Goal: Task Accomplishment & Management: Complete application form

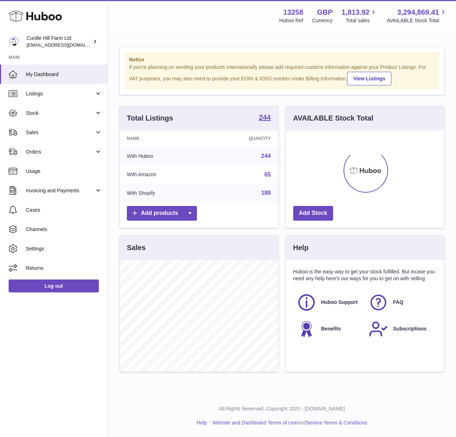
scroll to position [112, 158]
click at [44, 97] on link "Listings" at bounding box center [53, 93] width 107 height 19
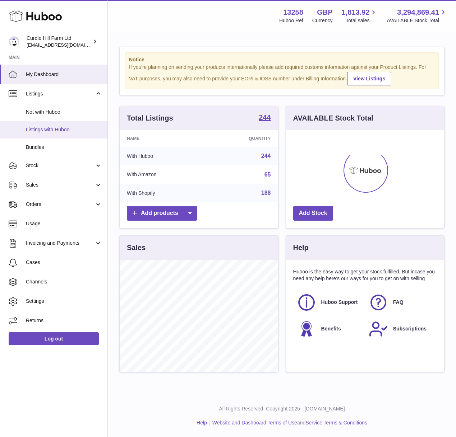
click at [49, 128] on span "Listings with Huboo" at bounding box center [64, 129] width 76 height 7
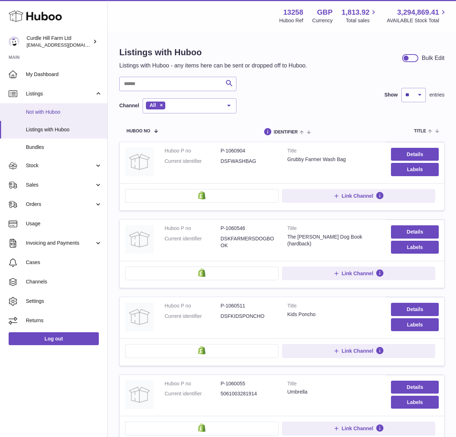
click at [36, 112] on span "Not with Huboo" at bounding box center [64, 112] width 76 height 7
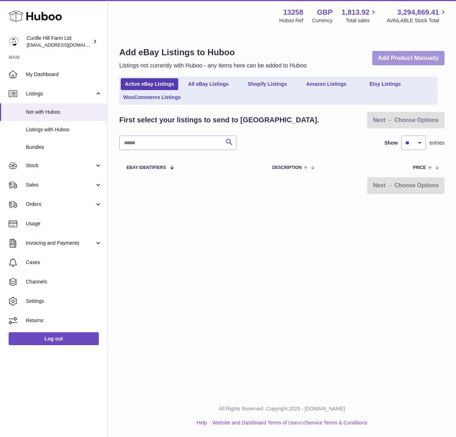
click at [390, 61] on link "Add Product Manually" at bounding box center [408, 58] width 72 height 15
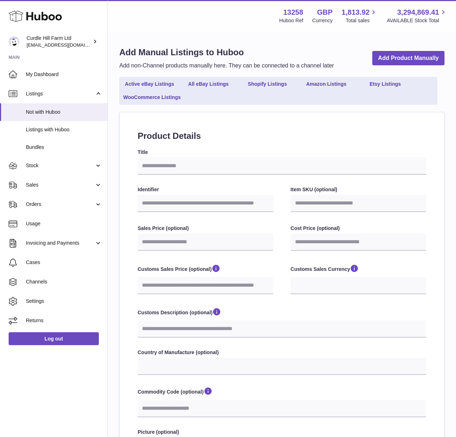
select select
click at [173, 166] on input "Title" at bounding box center [282, 166] width 288 height 17
paste input "**********"
type input "**********"
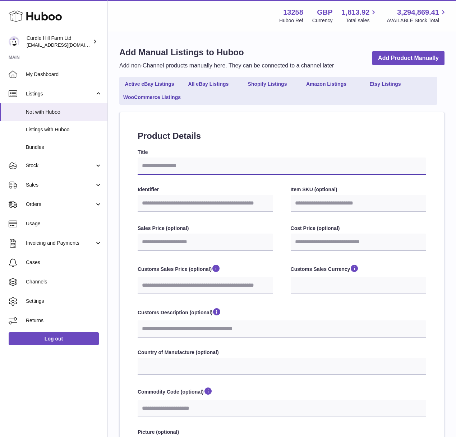
select select
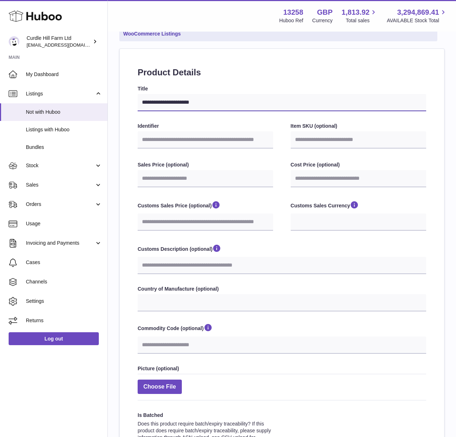
scroll to position [89, 0]
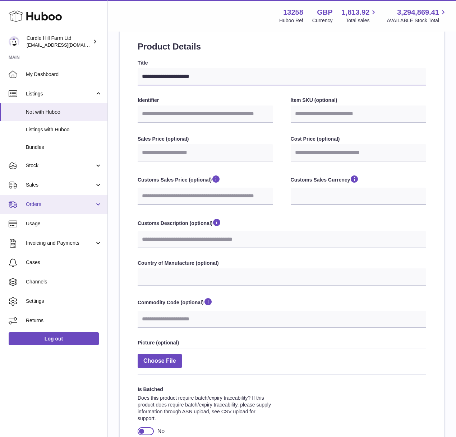
type input "**********"
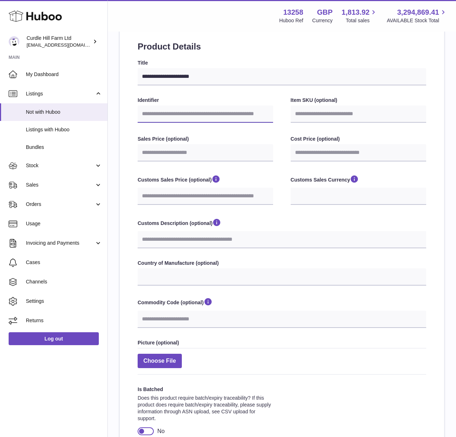
click at [162, 111] on input "Identifier" at bounding box center [205, 114] width 135 height 17
paste input "**********"
type input "**********"
select select
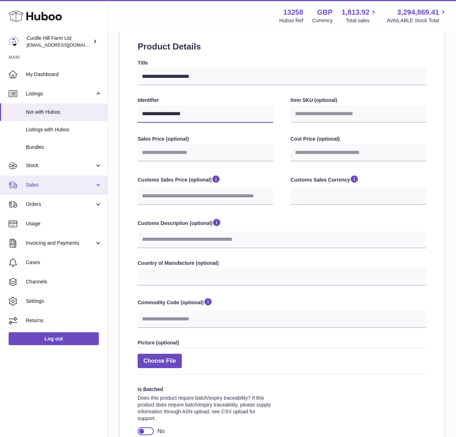
type input "**********"
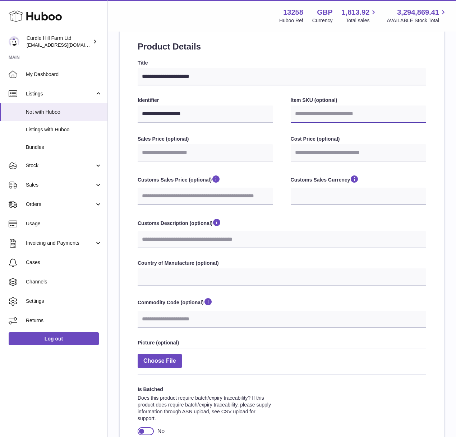
click at [310, 115] on input "Item SKU (optional)" at bounding box center [358, 114] width 135 height 17
paste input "**********"
type input "**********"
select select
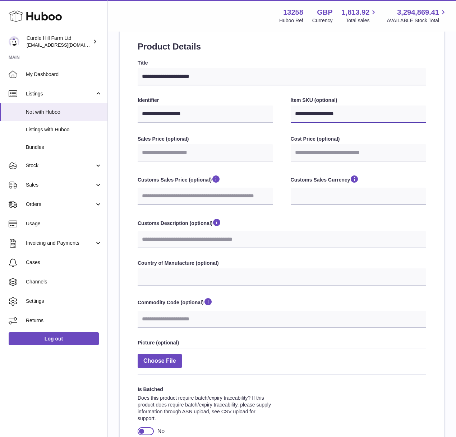
type input "**********"
click at [269, 179] on label "Customs Sales Price (optional)" at bounding box center [205, 180] width 135 height 11
click at [269, 188] on input "Customs Sales Price (optional)" at bounding box center [205, 196] width 135 height 17
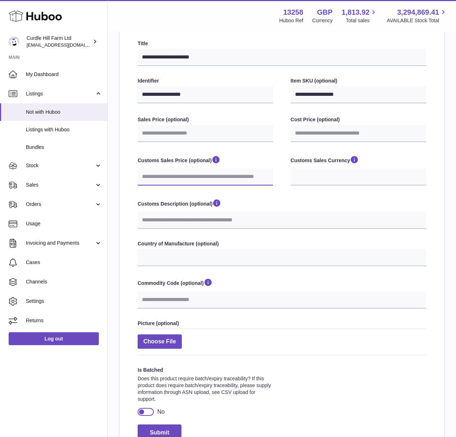
scroll to position [110, 0]
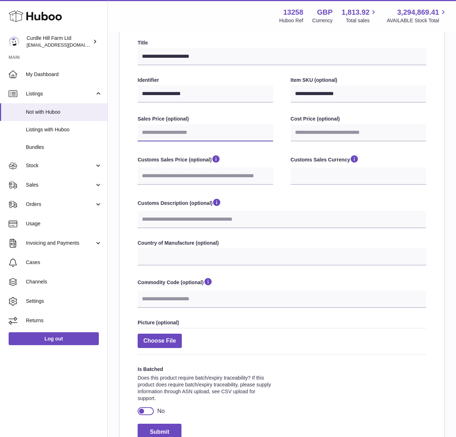
click at [199, 135] on input "Sales Price (optional)" at bounding box center [205, 132] width 135 height 17
paste input "*****"
type input "*****"
select select
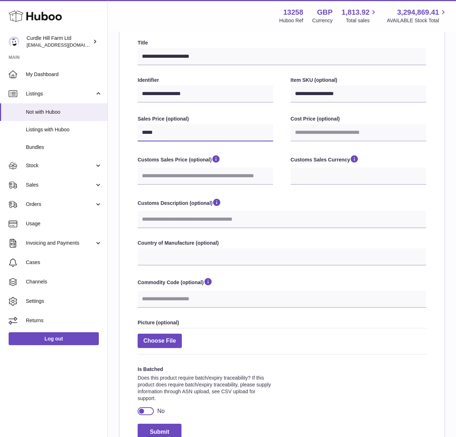
type input "*****"
click at [292, 195] on div "**********" at bounding box center [282, 239] width 288 height 401
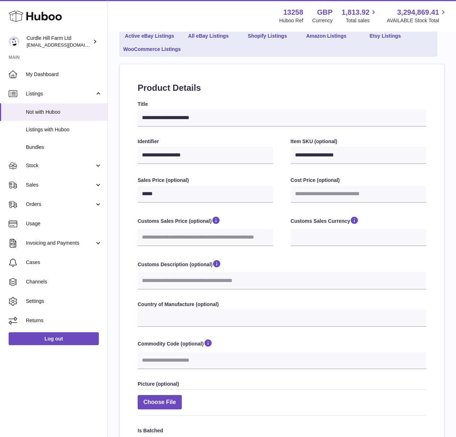
scroll to position [22, 0]
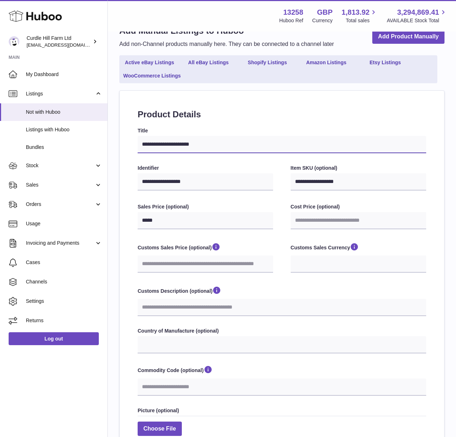
click at [207, 147] on input "**********" at bounding box center [282, 144] width 288 height 17
type input "**********"
select select
type input "**********"
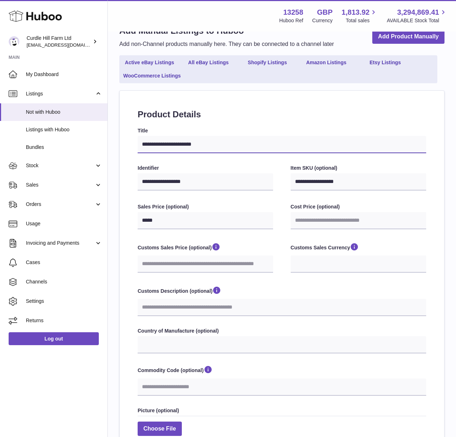
select select
type input "**********"
select select
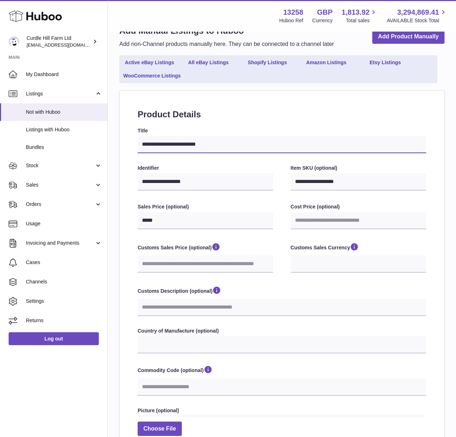
type input "**********"
select select
type input "**********"
select select
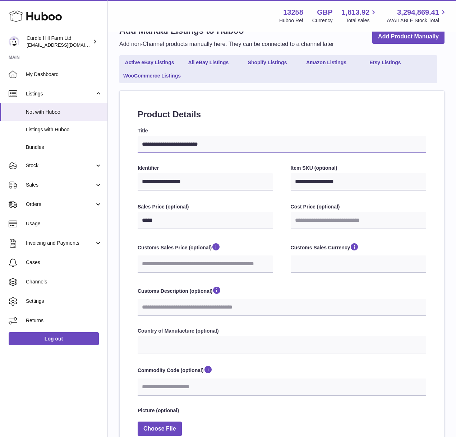
select select
type input "**********"
select select
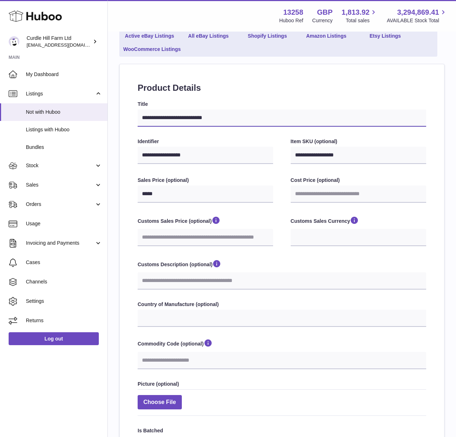
scroll to position [51, 0]
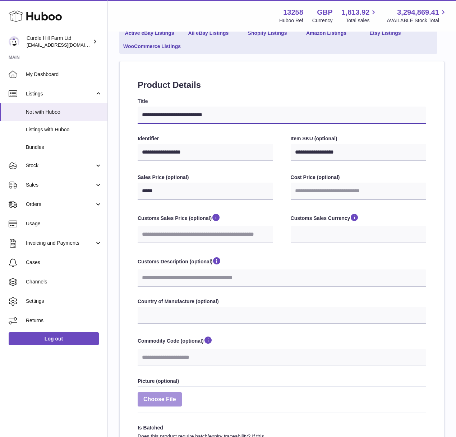
type input "**********"
click at [167, 401] on label at bounding box center [160, 399] width 44 height 15
type input "**********"
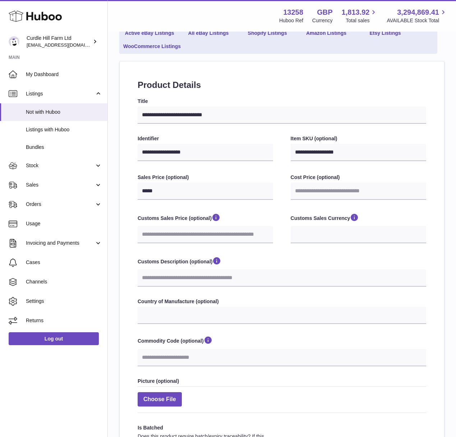
select select
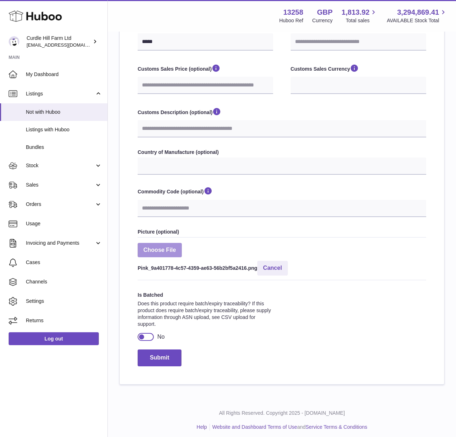
scroll to position [205, 0]
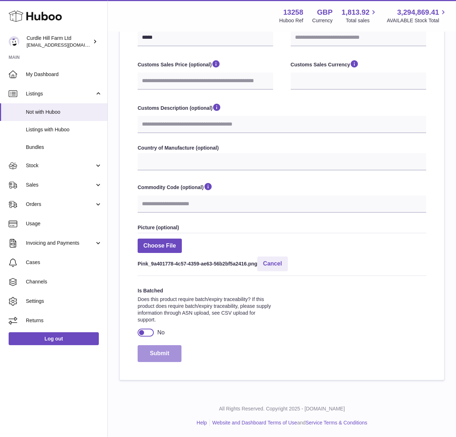
click at [166, 358] on button "Submit" at bounding box center [160, 353] width 44 height 17
select select
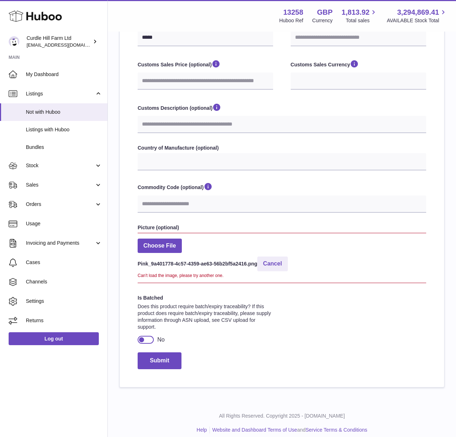
drag, startPoint x: 293, startPoint y: 266, endPoint x: 289, endPoint y: 266, distance: 3.9
click at [293, 266] on div "Pink_9a401778-4c57-4359-ae63-56b2bf5a2416.png Cancel" at bounding box center [282, 263] width 288 height 17
click at [282, 266] on button "Cancel" at bounding box center [272, 264] width 30 height 15
select select
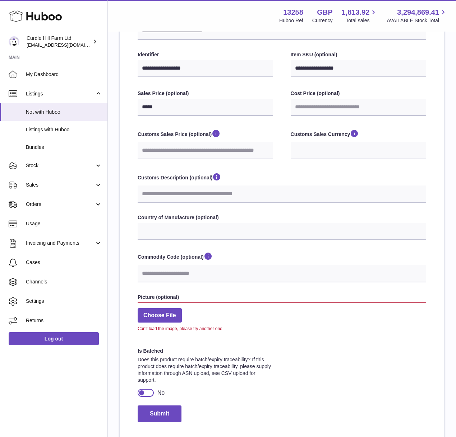
scroll to position [145, 0]
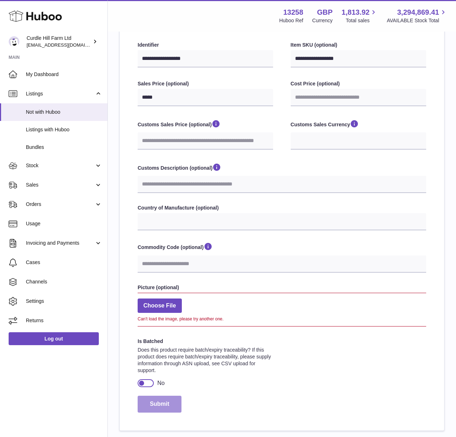
click at [167, 405] on button "Submit" at bounding box center [160, 404] width 44 height 17
select select
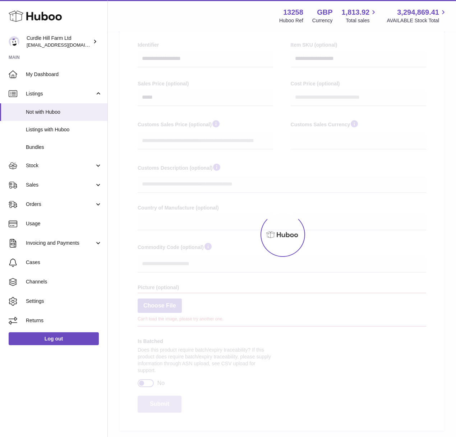
select select
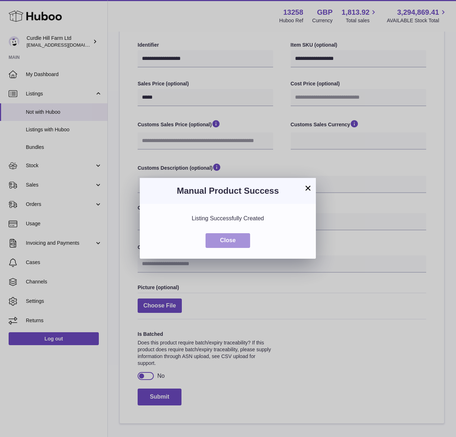
click at [233, 245] on button "Close" at bounding box center [227, 240] width 45 height 15
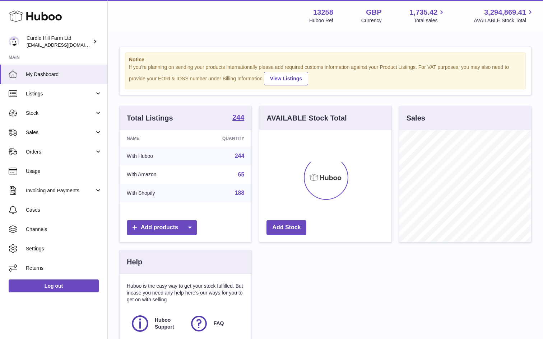
scroll to position [112, 132]
click at [47, 92] on span "Listings" at bounding box center [60, 93] width 69 height 7
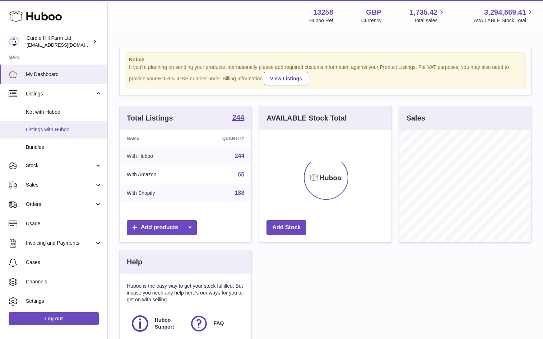
click at [54, 133] on span "Listings with Huboo" at bounding box center [64, 129] width 76 height 7
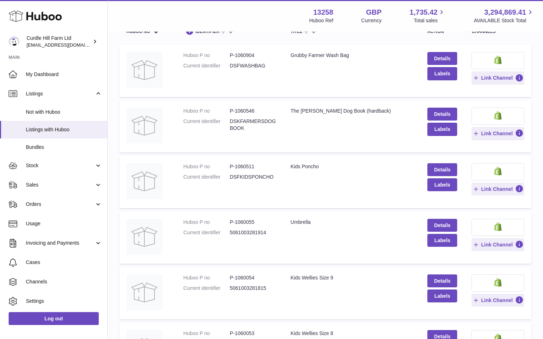
scroll to position [89, 0]
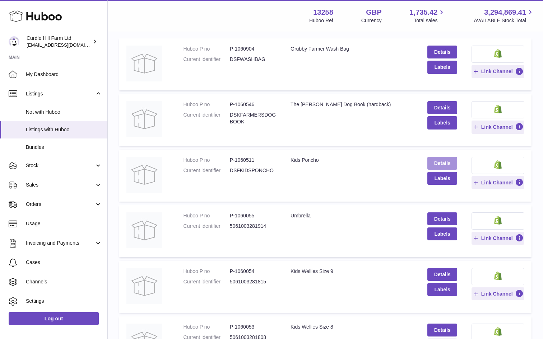
click at [441, 159] on link "Details" at bounding box center [442, 163] width 30 height 13
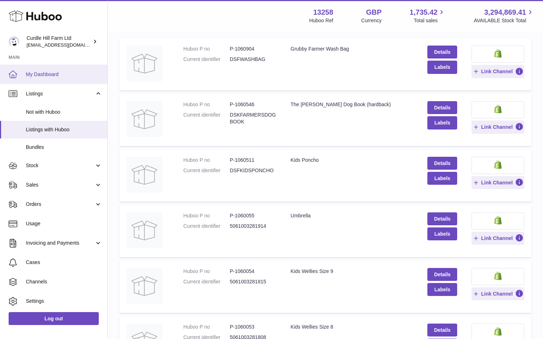
scroll to position [0, 0]
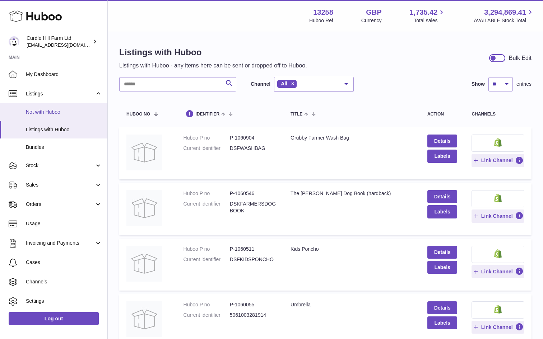
click at [52, 112] on span "Not with Huboo" at bounding box center [64, 112] width 76 height 7
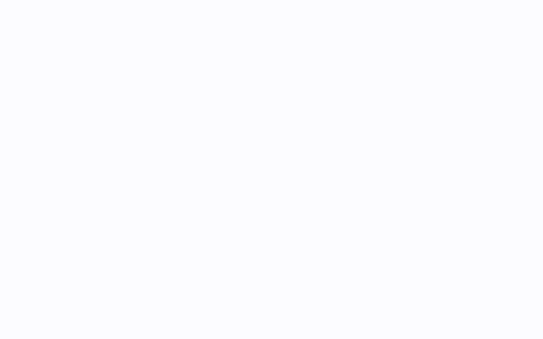
select select "***"
select select "****"
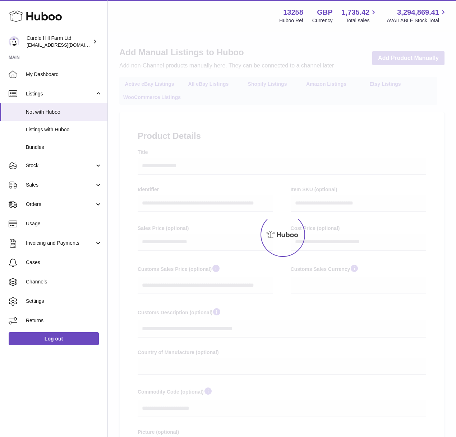
select select
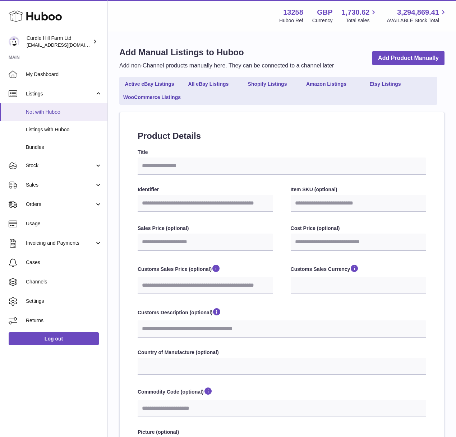
click at [67, 109] on span "Not with Huboo" at bounding box center [64, 112] width 76 height 7
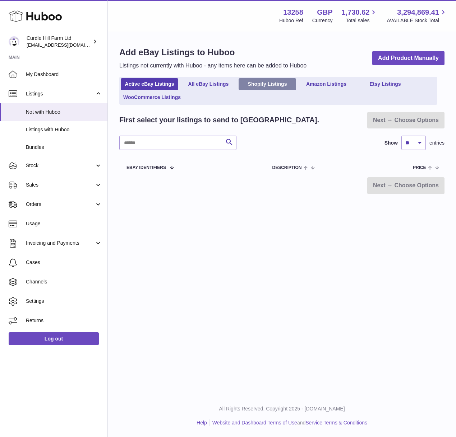
click at [268, 83] on link "Shopify Listings" at bounding box center [266, 84] width 57 height 12
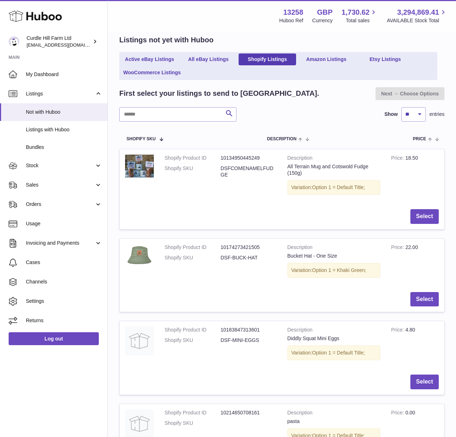
scroll to position [47, 0]
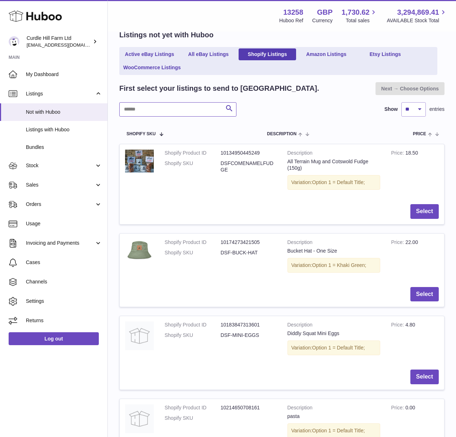
click at [161, 112] on input "text" at bounding box center [177, 109] width 117 height 14
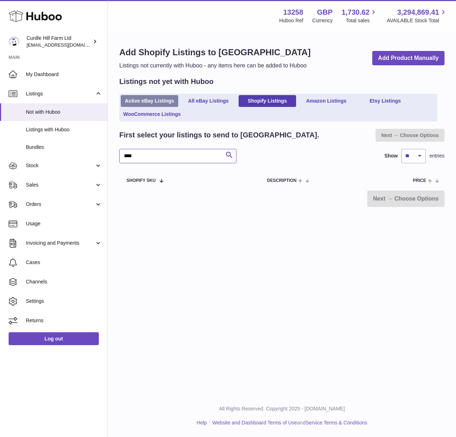
type input "****"
click at [164, 99] on link "Active eBay Listings" at bounding box center [149, 101] width 57 height 12
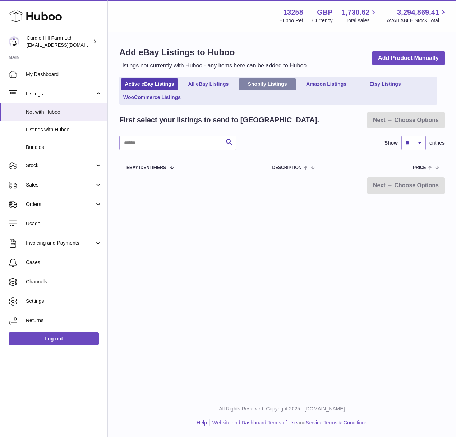
click at [270, 84] on link "Shopify Listings" at bounding box center [266, 84] width 57 height 12
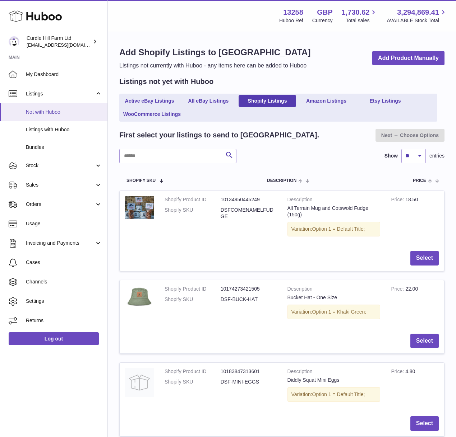
click at [69, 112] on span "Not with Huboo" at bounding box center [64, 112] width 76 height 7
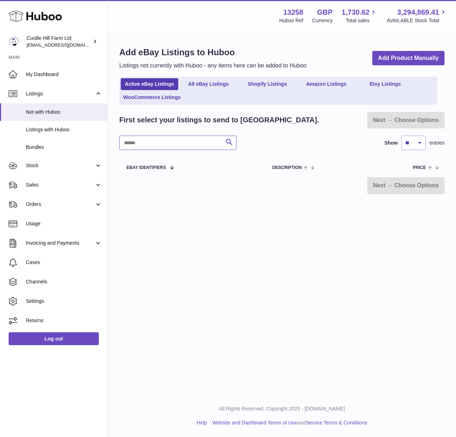
click at [145, 140] on input "text" at bounding box center [177, 143] width 117 height 14
type input "****"
click at [55, 126] on link "Listings with Huboo" at bounding box center [53, 130] width 107 height 18
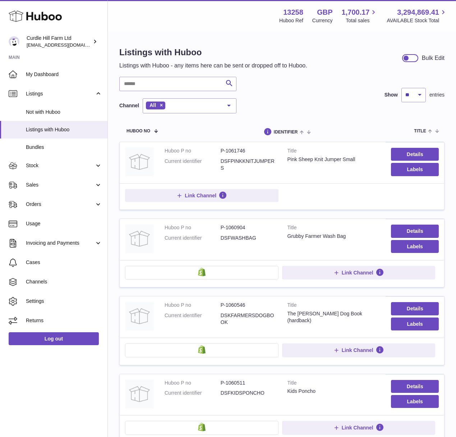
click at [244, 167] on dd "DSFPINKKNITJUMPERS" at bounding box center [248, 165] width 56 height 14
click at [192, 193] on span "Link Channel" at bounding box center [201, 195] width 32 height 6
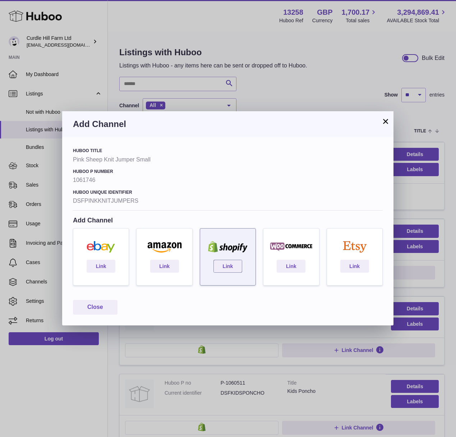
click at [226, 258] on div "Link" at bounding box center [228, 256] width 56 height 57
click at [227, 265] on link "Link" at bounding box center [227, 266] width 29 height 13
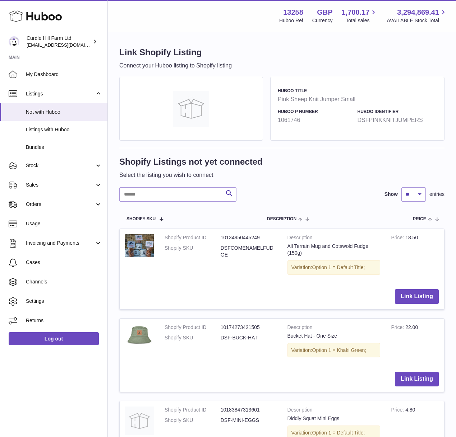
click at [200, 112] on img at bounding box center [191, 109] width 36 height 36
click at [193, 106] on img at bounding box center [191, 109] width 36 height 36
click at [302, 123] on strong "1061746" at bounding box center [316, 120] width 76 height 8
click at [194, 101] on img at bounding box center [191, 109] width 36 height 36
click at [170, 195] on input "text" at bounding box center [177, 194] width 117 height 14
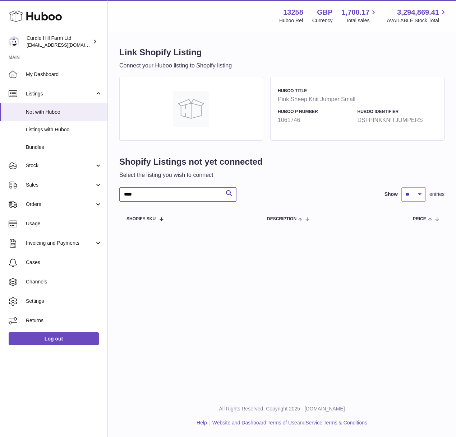
type input "****"
click at [164, 104] on div at bounding box center [191, 108] width 129 height 49
click at [204, 113] on img at bounding box center [191, 109] width 36 height 36
click at [155, 192] on input "****" at bounding box center [177, 194] width 117 height 14
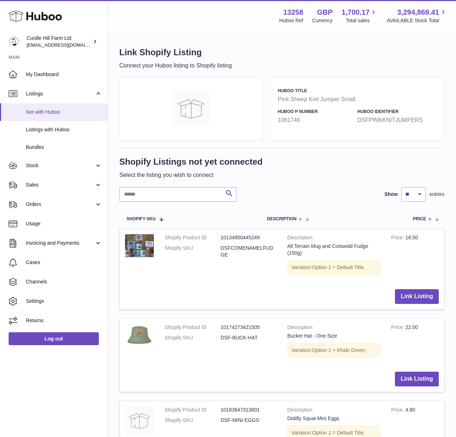
click at [46, 113] on span "Not with Huboo" at bounding box center [64, 112] width 76 height 7
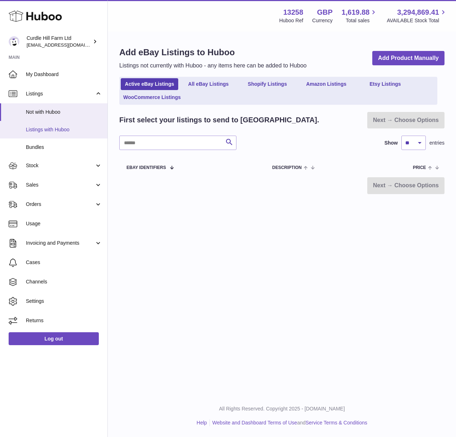
click at [52, 125] on link "Listings with Huboo" at bounding box center [53, 130] width 107 height 18
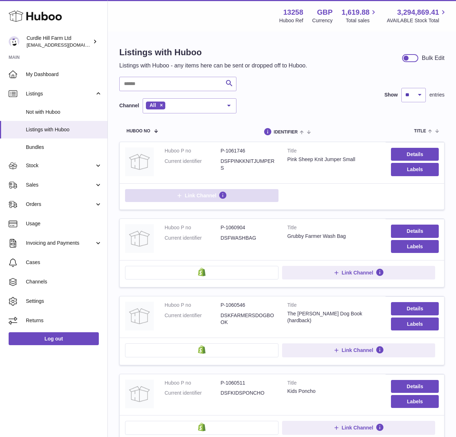
click at [195, 195] on span "Link Channel" at bounding box center [201, 195] width 32 height 6
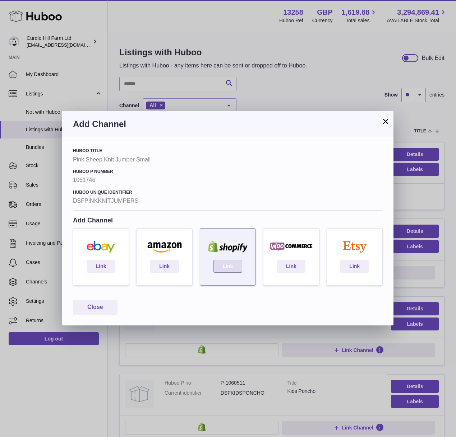
click at [229, 266] on link "Link" at bounding box center [227, 266] width 29 height 13
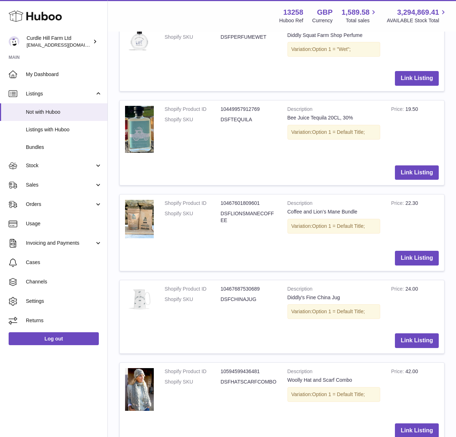
scroll to position [722, 0]
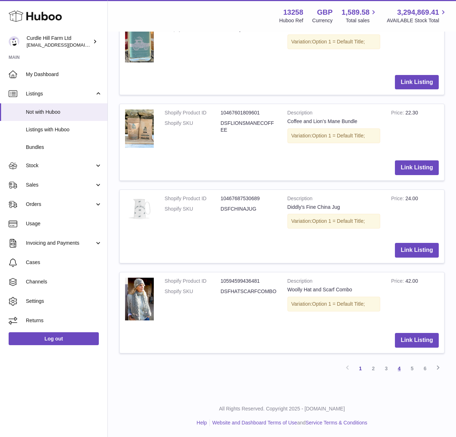
click at [397, 369] on link "4" at bounding box center [398, 368] width 13 height 13
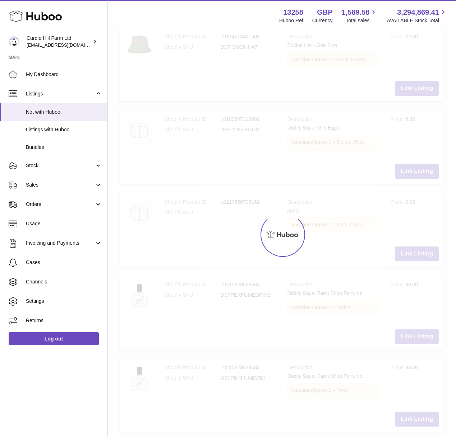
scroll to position [32, 0]
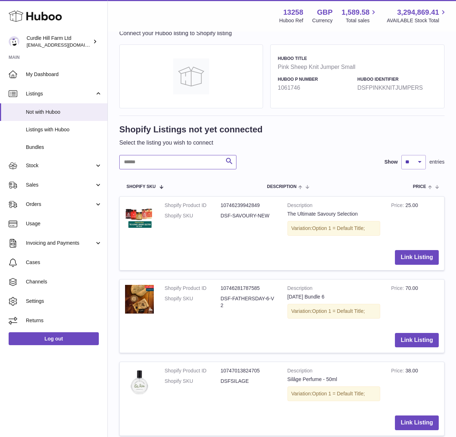
click at [187, 164] on input "text" at bounding box center [177, 162] width 117 height 14
type input "****"
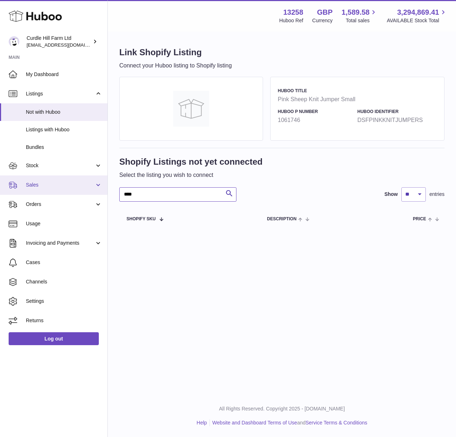
drag, startPoint x: 151, startPoint y: 193, endPoint x: 95, endPoint y: 191, distance: 55.7
click at [104, 191] on div "Huboo Curdle Hill Farm Ltd martinmarafko@gmail.com Main My Dashboard Listings N…" at bounding box center [228, 218] width 456 height 437
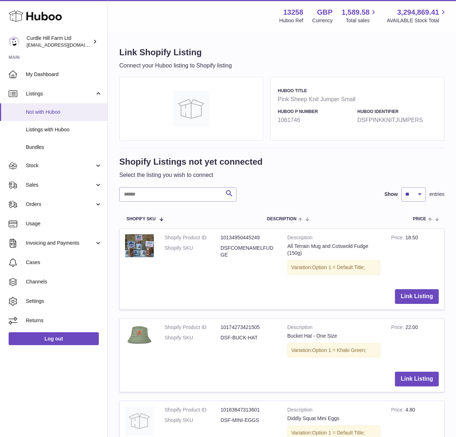
click at [51, 111] on span "Not with Huboo" at bounding box center [64, 112] width 76 height 7
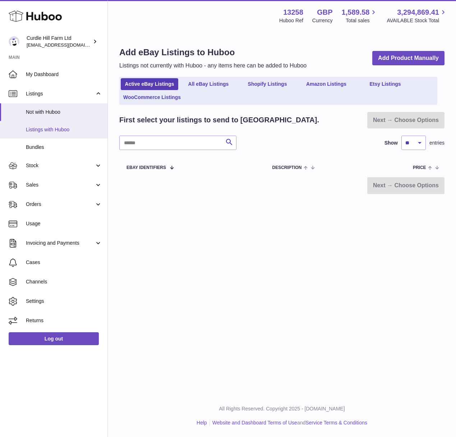
click at [55, 133] on span "Listings with Huboo" at bounding box center [64, 129] width 76 height 7
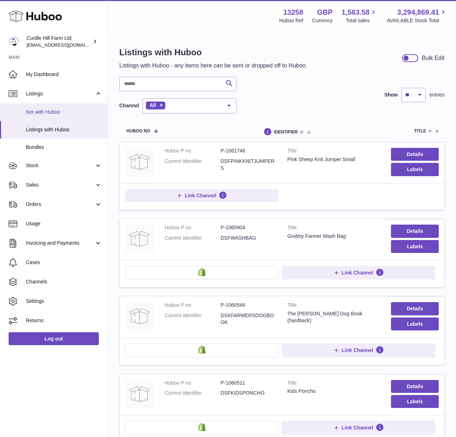
click at [64, 113] on span "Not with Huboo" at bounding box center [64, 112] width 76 height 7
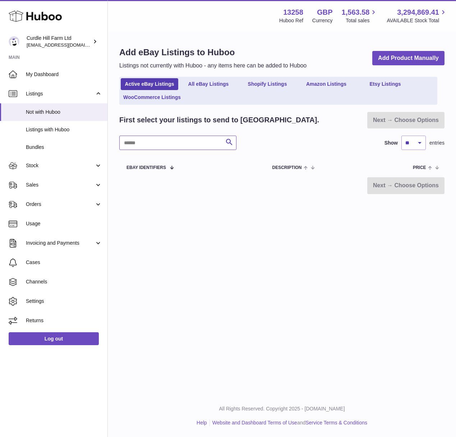
click at [182, 143] on input "text" at bounding box center [177, 143] width 117 height 14
type input "********"
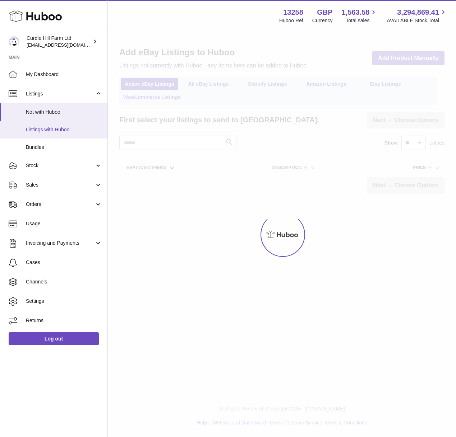
click at [55, 126] on link "Listings with Huboo" at bounding box center [53, 130] width 107 height 18
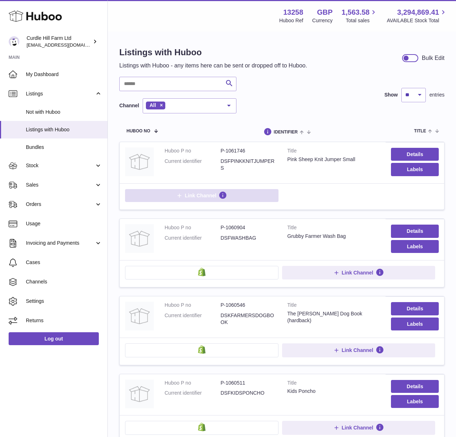
click at [236, 196] on button "Link Channel" at bounding box center [201, 195] width 153 height 13
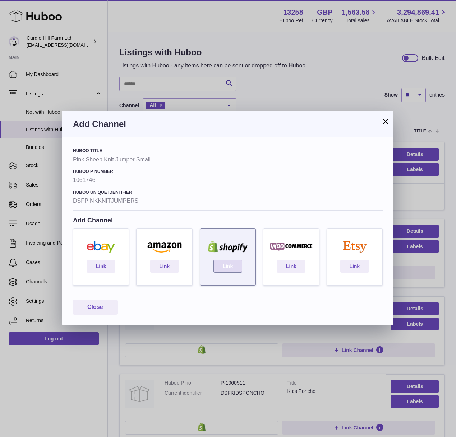
click at [226, 270] on link "Link" at bounding box center [227, 266] width 29 height 13
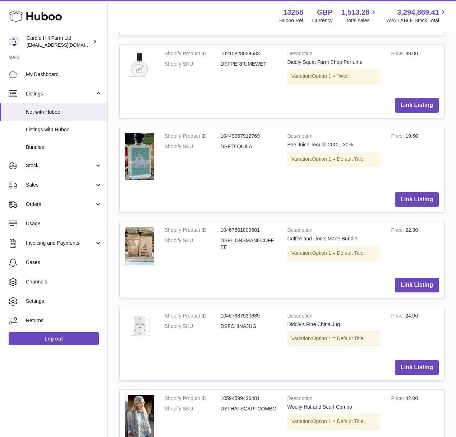
scroll to position [722, 0]
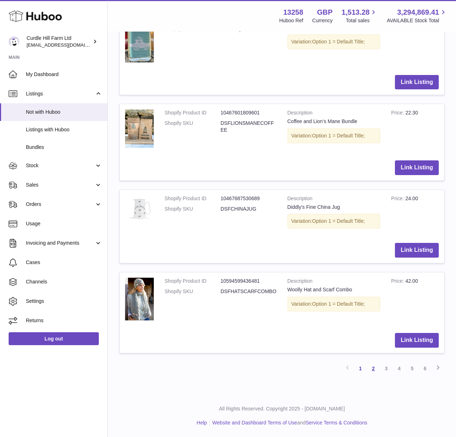
click at [373, 369] on link "2" at bounding box center [373, 368] width 13 height 13
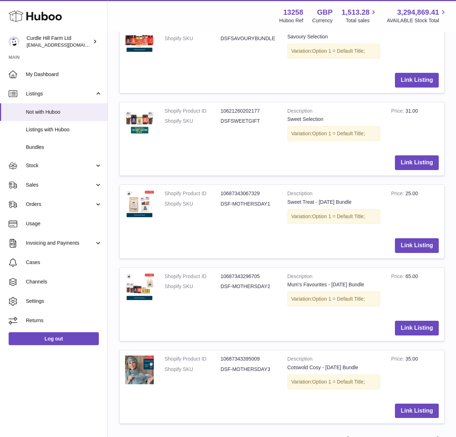
scroll to position [703, 0]
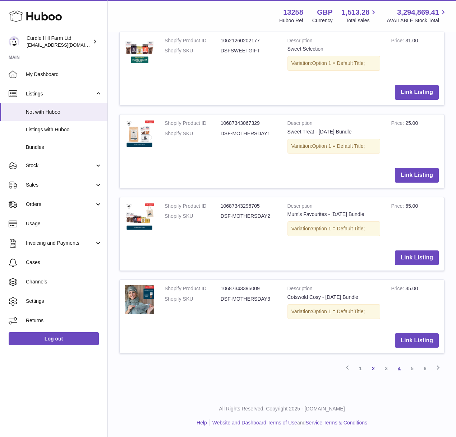
click at [401, 370] on link "4" at bounding box center [398, 368] width 13 height 13
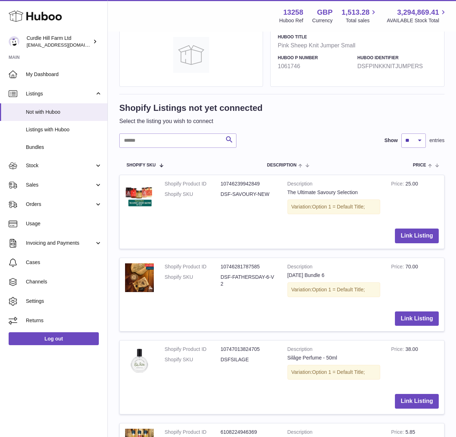
scroll to position [13, 0]
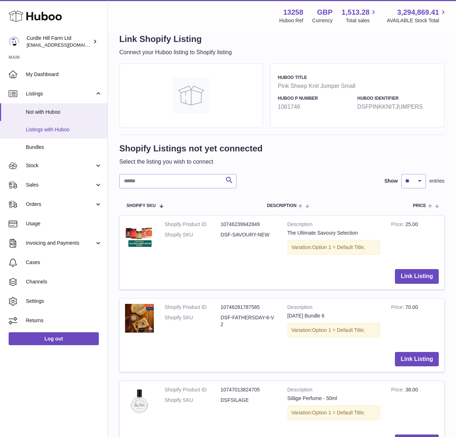
click at [62, 130] on span "Listings with Huboo" at bounding box center [64, 129] width 76 height 7
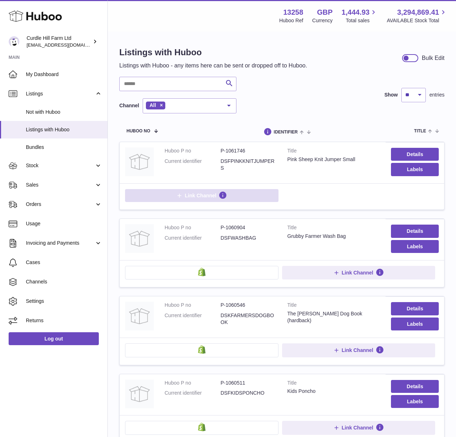
click at [259, 195] on button "Link Channel" at bounding box center [201, 195] width 153 height 13
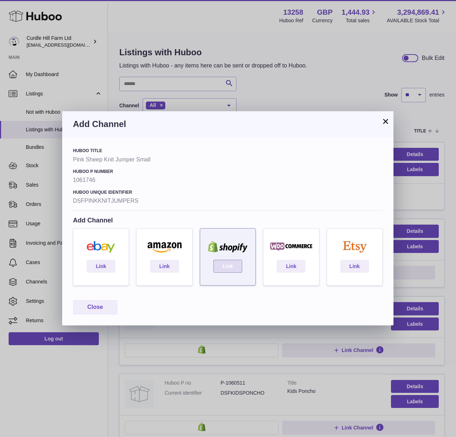
click at [228, 268] on link "Link" at bounding box center [227, 266] width 29 height 13
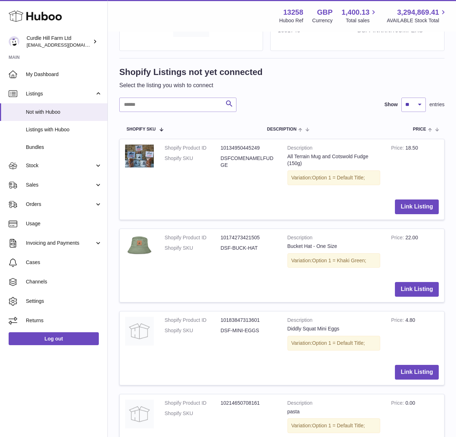
scroll to position [92, 0]
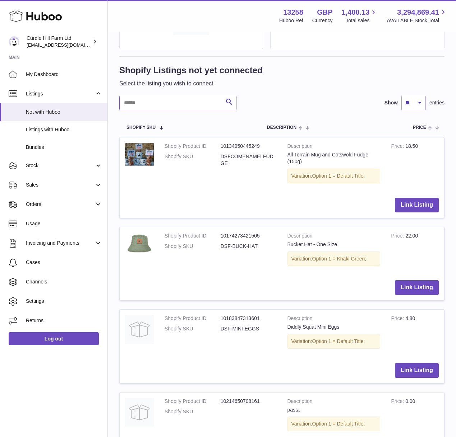
click at [166, 109] on input "text" at bounding box center [177, 103] width 117 height 14
click at [59, 126] on span "Listings with Huboo" at bounding box center [64, 129] width 76 height 7
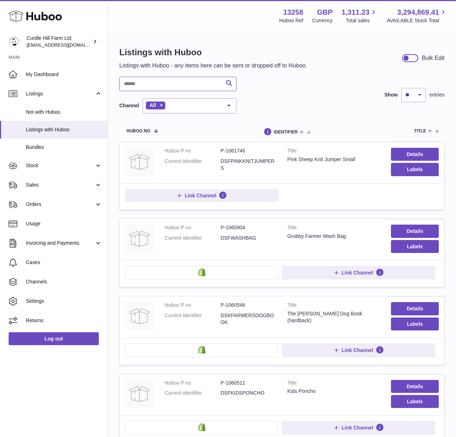
click at [163, 81] on input "text" at bounding box center [177, 84] width 117 height 14
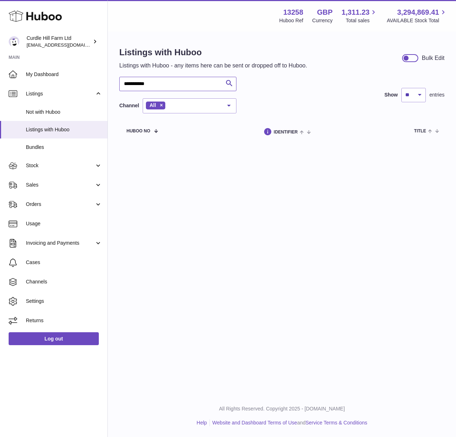
type input "*"
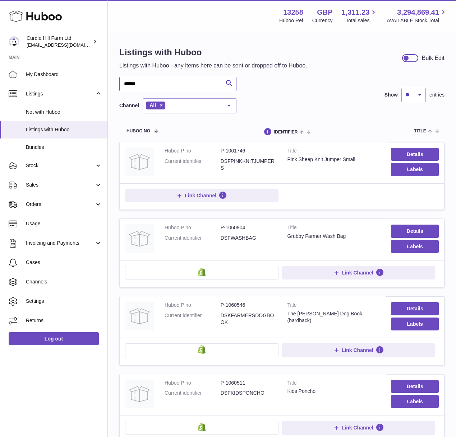
type input "*******"
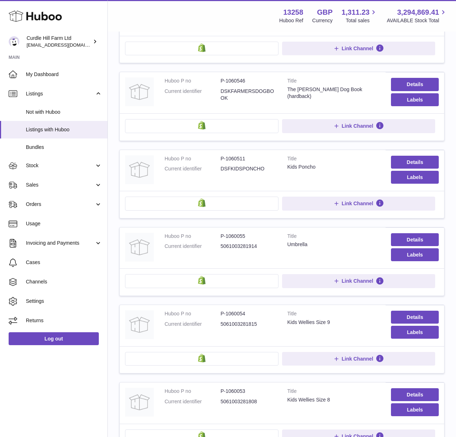
scroll to position [230, 0]
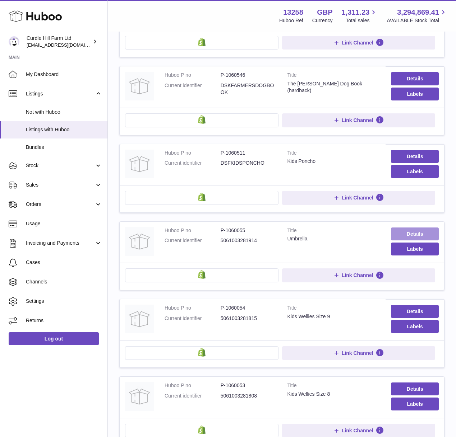
click at [398, 237] on link "Details" at bounding box center [415, 234] width 48 height 13
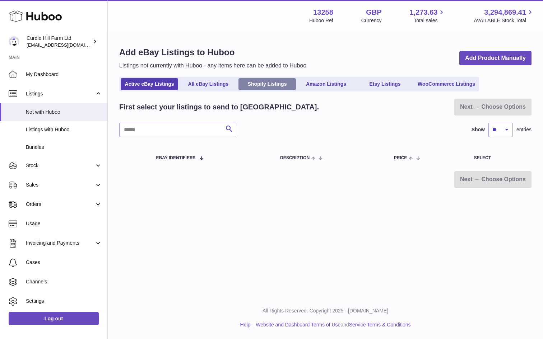
click at [274, 87] on link "Shopify Listings" at bounding box center [266, 84] width 57 height 12
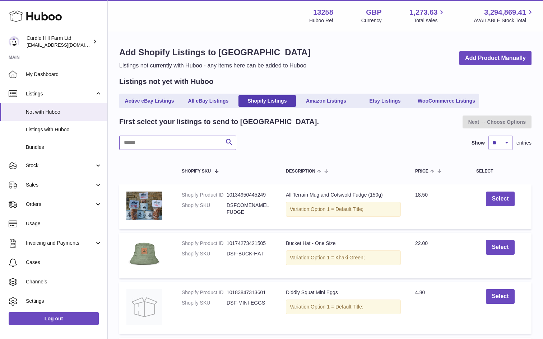
click at [220, 140] on input "text" at bounding box center [177, 143] width 117 height 14
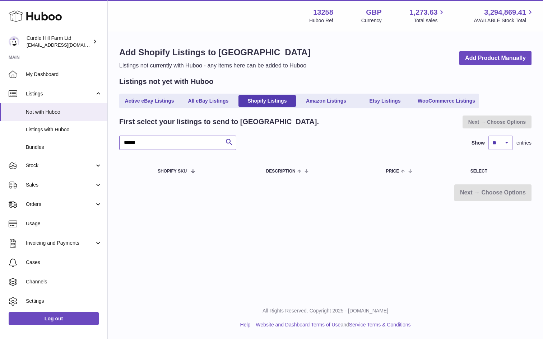
type input "*******"
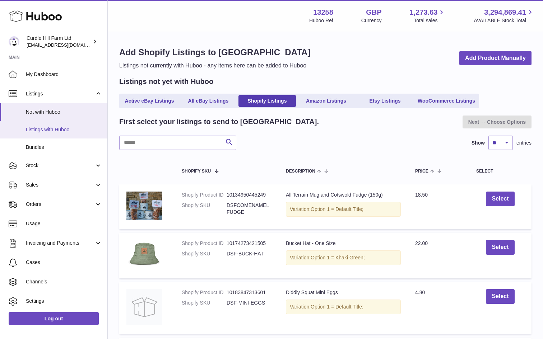
click at [40, 127] on span "Listings with Huboo" at bounding box center [64, 129] width 76 height 7
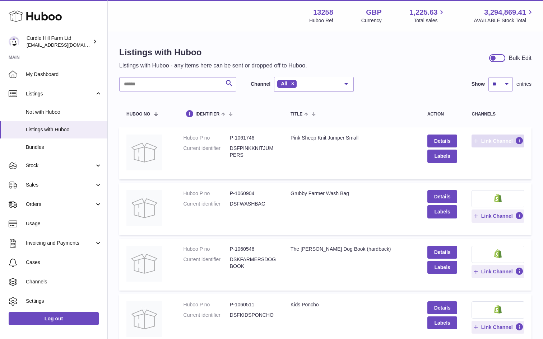
click at [497, 142] on span "Link Channel" at bounding box center [497, 141] width 32 height 6
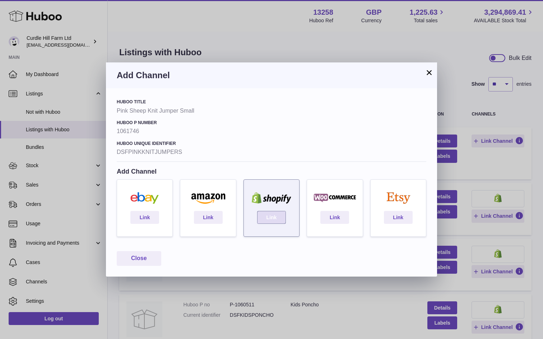
click at [276, 213] on link "Link" at bounding box center [271, 217] width 29 height 13
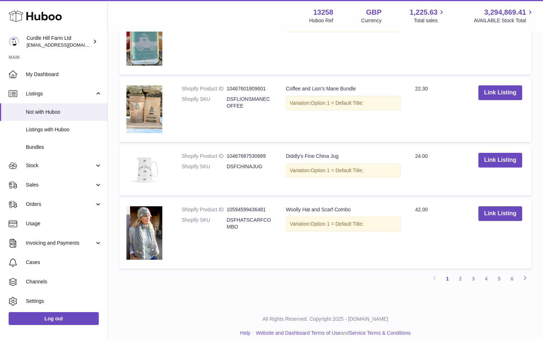
scroll to position [567, 0]
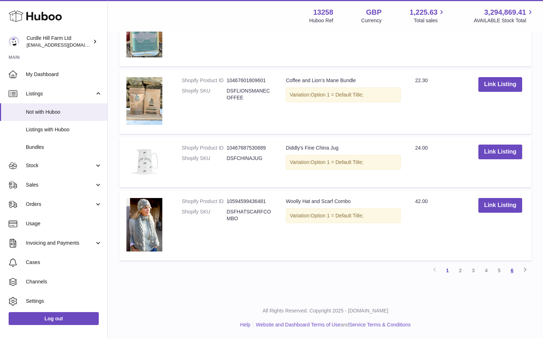
click at [511, 274] on link "6" at bounding box center [512, 270] width 13 height 13
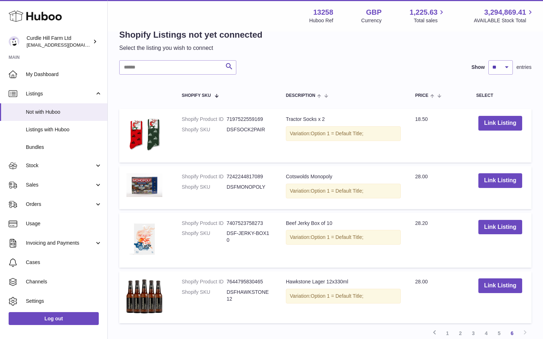
scroll to position [190, 0]
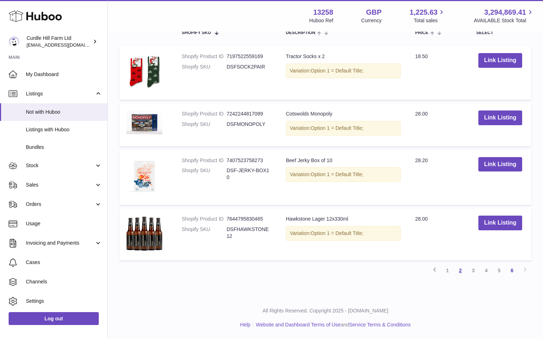
click at [460, 274] on link "2" at bounding box center [460, 270] width 13 height 13
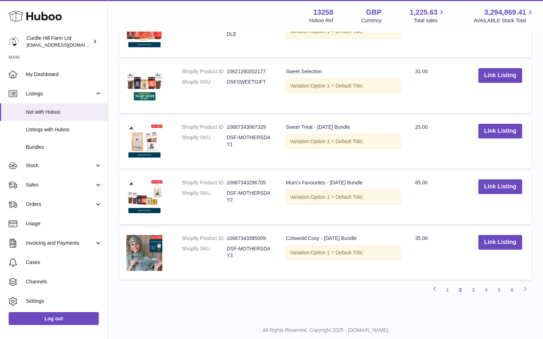
scroll to position [547, 0]
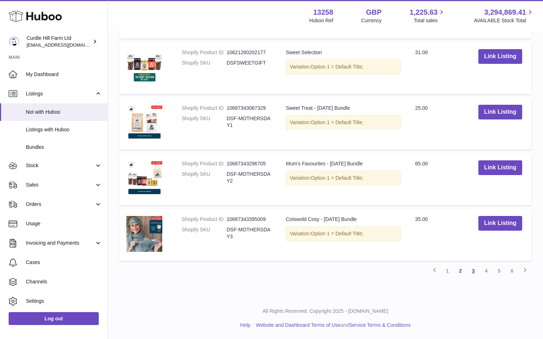
click at [475, 270] on link "3" at bounding box center [473, 271] width 13 height 13
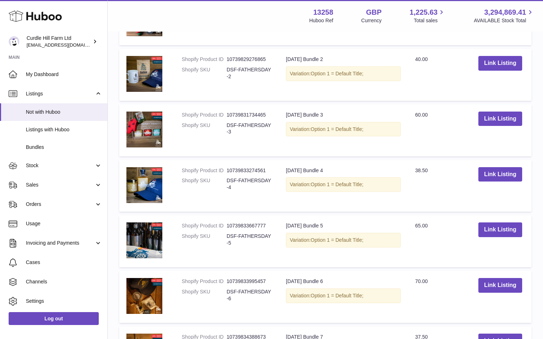
scroll to position [528, 0]
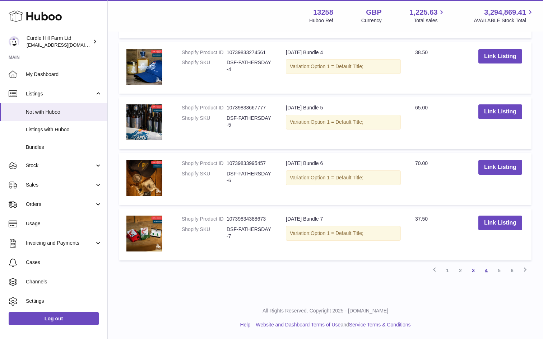
click at [487, 275] on link "4" at bounding box center [486, 270] width 13 height 13
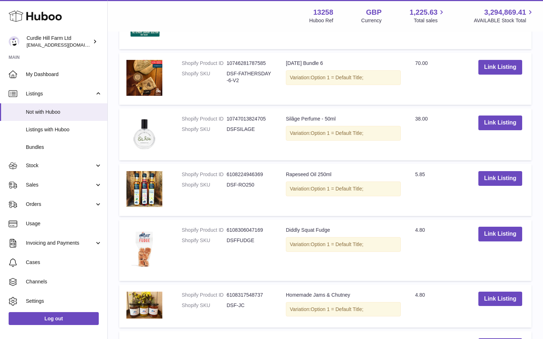
scroll to position [32, 0]
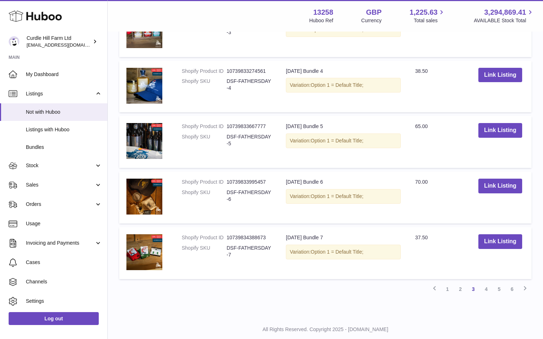
scroll to position [528, 0]
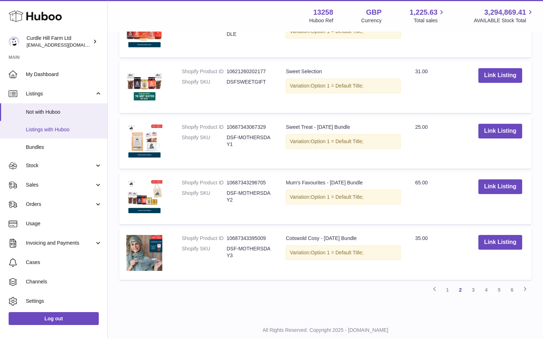
click at [51, 134] on link "Listings with Huboo" at bounding box center [53, 130] width 107 height 18
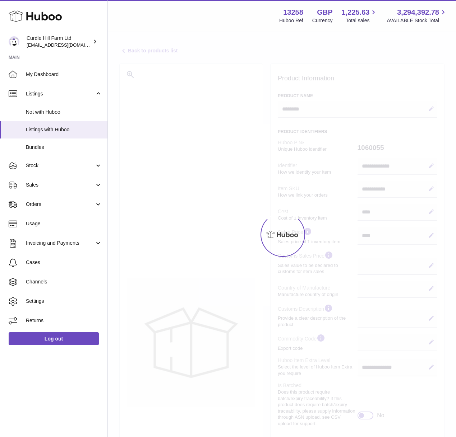
select select
select select "****"
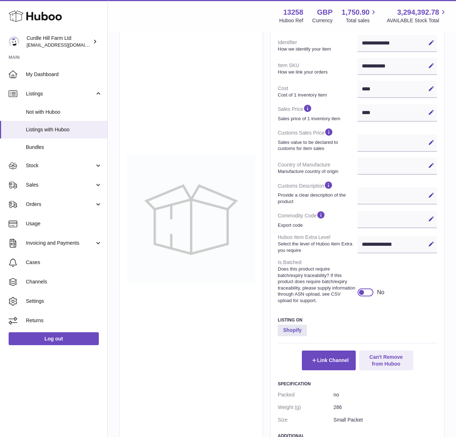
scroll to position [276, 0]
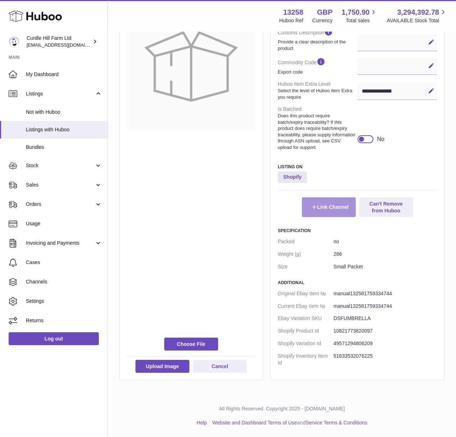
click at [311, 208] on icon at bounding box center [314, 207] width 6 height 6
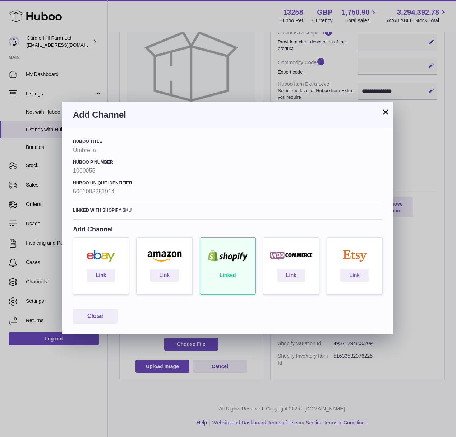
click at [385, 114] on button "×" at bounding box center [385, 112] width 9 height 9
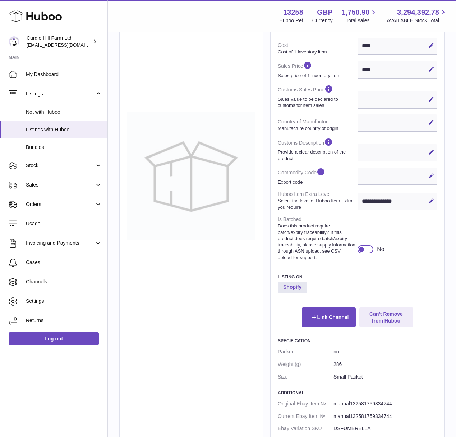
scroll to position [0, 0]
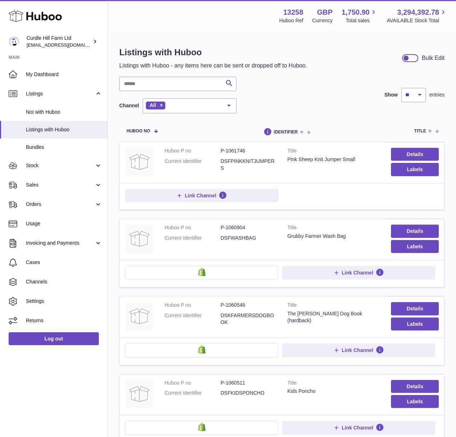
click at [259, 323] on dd "DSKFARMERSDOGBOOK" at bounding box center [248, 319] width 56 height 14
click at [345, 183] on td "Title Pink Sheep Knit Jumper Small" at bounding box center [334, 162] width 104 height 41
click at [412, 155] on link "Details" at bounding box center [415, 154] width 48 height 13
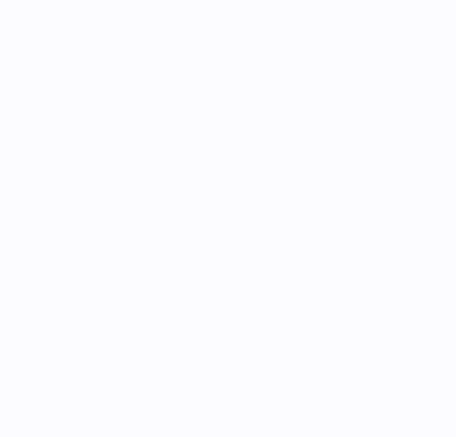
select select
select select "****"
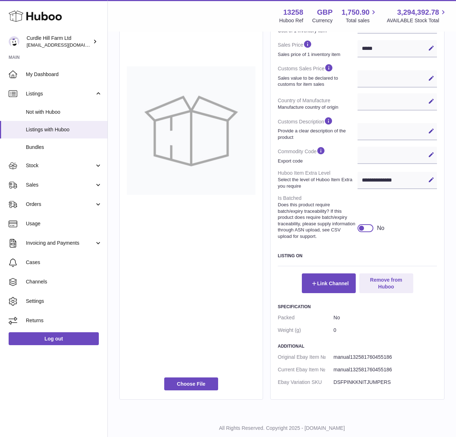
scroll to position [206, 0]
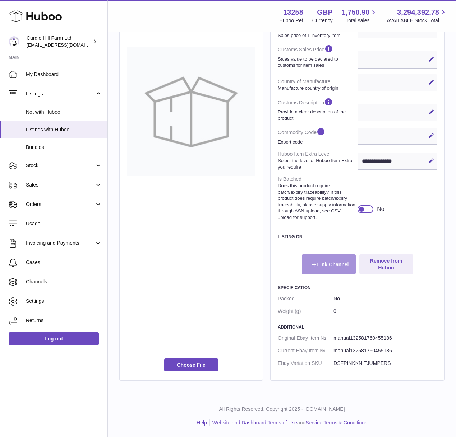
click at [334, 262] on button "Link Channel" at bounding box center [329, 264] width 54 height 19
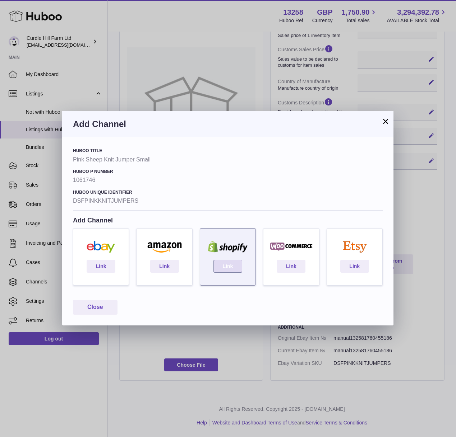
click at [234, 271] on link "Link" at bounding box center [227, 266] width 29 height 13
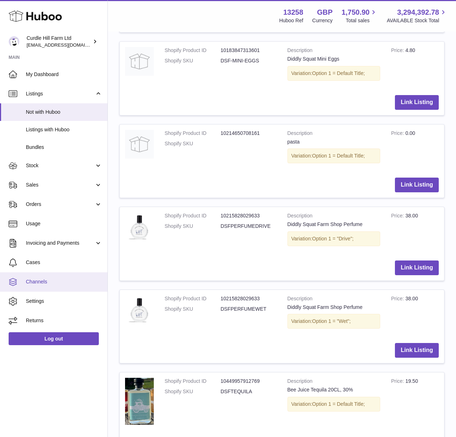
scroll to position [371, 0]
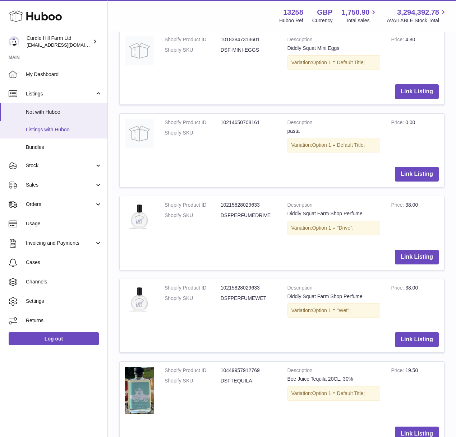
click at [52, 136] on link "Listings with Huboo" at bounding box center [53, 130] width 107 height 18
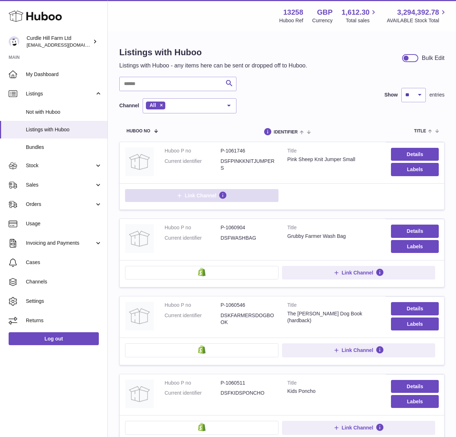
click at [238, 194] on button "Link Channel" at bounding box center [201, 195] width 153 height 13
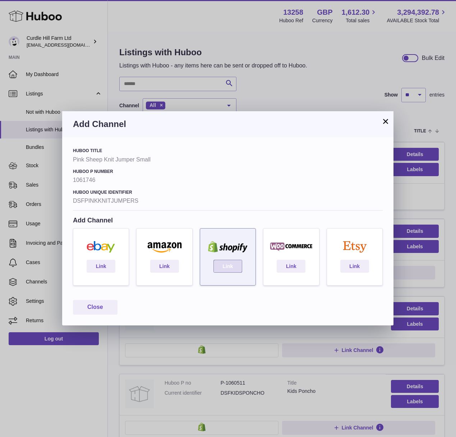
click at [227, 269] on link "Link" at bounding box center [227, 266] width 29 height 13
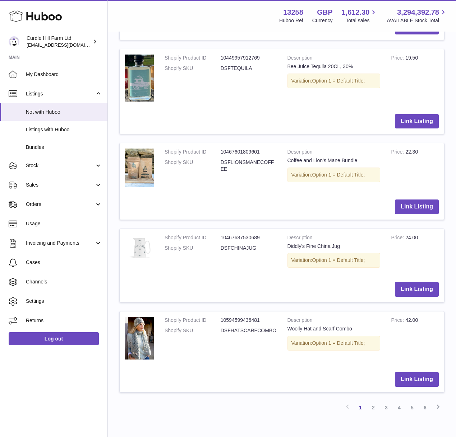
scroll to position [722, 0]
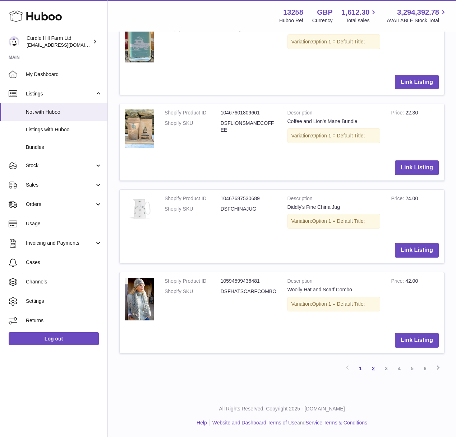
click at [370, 366] on link "2" at bounding box center [373, 368] width 13 height 13
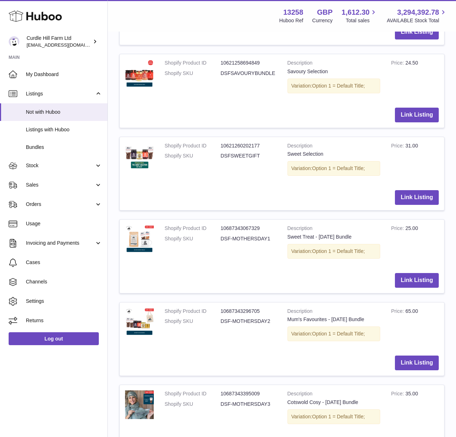
scroll to position [703, 0]
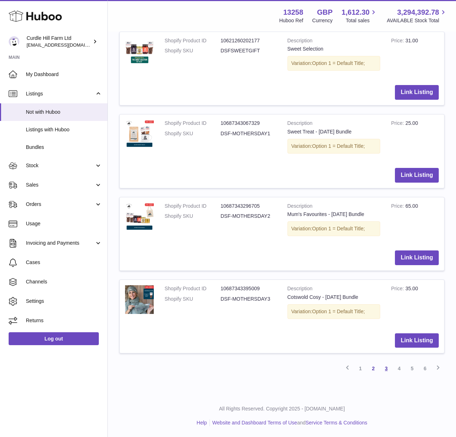
click at [385, 368] on link "3" at bounding box center [386, 368] width 13 height 13
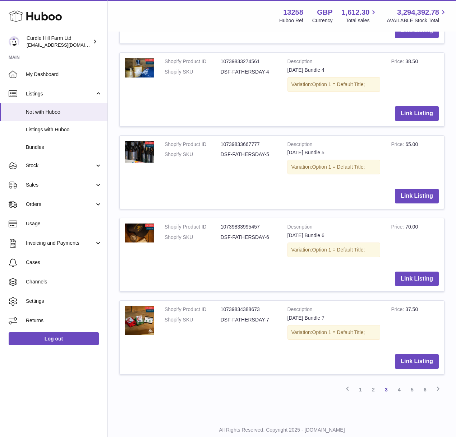
scroll to position [708, 0]
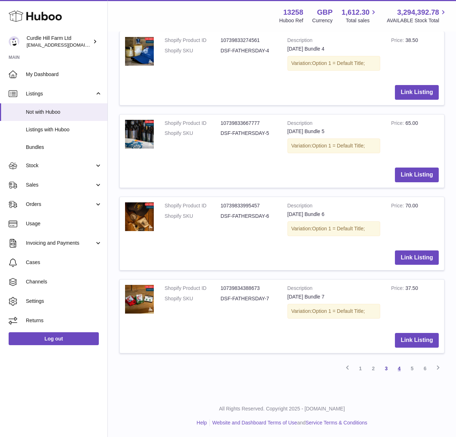
click at [402, 371] on link "4" at bounding box center [398, 368] width 13 height 13
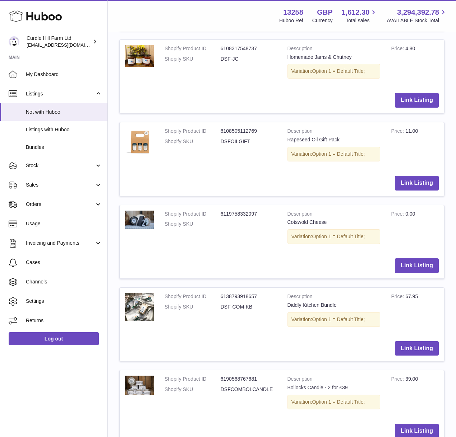
scroll to position [695, 0]
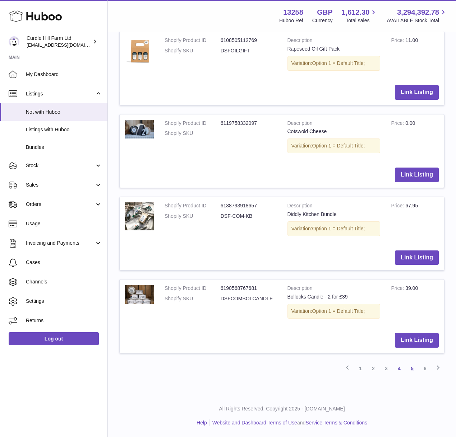
click at [409, 373] on link "5" at bounding box center [411, 368] width 13 height 13
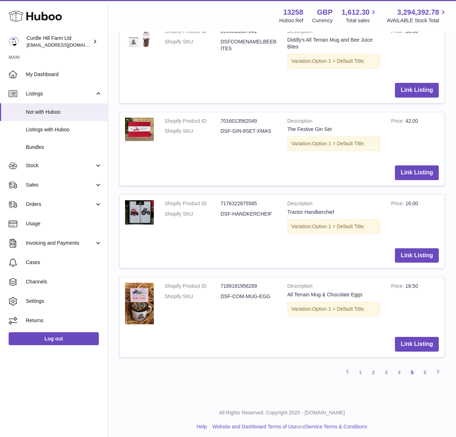
scroll to position [707, 0]
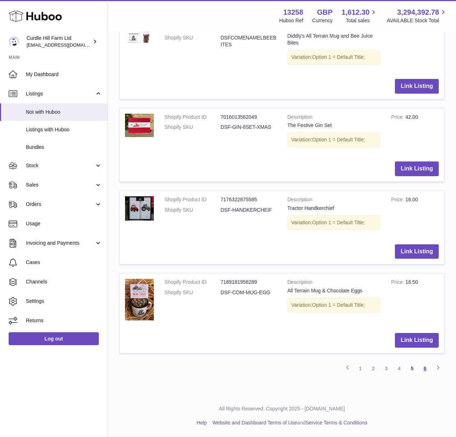
click at [426, 370] on link "6" at bounding box center [424, 368] width 13 height 13
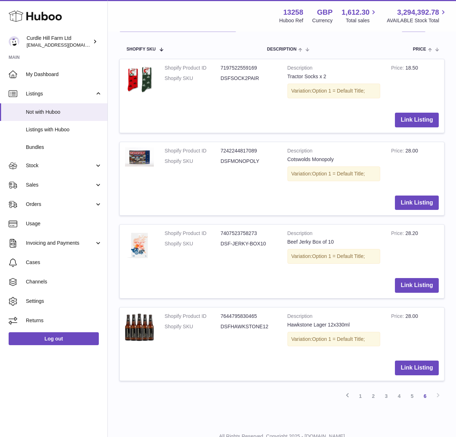
scroll to position [197, 0]
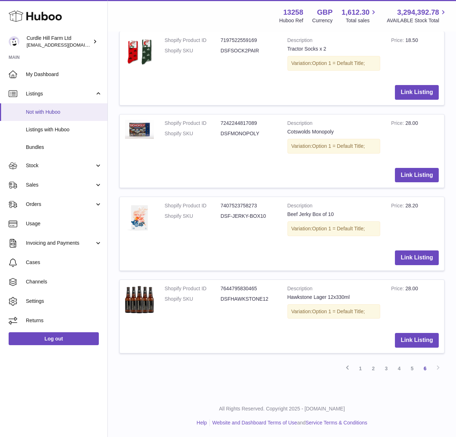
click at [65, 111] on span "Not with Huboo" at bounding box center [64, 112] width 76 height 7
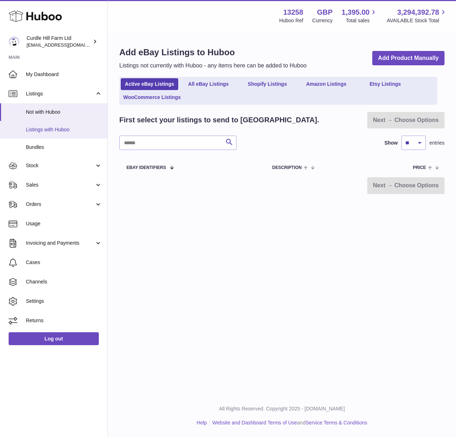
click at [58, 129] on span "Listings with Huboo" at bounding box center [64, 129] width 76 height 7
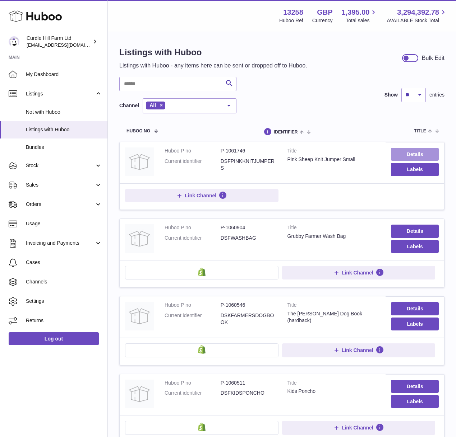
click at [395, 158] on link "Details" at bounding box center [415, 154] width 48 height 13
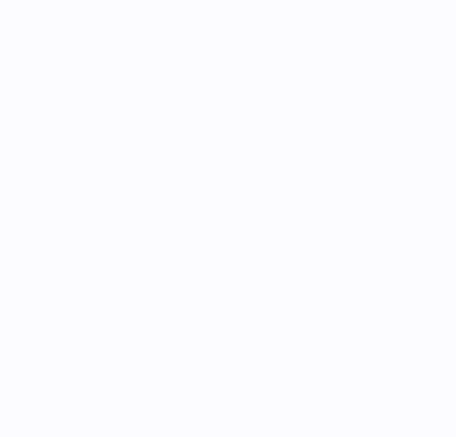
select select
select select "****"
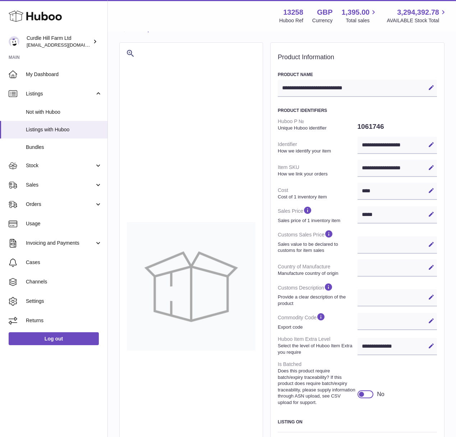
scroll to position [206, 0]
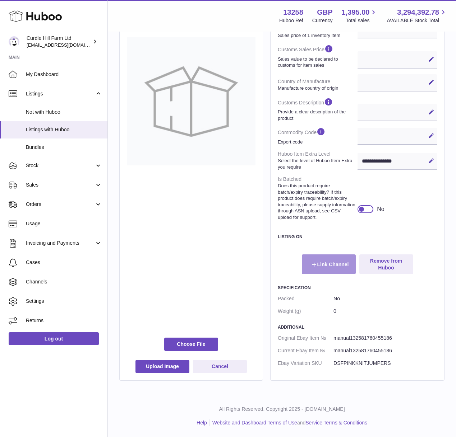
click at [321, 260] on button "Link Channel" at bounding box center [329, 264] width 54 height 19
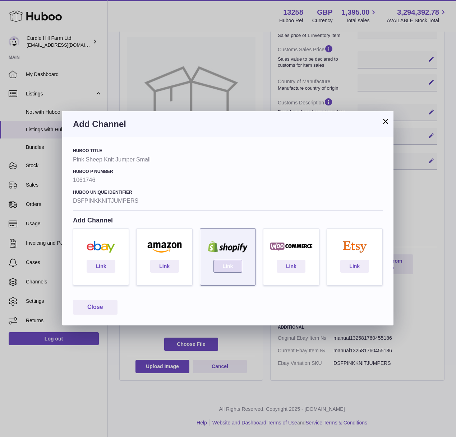
click at [223, 268] on link "Link" at bounding box center [227, 266] width 29 height 13
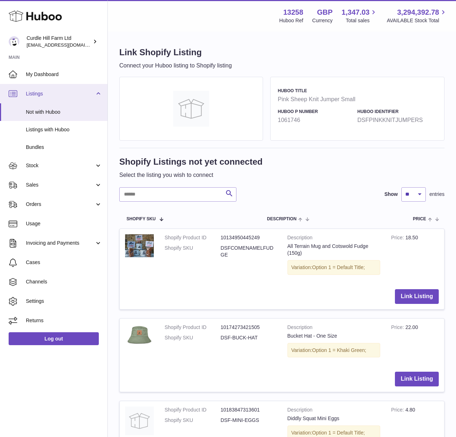
click at [45, 93] on span "Listings" at bounding box center [60, 93] width 69 height 7
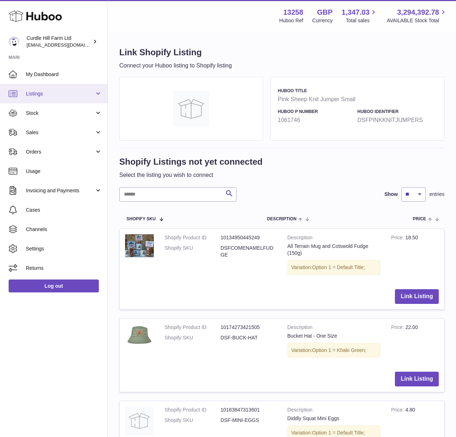
click at [45, 93] on span "Listings" at bounding box center [60, 93] width 69 height 7
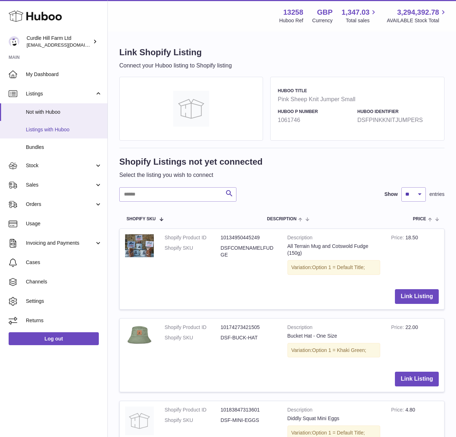
click at [50, 132] on span "Listings with Huboo" at bounding box center [64, 129] width 76 height 7
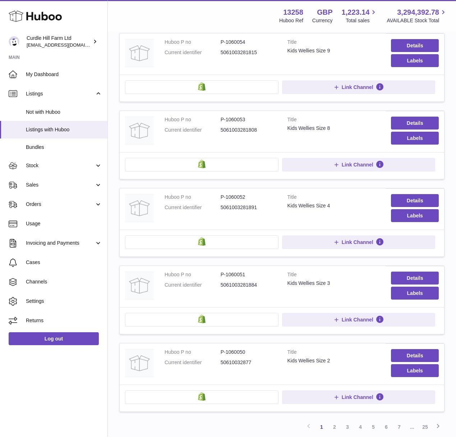
scroll to position [555, 0]
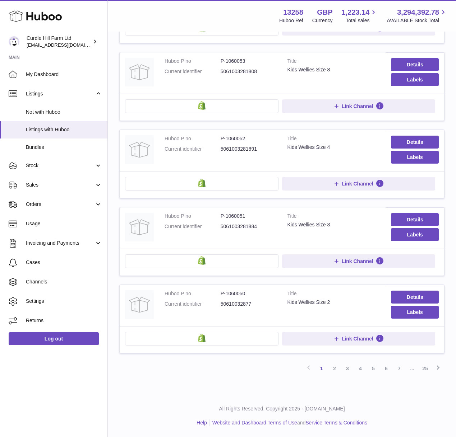
click at [422, 212] on td "Details Labels" at bounding box center [414, 228] width 59 height 41
click at [412, 215] on link "Details" at bounding box center [415, 219] width 48 height 13
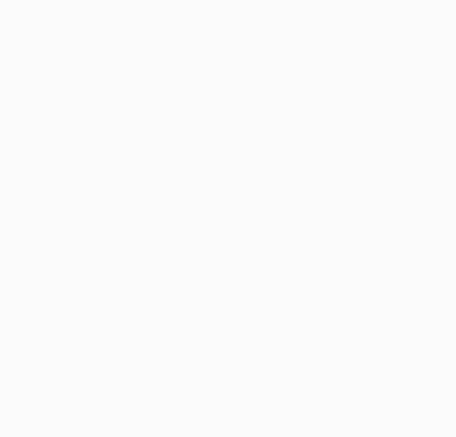
select select "***"
select select "****"
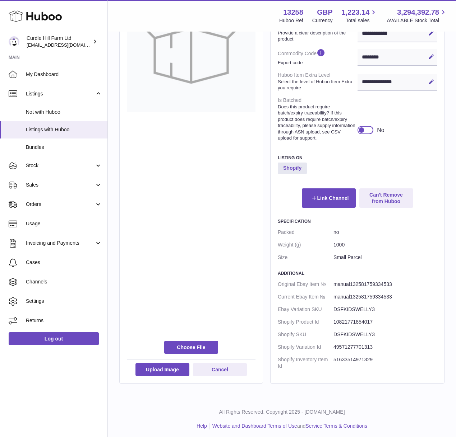
scroll to position [319, 0]
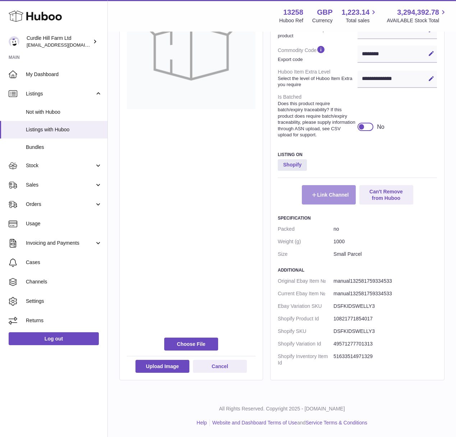
click at [333, 197] on button "Link Channel" at bounding box center [329, 194] width 54 height 19
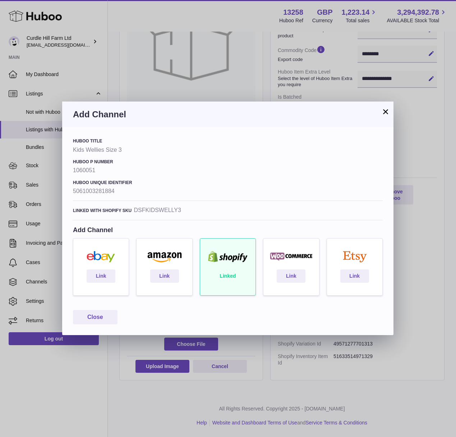
click at [384, 110] on button "×" at bounding box center [385, 111] width 9 height 9
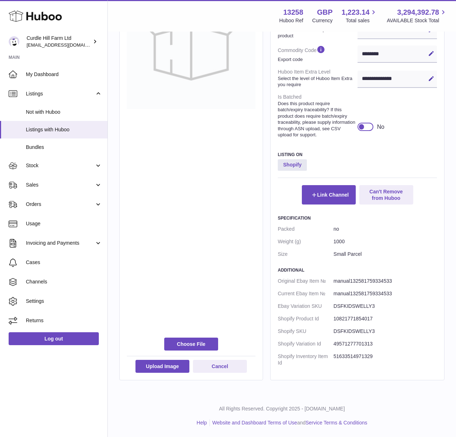
scroll to position [0, 0]
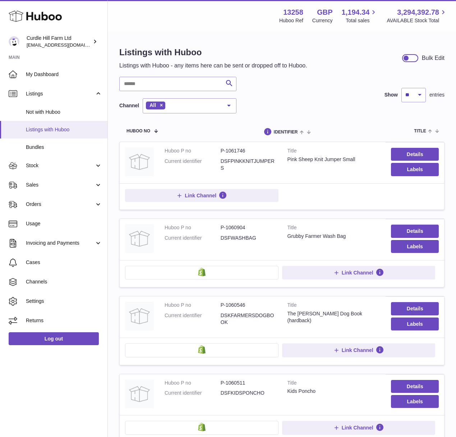
click at [56, 125] on link "Listings with Huboo" at bounding box center [53, 130] width 107 height 18
click at [177, 103] on div "All" at bounding box center [190, 105] width 94 height 15
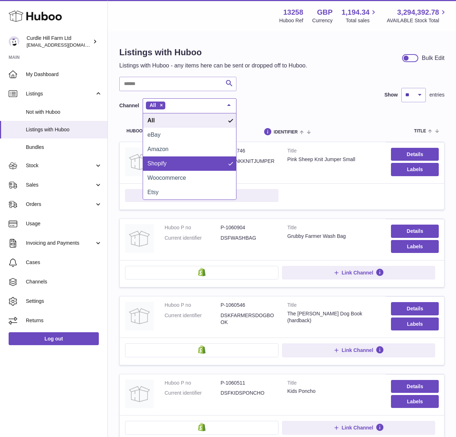
click at [177, 164] on span "Shopify" at bounding box center [189, 164] width 93 height 14
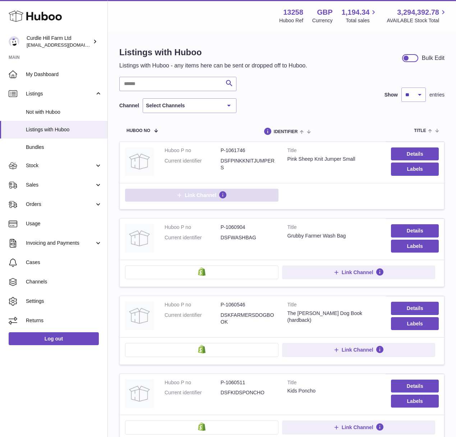
click at [208, 198] on span "Link Channel" at bounding box center [201, 195] width 32 height 6
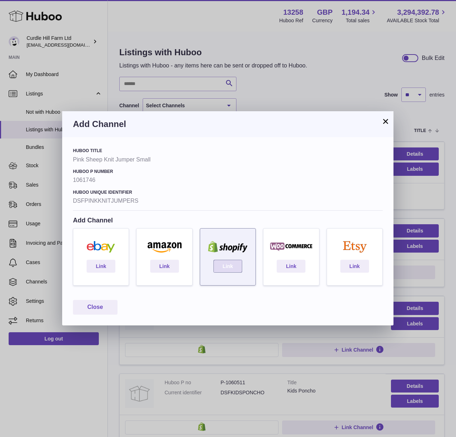
click at [227, 265] on link "Link" at bounding box center [227, 266] width 29 height 13
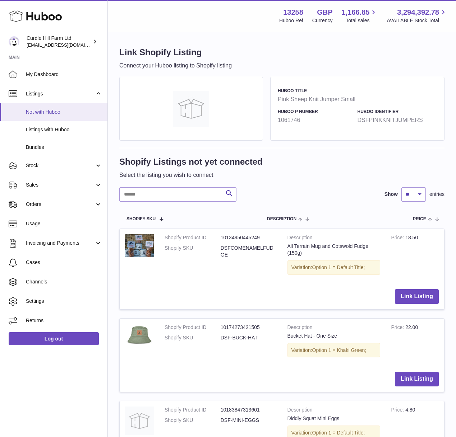
click at [39, 111] on span "Not with Huboo" at bounding box center [64, 112] width 76 height 7
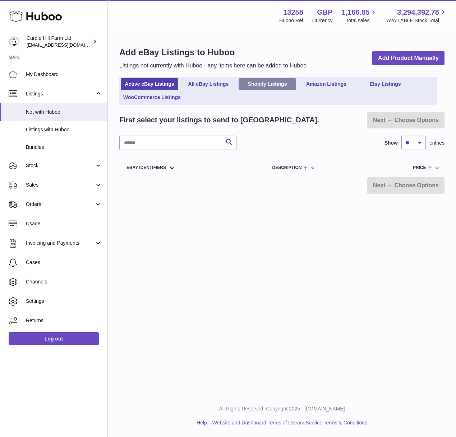
click at [262, 84] on link "Shopify Listings" at bounding box center [266, 84] width 57 height 12
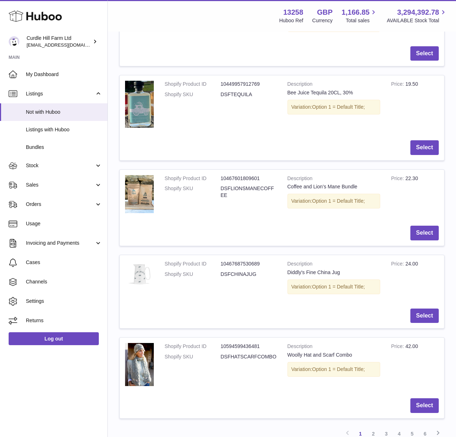
scroll to position [701, 0]
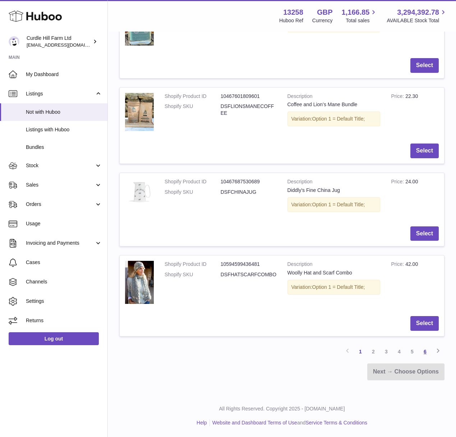
click at [421, 353] on link "6" at bounding box center [424, 351] width 13 height 13
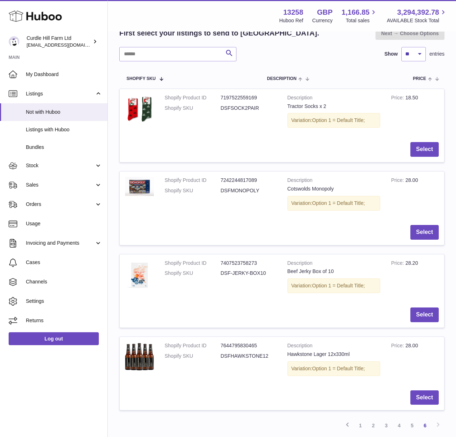
scroll to position [176, 0]
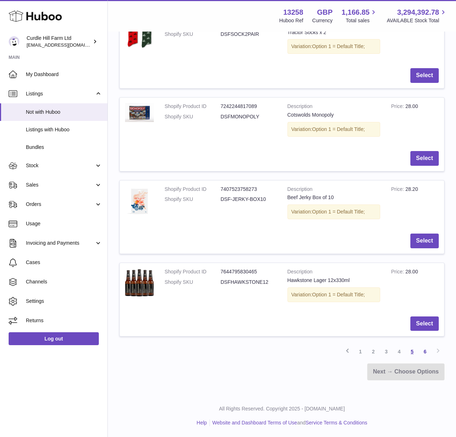
click at [406, 353] on link "5" at bounding box center [411, 351] width 13 height 13
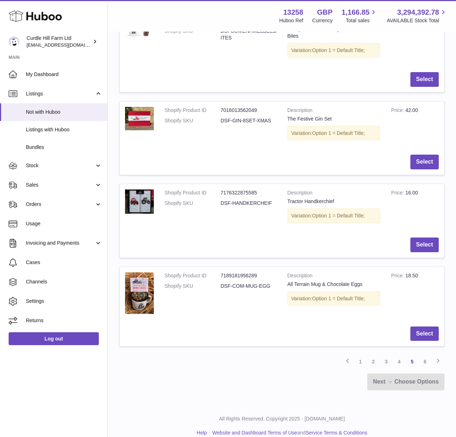
scroll to position [685, 0]
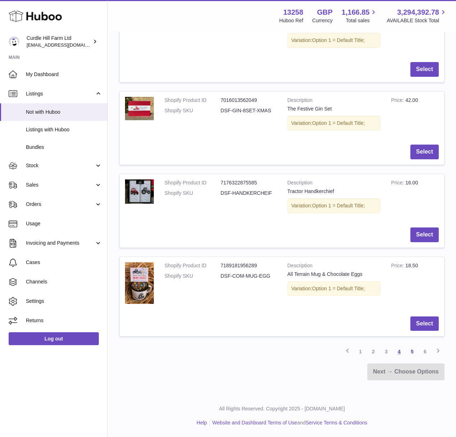
click at [401, 352] on link "4" at bounding box center [398, 351] width 13 height 13
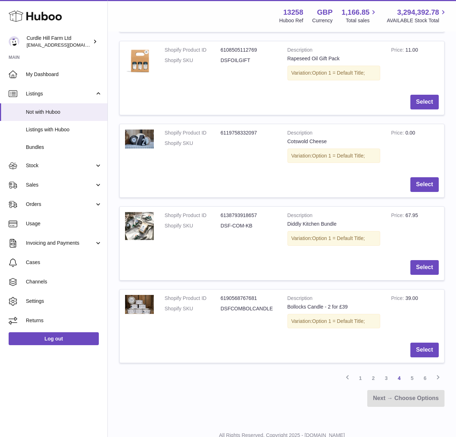
scroll to position [673, 0]
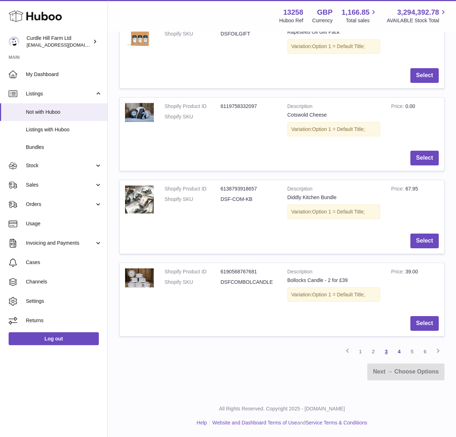
click at [382, 355] on link "3" at bounding box center [386, 351] width 13 height 13
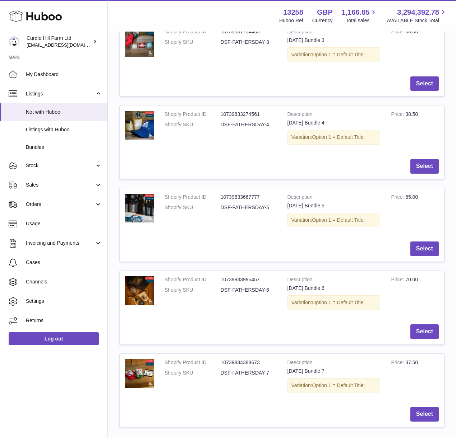
scroll to position [686, 0]
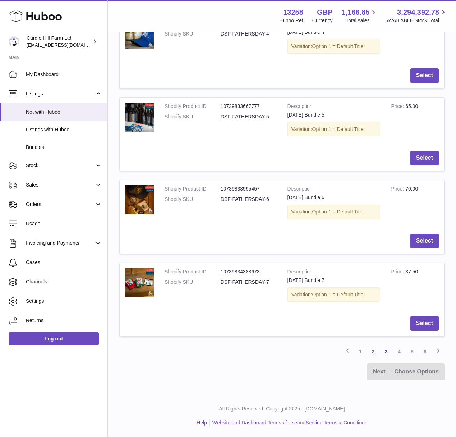
click at [368, 352] on link "2" at bounding box center [373, 351] width 13 height 13
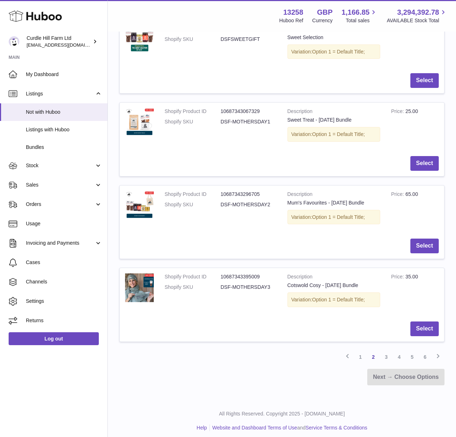
scroll to position [682, 0]
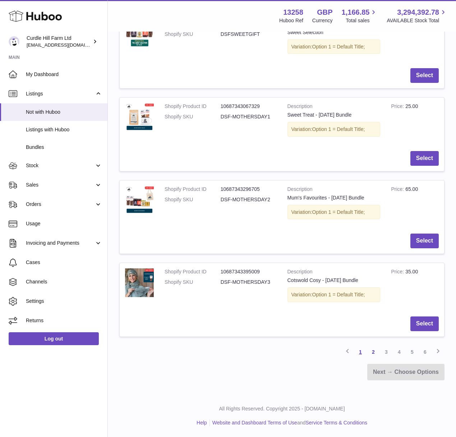
click at [361, 352] on link "1" at bounding box center [360, 352] width 13 height 13
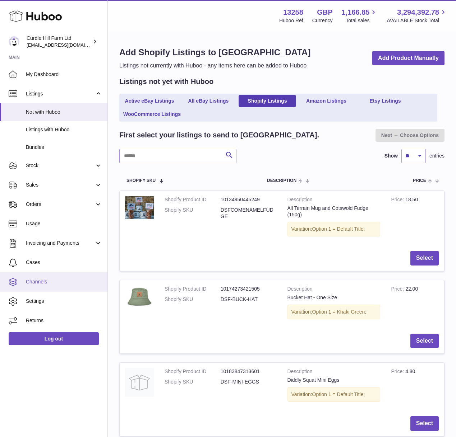
click at [46, 280] on span "Channels" at bounding box center [64, 282] width 76 height 7
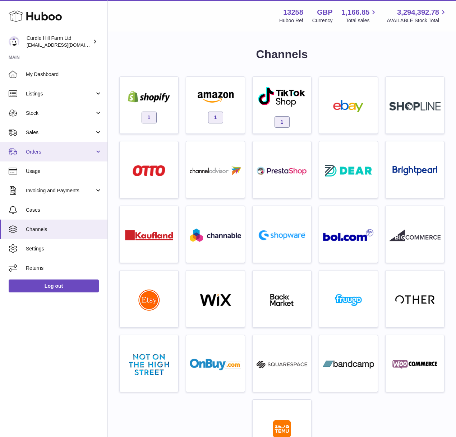
click at [62, 151] on span "Orders" at bounding box center [60, 152] width 69 height 7
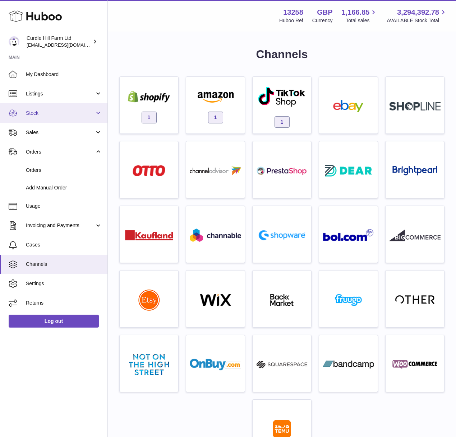
click at [69, 106] on link "Stock" at bounding box center [53, 112] width 107 height 19
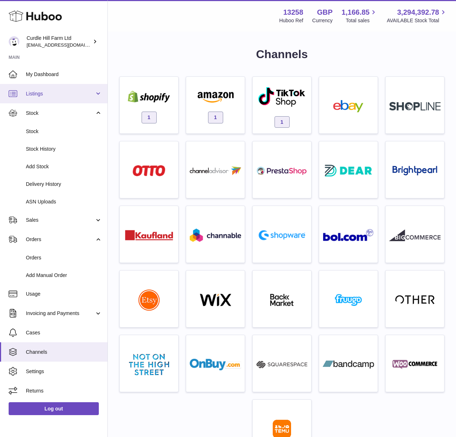
click at [67, 94] on span "Listings" at bounding box center [60, 93] width 69 height 7
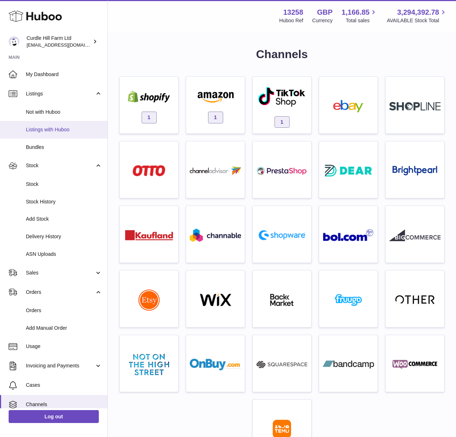
click at [51, 129] on span "Listings with Huboo" at bounding box center [64, 129] width 76 height 7
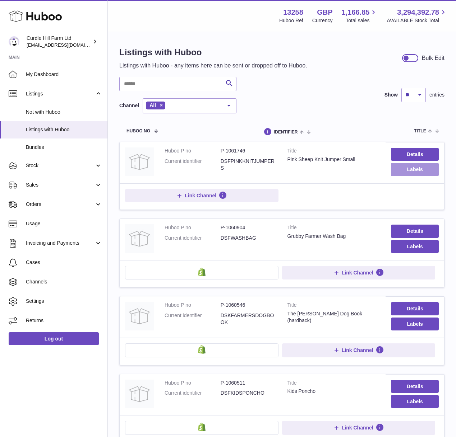
click at [416, 165] on button "Labels" at bounding box center [415, 169] width 48 height 13
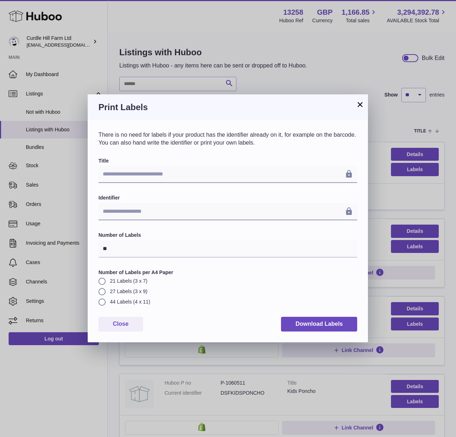
click at [362, 103] on button "×" at bounding box center [359, 104] width 9 height 9
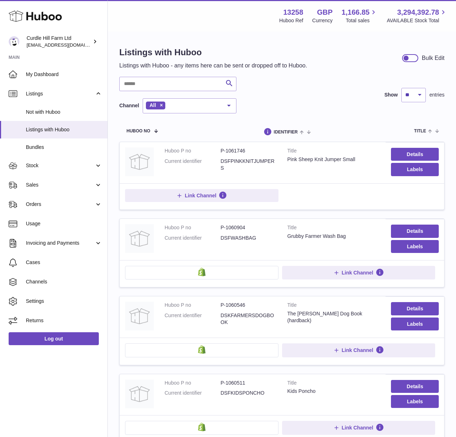
click at [260, 185] on td "Link Channel" at bounding box center [282, 196] width 324 height 26
click at [251, 191] on button "Link Channel" at bounding box center [201, 195] width 153 height 13
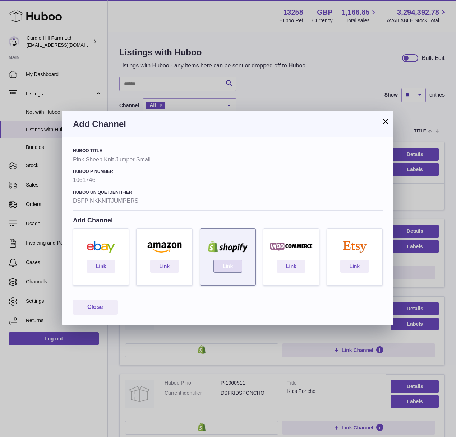
click at [224, 271] on link "Link" at bounding box center [227, 266] width 29 height 13
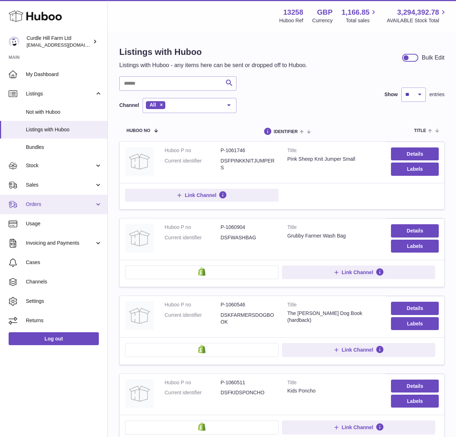
scroll to position [2, 0]
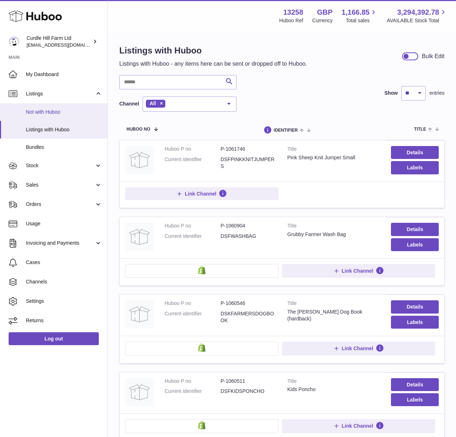
click at [57, 111] on span "Not with Huboo" at bounding box center [64, 112] width 76 height 7
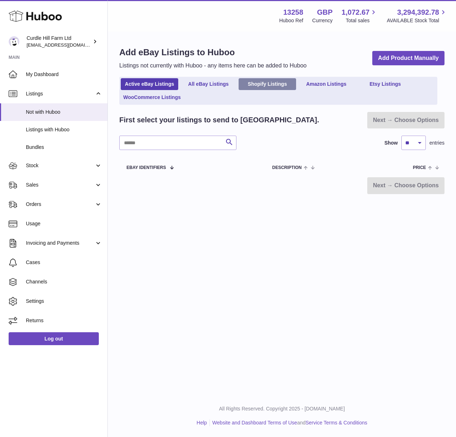
click at [271, 82] on link "Shopify Listings" at bounding box center [266, 84] width 57 height 12
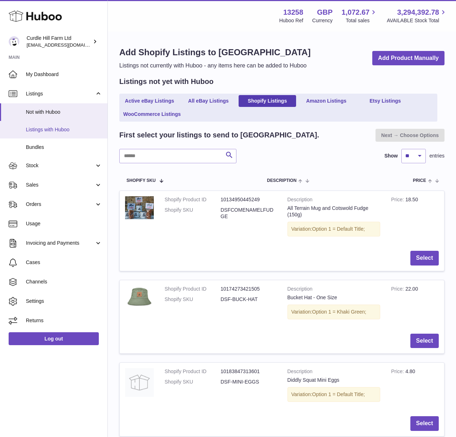
click at [62, 130] on span "Listings with Huboo" at bounding box center [64, 129] width 76 height 7
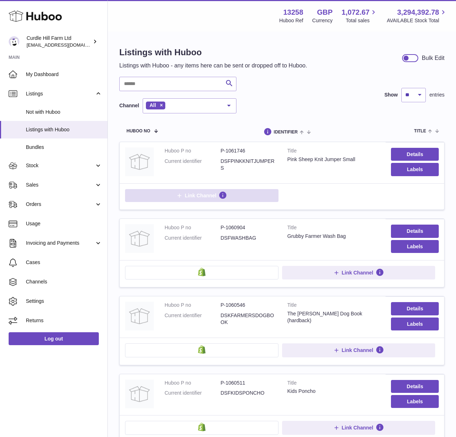
click at [255, 195] on button "Link Channel" at bounding box center [201, 195] width 153 height 13
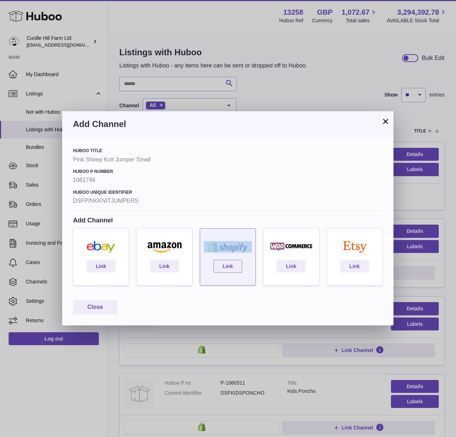
click at [229, 256] on div "Link" at bounding box center [228, 256] width 56 height 57
click at [230, 261] on link "Link" at bounding box center [227, 266] width 29 height 13
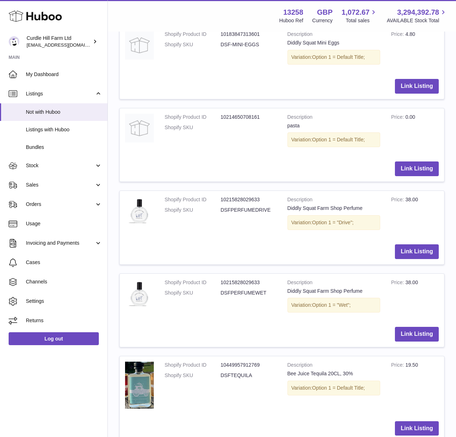
scroll to position [376, 0]
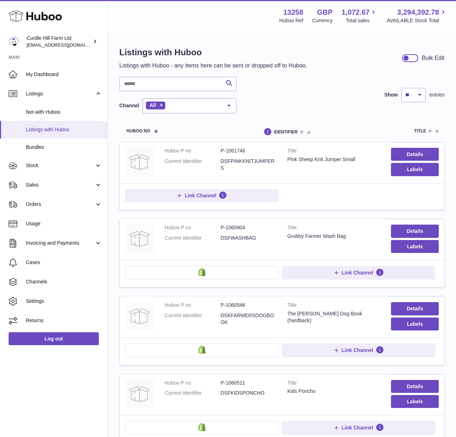
click at [50, 131] on span "Listings with Huboo" at bounding box center [64, 129] width 76 height 7
click at [70, 109] on span "Not with Huboo" at bounding box center [64, 112] width 76 height 7
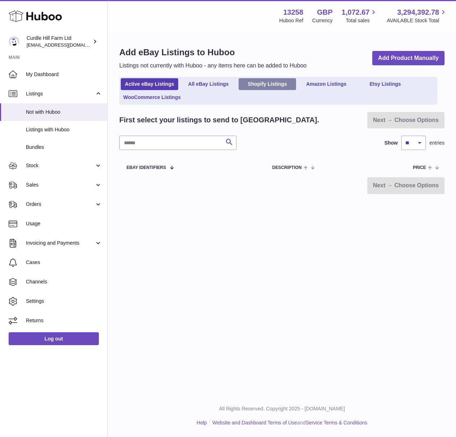
click at [271, 80] on link "Shopify Listings" at bounding box center [266, 84] width 57 height 12
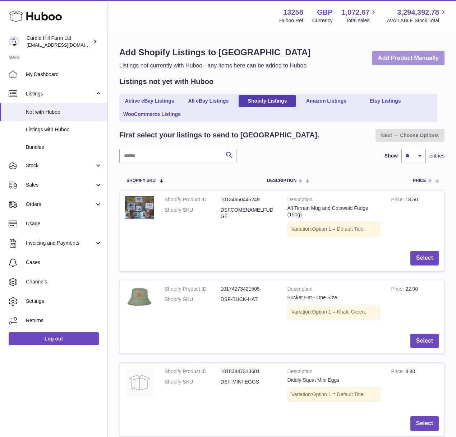
click at [401, 61] on link "Add Product Manually" at bounding box center [408, 58] width 72 height 15
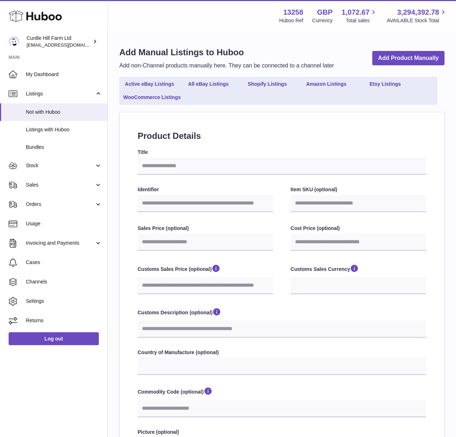
select select
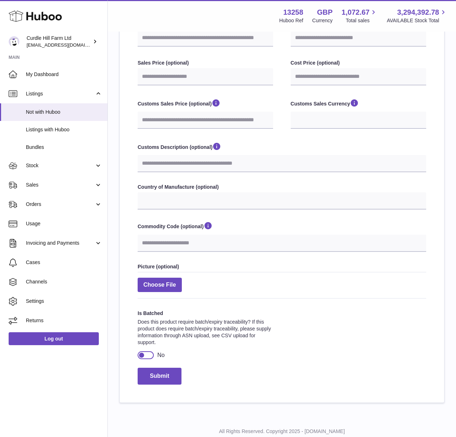
scroll to position [188, 0]
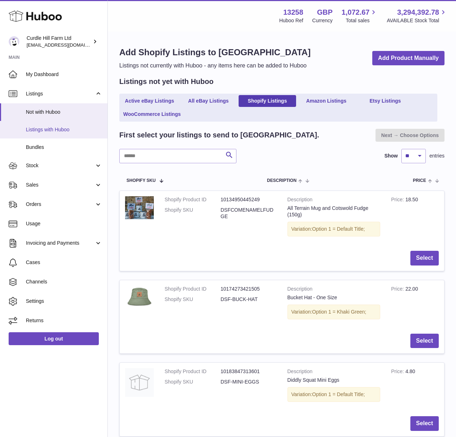
click at [53, 129] on span "Listings with Huboo" at bounding box center [64, 129] width 76 height 7
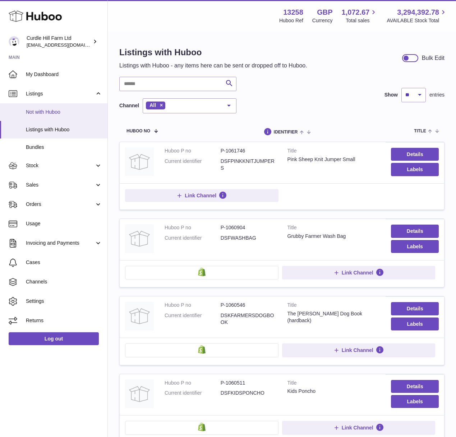
click at [67, 117] on link "Not with Huboo" at bounding box center [53, 112] width 107 height 18
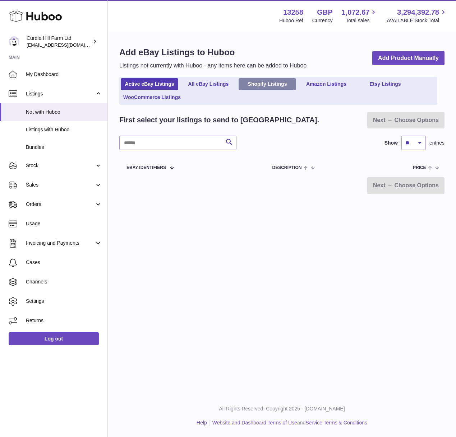
click at [276, 85] on link "Shopify Listings" at bounding box center [266, 84] width 57 height 12
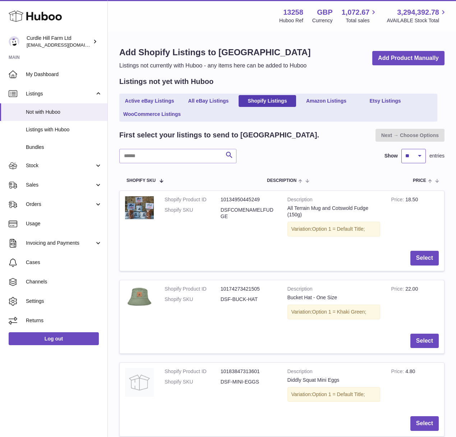
click at [420, 156] on select "** ** ** ***" at bounding box center [413, 156] width 24 height 14
select select "***"
click at [401, 149] on select "** ** ** ***" at bounding box center [413, 156] width 24 height 14
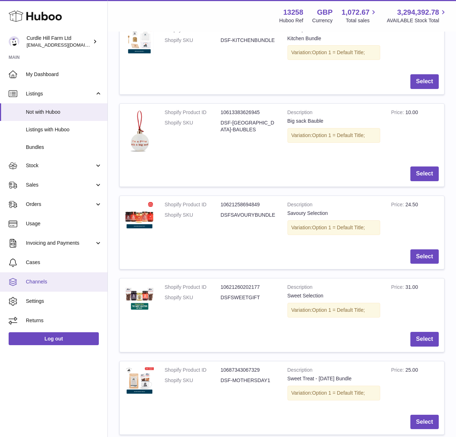
scroll to position [1147, 0]
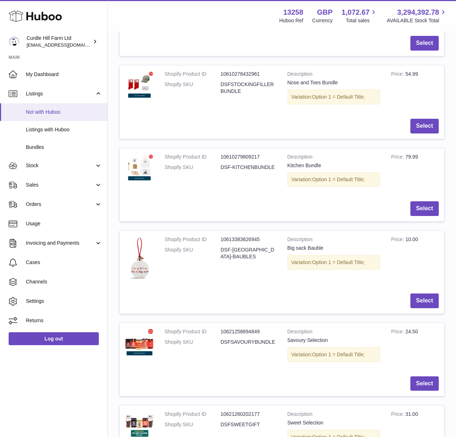
click at [68, 113] on span "Not with Huboo" at bounding box center [64, 112] width 76 height 7
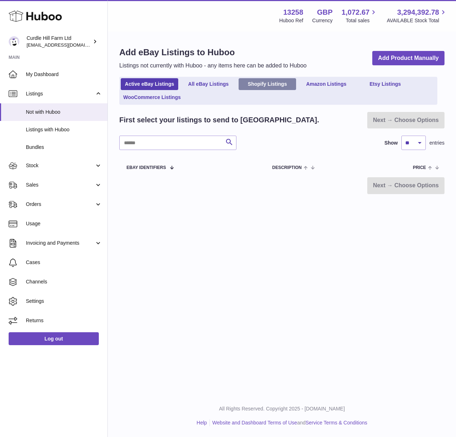
click at [271, 81] on link "Shopify Listings" at bounding box center [266, 84] width 57 height 12
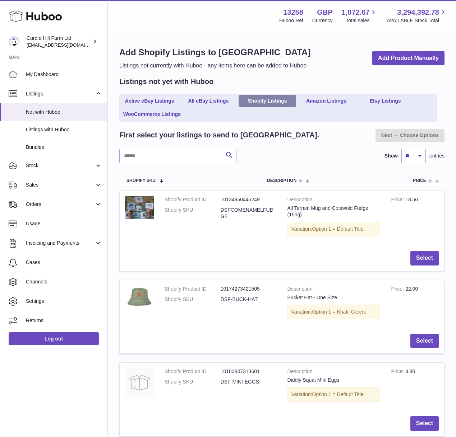
click at [276, 101] on link "Shopify Listings" at bounding box center [266, 101] width 57 height 12
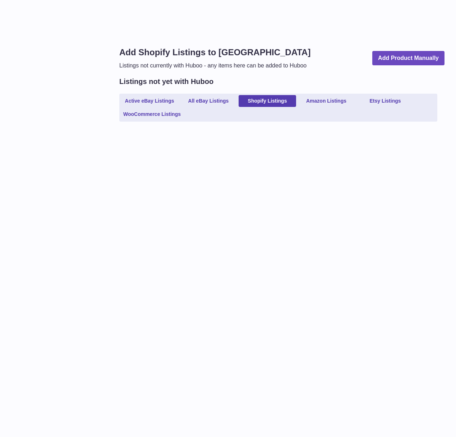
click at [333, 168] on div "Add Shopify Listings to [GEOGRAPHIC_DATA] Listings not currently with Huboo - a…" at bounding box center [282, 218] width 348 height 437
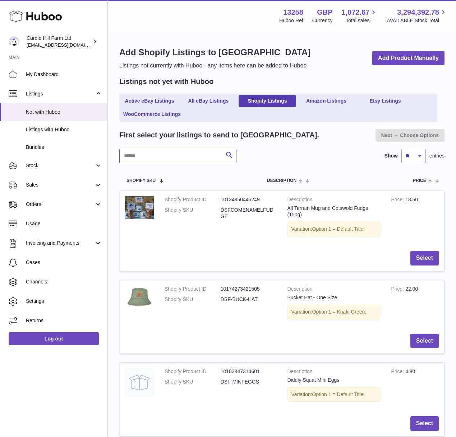
click at [182, 152] on input "text" at bounding box center [177, 156] width 117 height 14
type input "****"
click at [183, 254] on td "Select" at bounding box center [282, 258] width 324 height 25
click at [38, 75] on span "My Dashboard" at bounding box center [64, 74] width 76 height 7
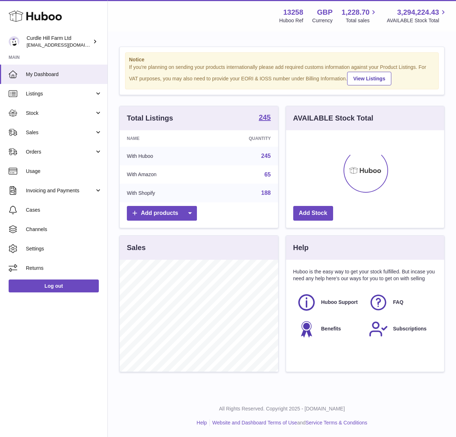
scroll to position [112, 158]
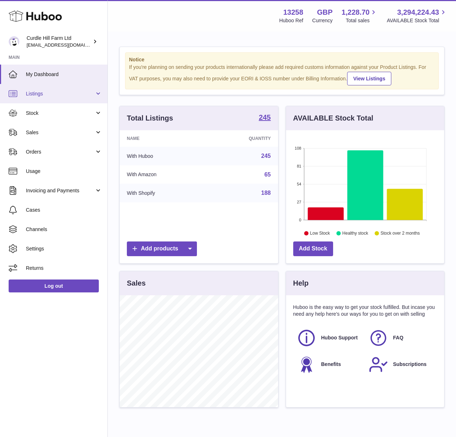
click at [62, 96] on span "Listings" at bounding box center [60, 93] width 69 height 7
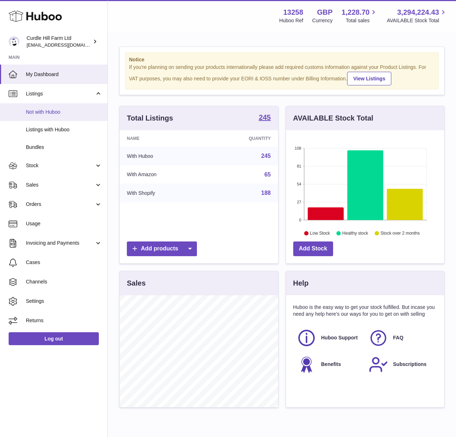
click at [61, 111] on span "Not with Huboo" at bounding box center [64, 112] width 76 height 7
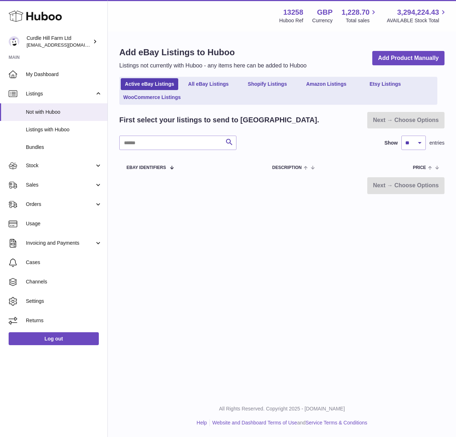
click at [190, 199] on div "Add eBay Listings to Huboo Listings not currently with Huboo - any items here c…" at bounding box center [282, 120] width 348 height 176
click at [59, 131] on span "Listings with Huboo" at bounding box center [64, 129] width 76 height 7
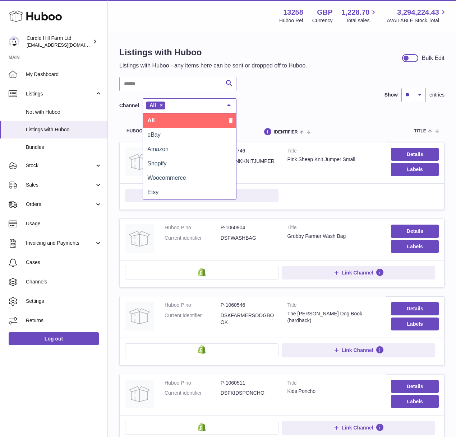
click at [191, 110] on div "All" at bounding box center [190, 105] width 94 height 15
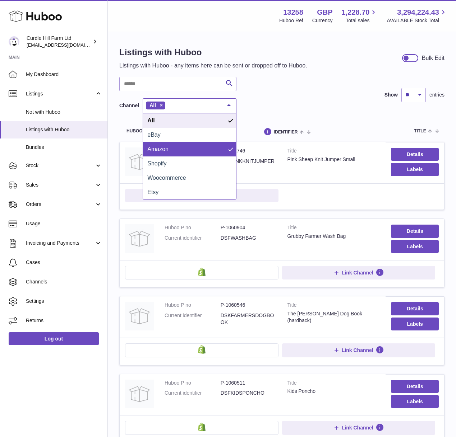
click at [320, 109] on div "Search Channel All All eBay Amazon Shopify Woocommerce Etsy No elements found. …" at bounding box center [281, 95] width 325 height 37
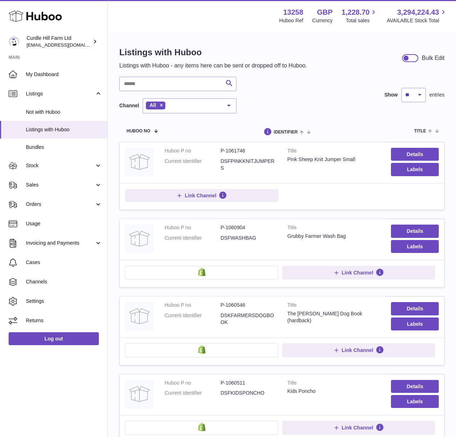
click at [321, 176] on td "Title Pink Sheep Knit Jumper Small" at bounding box center [334, 162] width 104 height 41
click at [253, 191] on button "Link Channel" at bounding box center [201, 195] width 153 height 13
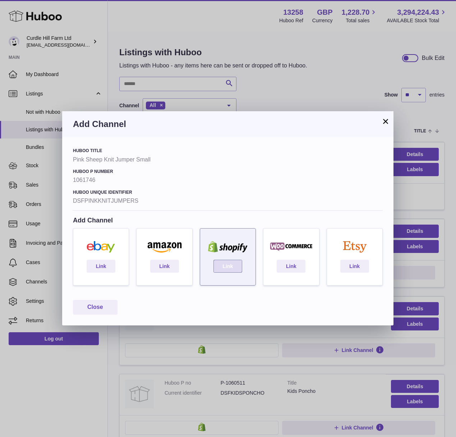
click at [229, 263] on link "Link" at bounding box center [227, 266] width 29 height 13
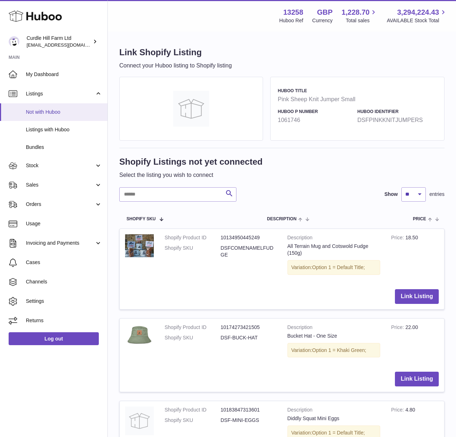
click at [52, 108] on link "Not with Huboo" at bounding box center [53, 112] width 107 height 18
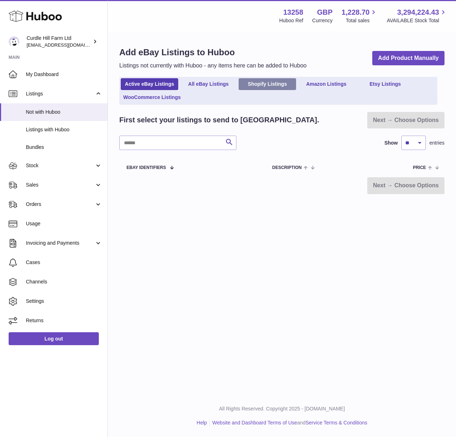
click at [272, 87] on link "Shopify Listings" at bounding box center [266, 84] width 57 height 12
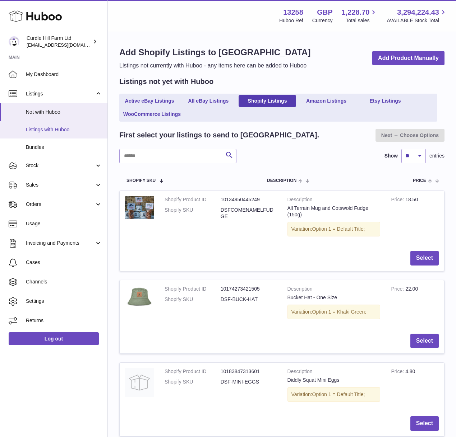
click at [57, 131] on span "Listings with Huboo" at bounding box center [64, 129] width 76 height 7
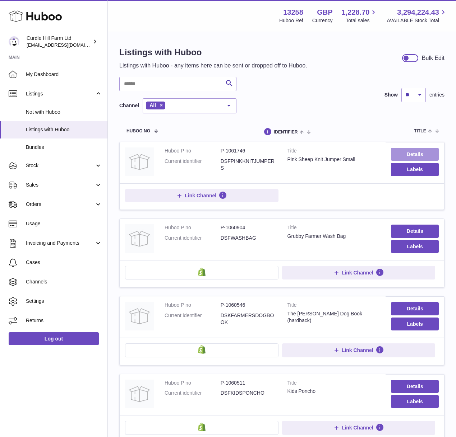
click at [403, 155] on link "Details" at bounding box center [415, 154] width 48 height 13
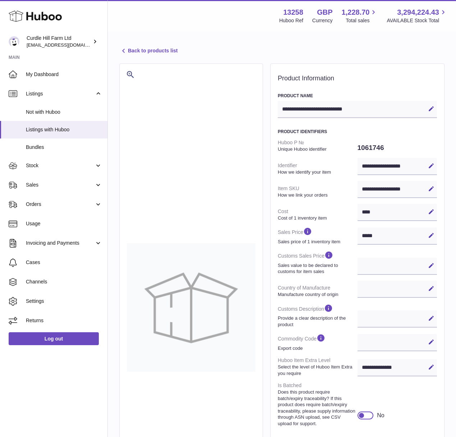
select select
select select "****"
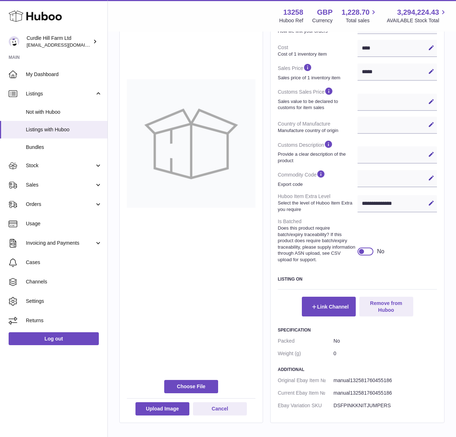
scroll to position [206, 0]
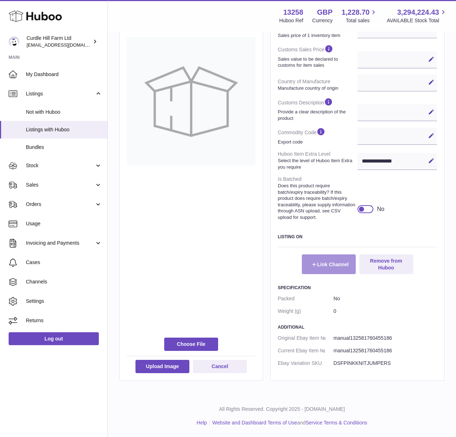
click at [344, 255] on button "Link Channel" at bounding box center [329, 264] width 54 height 19
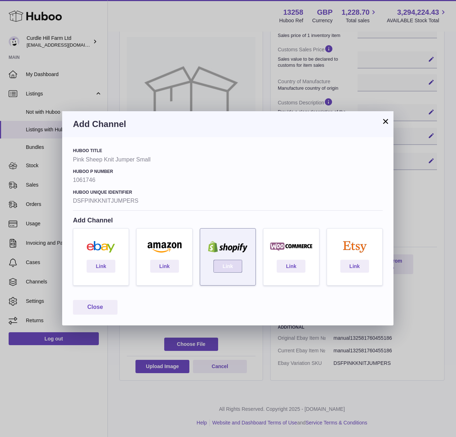
click at [226, 270] on link "Link" at bounding box center [227, 266] width 29 height 13
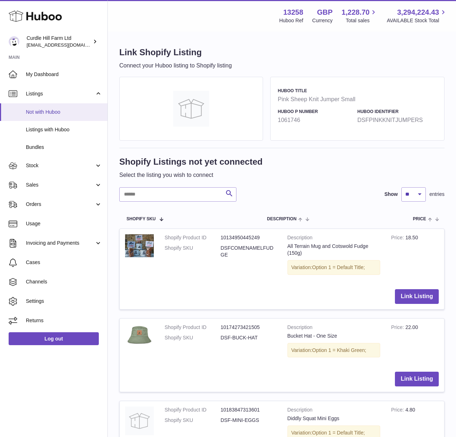
click at [50, 109] on span "Not with Huboo" at bounding box center [64, 112] width 76 height 7
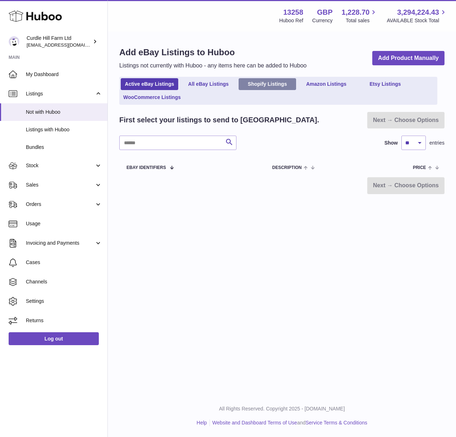
click at [267, 88] on link "Shopify Listings" at bounding box center [266, 84] width 57 height 12
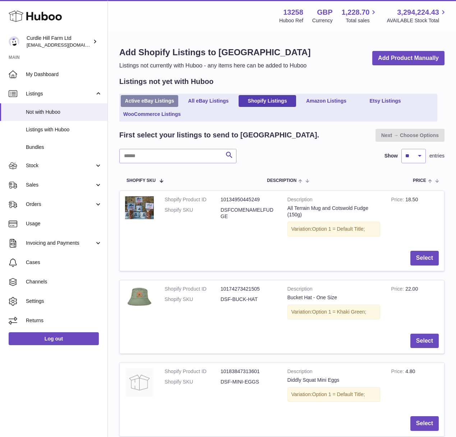
click at [144, 103] on link "Active eBay Listings" at bounding box center [149, 101] width 57 height 12
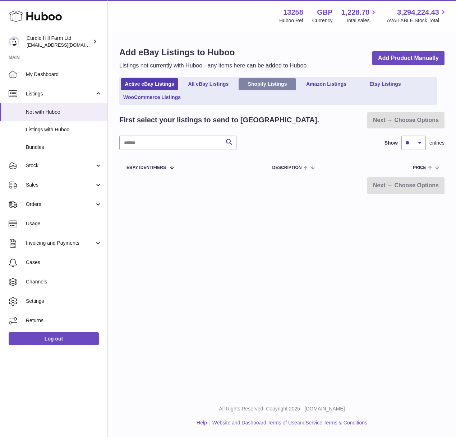
click at [254, 83] on link "Shopify Listings" at bounding box center [266, 84] width 57 height 12
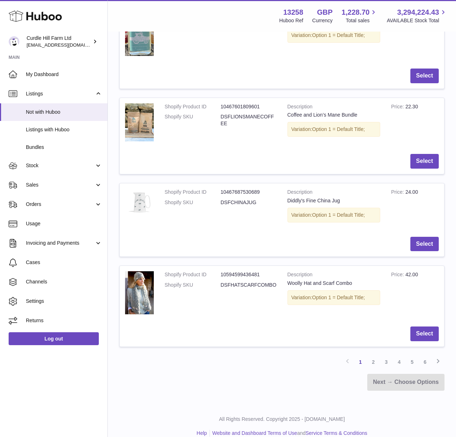
scroll to position [701, 0]
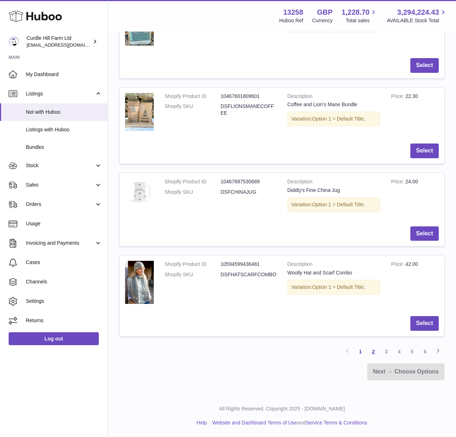
click at [368, 350] on link "2" at bounding box center [373, 351] width 13 height 13
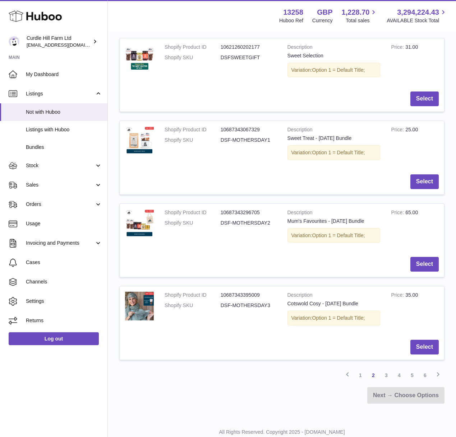
scroll to position [682, 0]
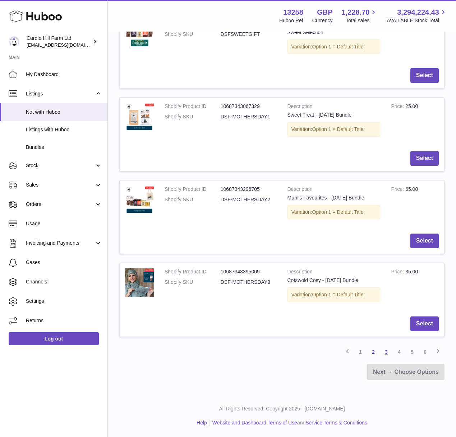
click at [386, 351] on link "3" at bounding box center [386, 352] width 13 height 13
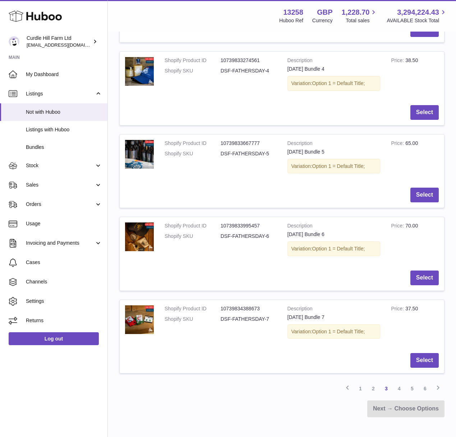
scroll to position [658, 0]
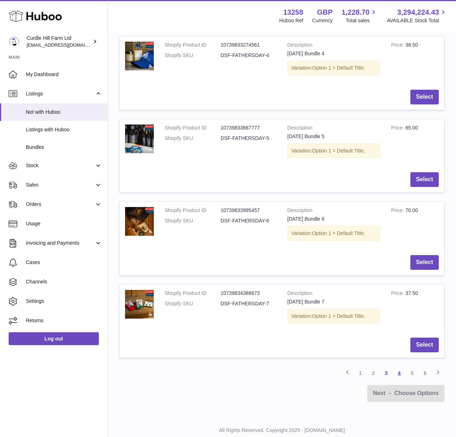
click at [403, 377] on link "4" at bounding box center [398, 373] width 13 height 13
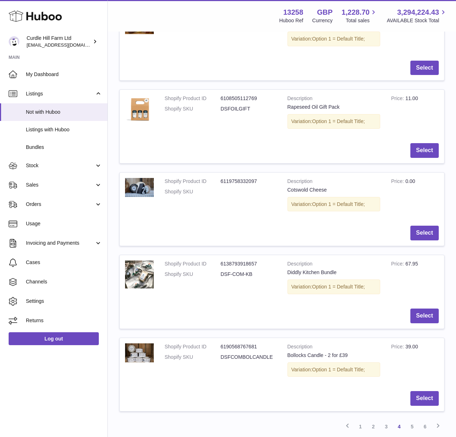
scroll to position [673, 0]
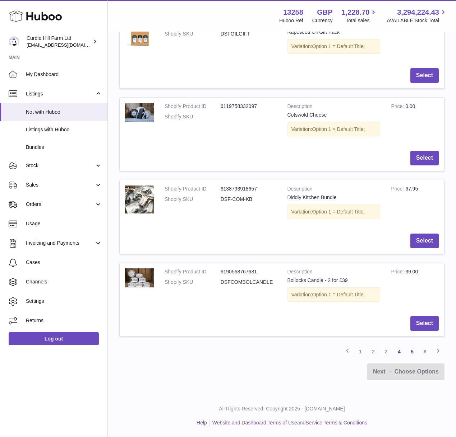
click at [413, 352] on link "5" at bounding box center [411, 351] width 13 height 13
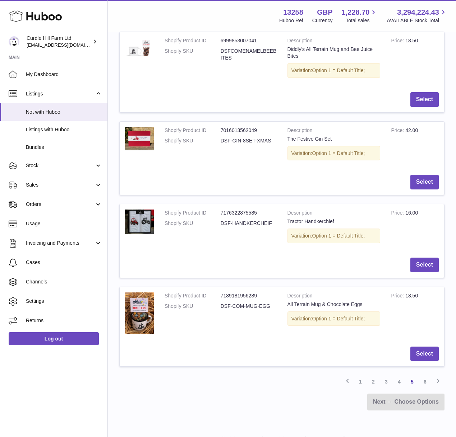
scroll to position [685, 0]
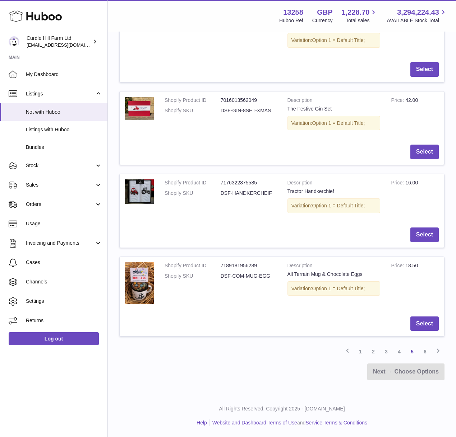
click at [410, 352] on link "5" at bounding box center [411, 351] width 13 height 13
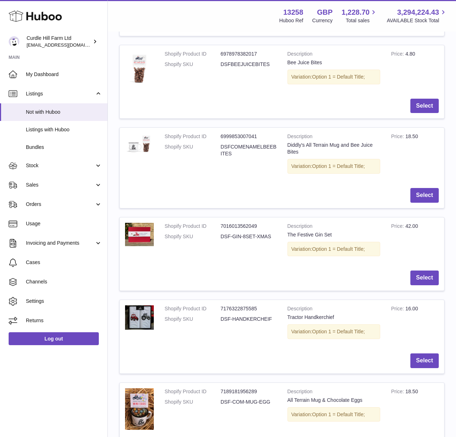
scroll to position [651, 0]
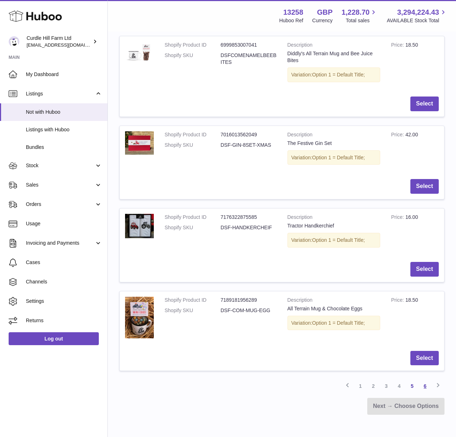
click at [426, 384] on link "6" at bounding box center [424, 386] width 13 height 13
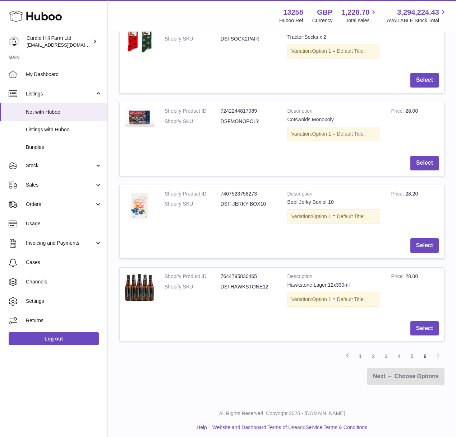
scroll to position [168, 0]
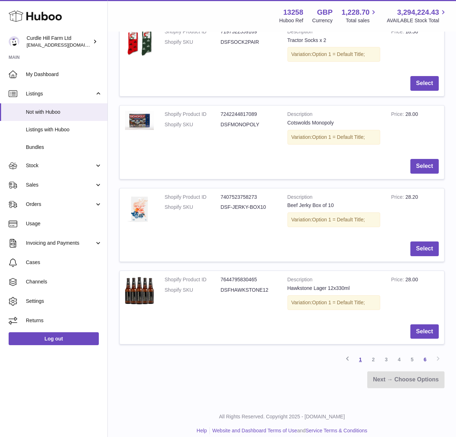
click at [357, 362] on link "1" at bounding box center [360, 359] width 13 height 13
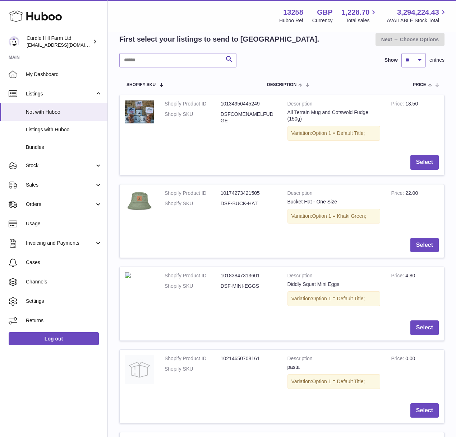
scroll to position [32, 0]
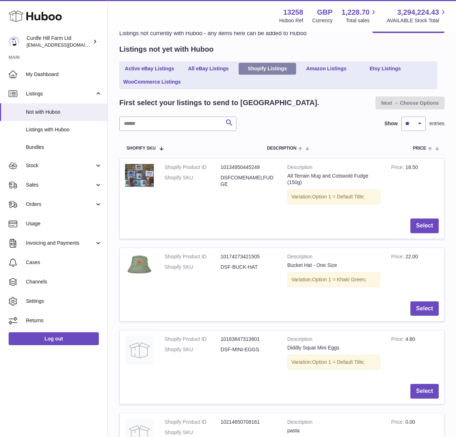
click at [259, 73] on link "Shopify Listings" at bounding box center [266, 69] width 57 height 12
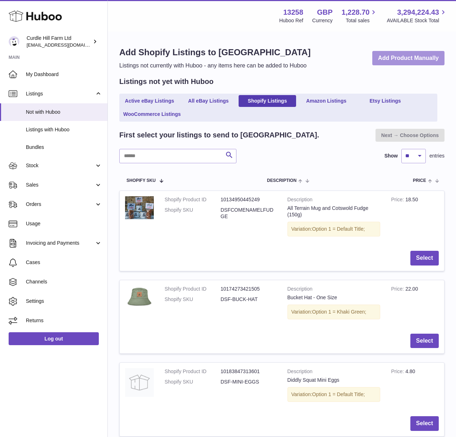
click at [398, 52] on link "Add Product Manually" at bounding box center [408, 58] width 72 height 15
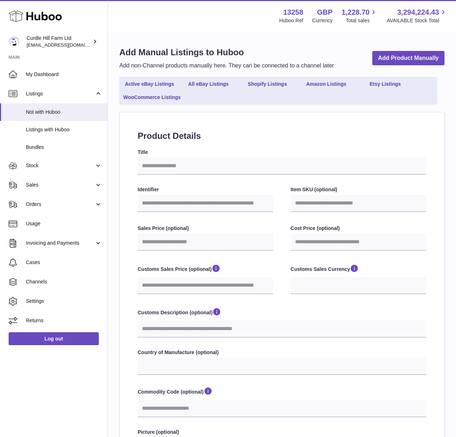
select select
click at [183, 165] on input "Title" at bounding box center [282, 166] width 288 height 17
paste input "**********"
type input "**********"
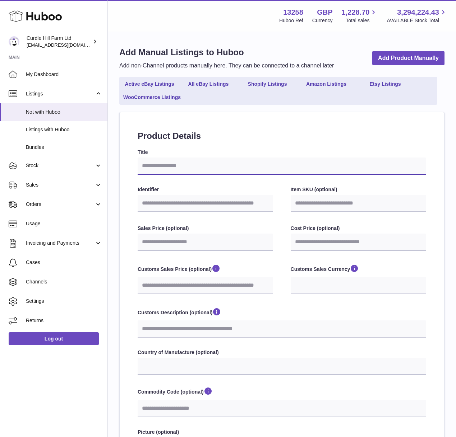
select select
type input "**********"
select select
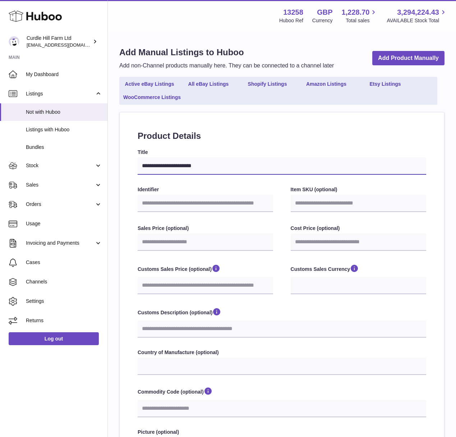
type input "**********"
select select
type input "**********"
select select
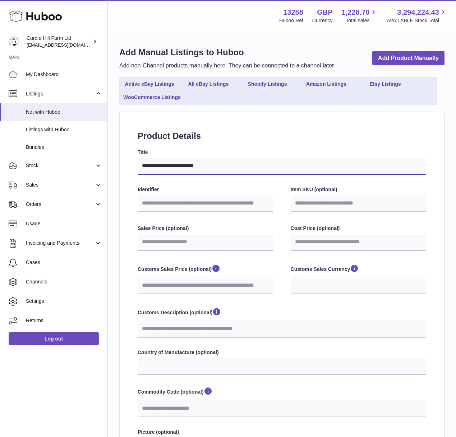
select select
type input "**********"
select select
type input "**********"
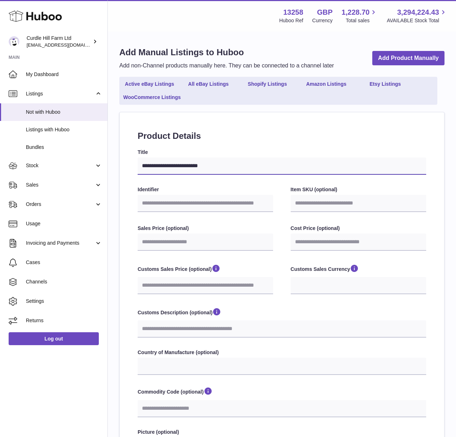
select select
type input "**********"
select select
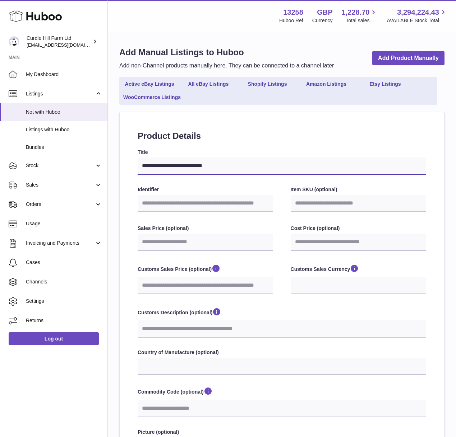
type input "**********"
select select
type input "**********"
click at [181, 204] on input "Identifier" at bounding box center [205, 203] width 135 height 17
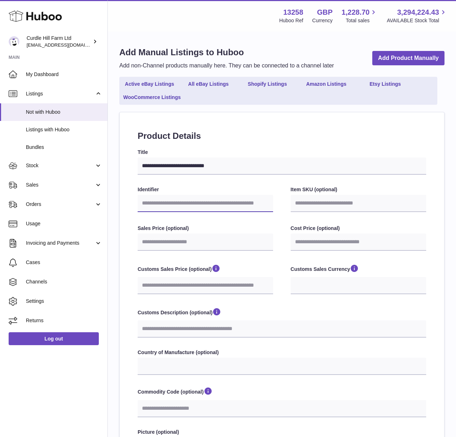
paste input "**********"
type input "**********"
select select
type input "**********"
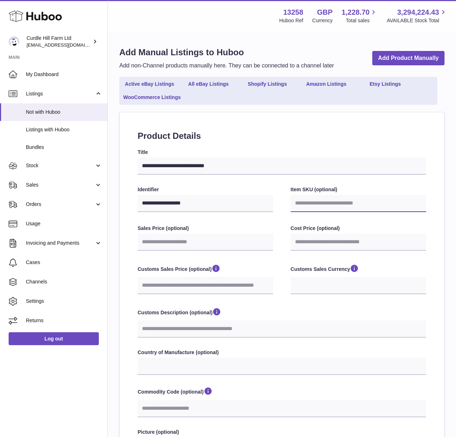
click at [312, 206] on input "Item SKU (optional)" at bounding box center [358, 203] width 135 height 17
paste input "**********"
type input "**********"
select select
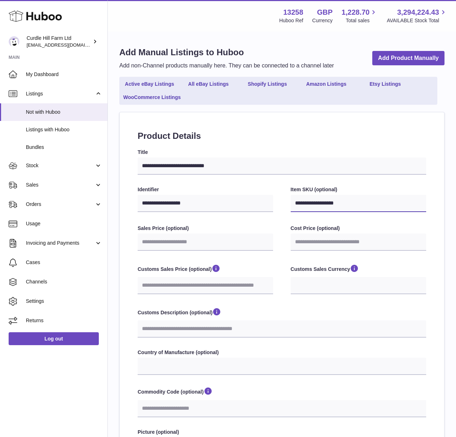
type input "**********"
click at [272, 209] on input "**********" at bounding box center [205, 203] width 135 height 17
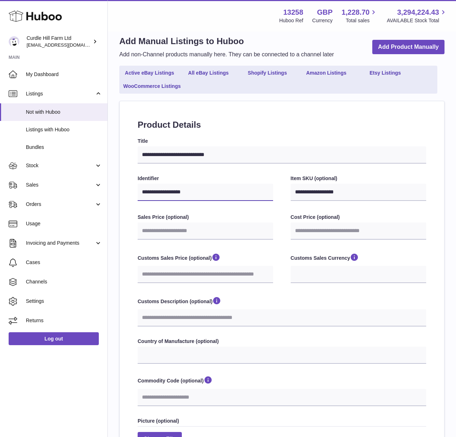
scroll to position [12, 0]
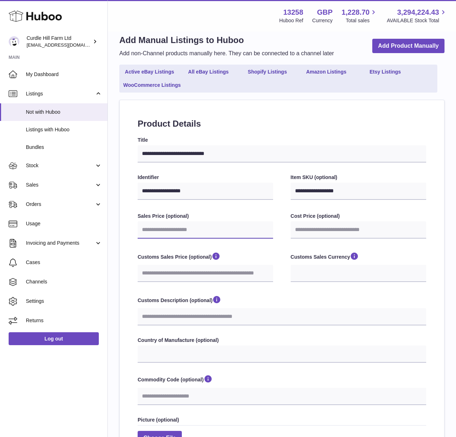
click at [234, 232] on input "Sales Price (optional)" at bounding box center [205, 230] width 135 height 17
type input "*"
select select
type input "**"
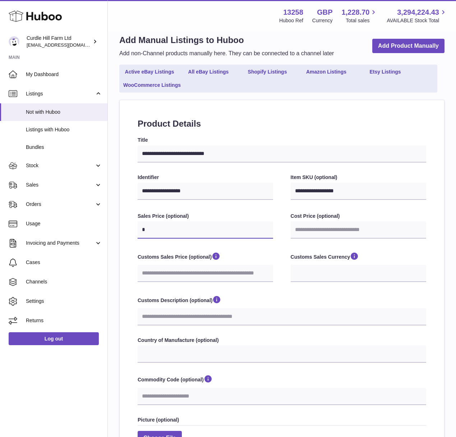
select select
type input "***"
select select
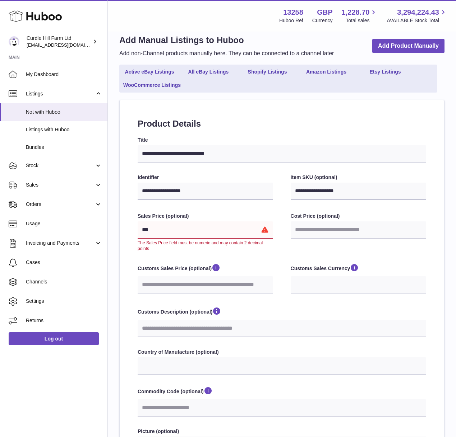
type input "****"
select select
type input "*****"
select select
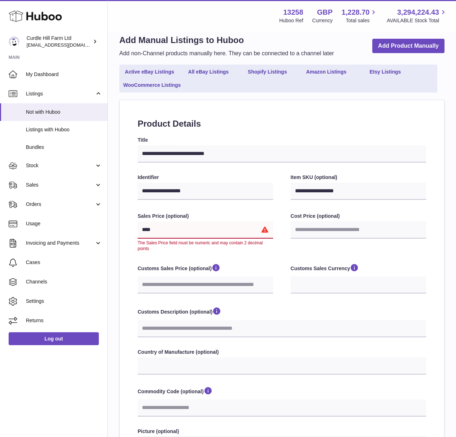
select select
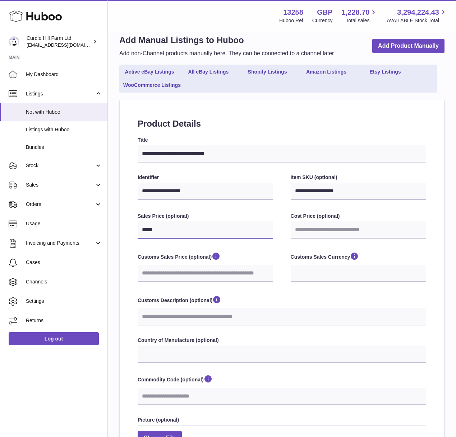
type input "*****"
click at [127, 260] on div "**********" at bounding box center [282, 328] width 324 height 456
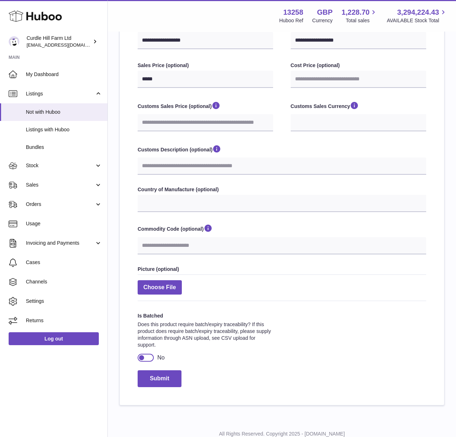
scroll to position [161, 0]
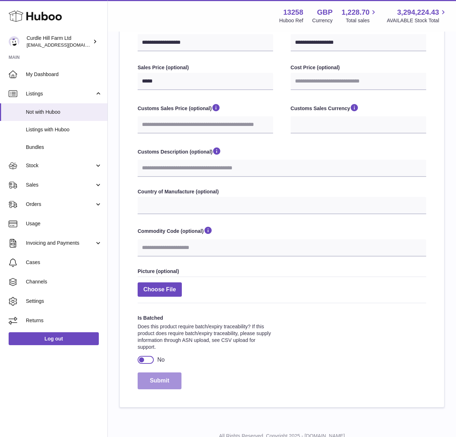
click at [162, 381] on button "Submit" at bounding box center [160, 381] width 44 height 17
select select
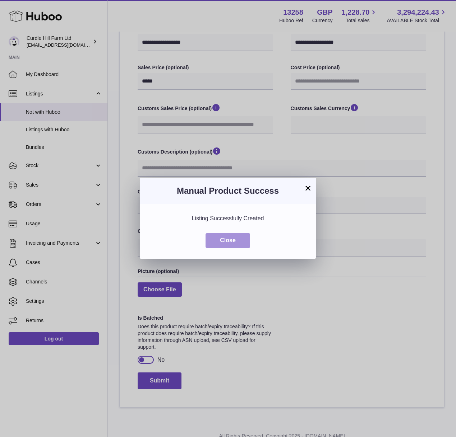
click at [223, 236] on button "Close" at bounding box center [227, 240] width 45 height 15
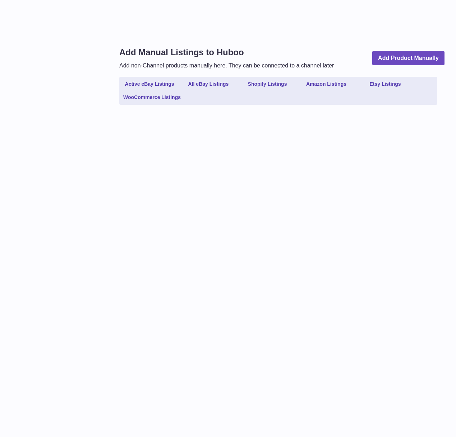
select select
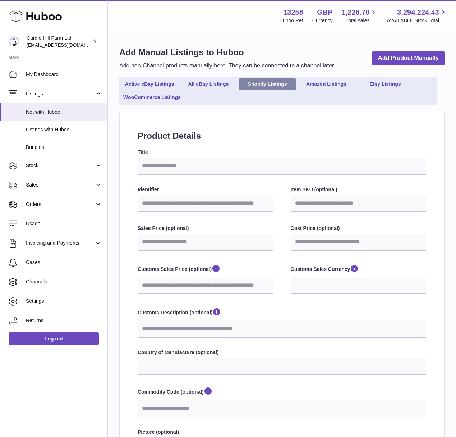
click at [275, 85] on link "Shopify Listings" at bounding box center [266, 84] width 57 height 12
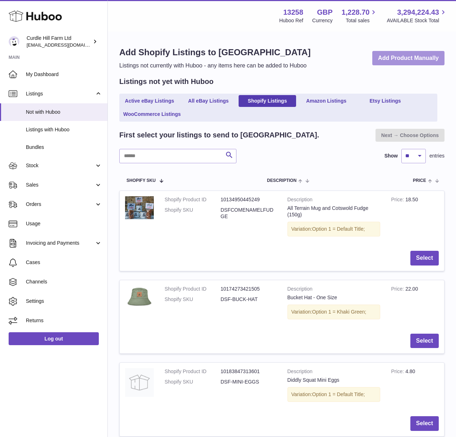
click at [393, 52] on link "Add Product Manually" at bounding box center [408, 58] width 72 height 15
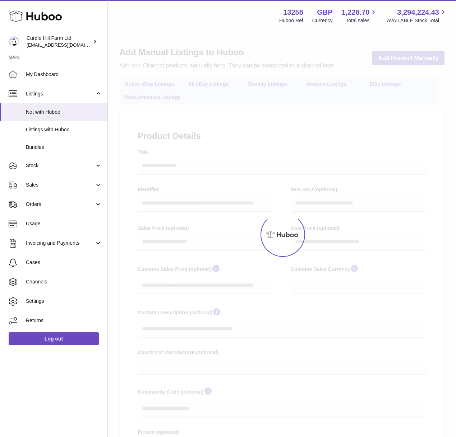
select select
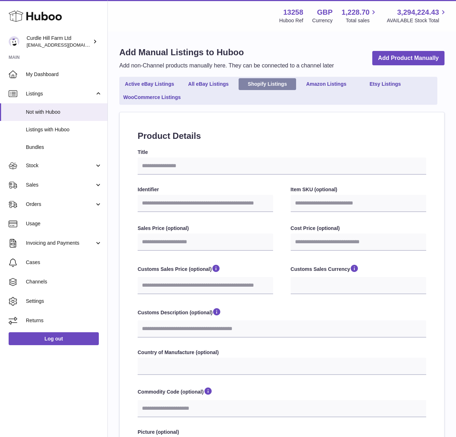
click at [271, 88] on link "Shopify Listings" at bounding box center [266, 84] width 57 height 12
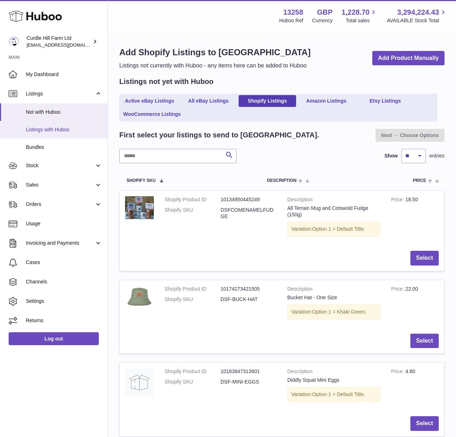
click at [71, 129] on span "Listings with Huboo" at bounding box center [64, 129] width 76 height 7
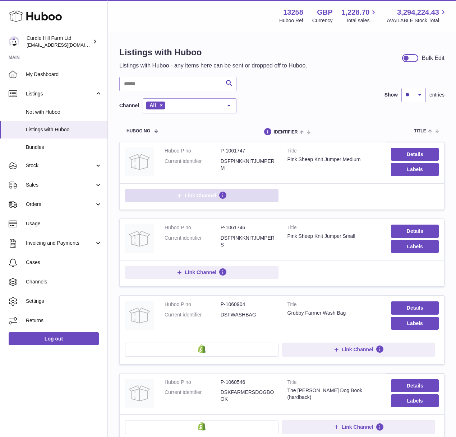
click at [263, 200] on button "Link Channel" at bounding box center [201, 195] width 153 height 13
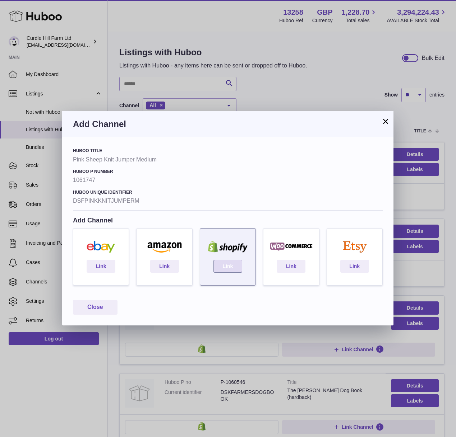
click at [227, 270] on link "Link" at bounding box center [227, 266] width 29 height 13
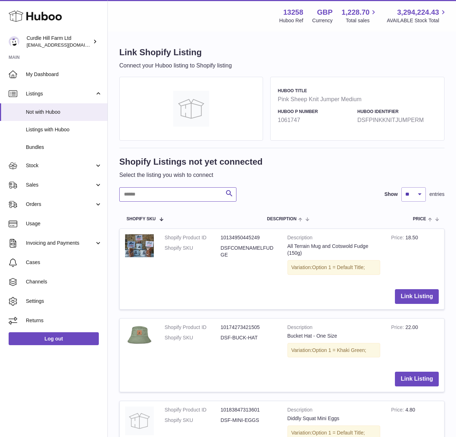
click at [204, 197] on input "text" at bounding box center [177, 194] width 117 height 14
type input "****"
click at [48, 143] on link "Bundles" at bounding box center [53, 148] width 107 height 18
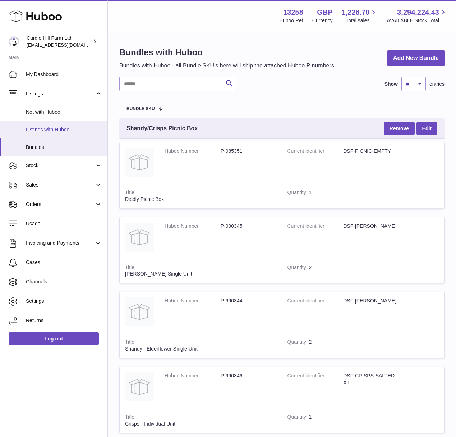
click at [44, 125] on link "Listings with Huboo" at bounding box center [53, 130] width 107 height 18
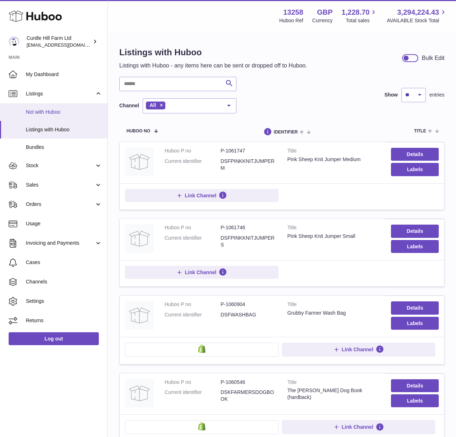
click at [49, 115] on span "Not with Huboo" at bounding box center [64, 112] width 76 height 7
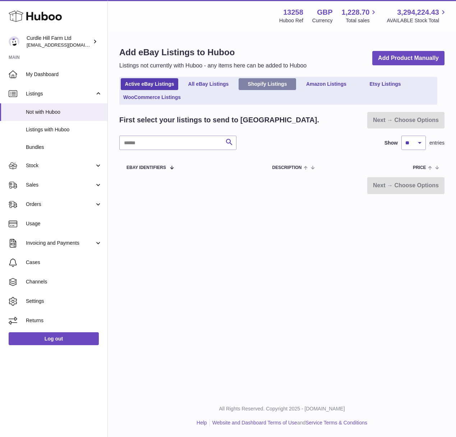
click at [273, 79] on link "Shopify Listings" at bounding box center [266, 84] width 57 height 12
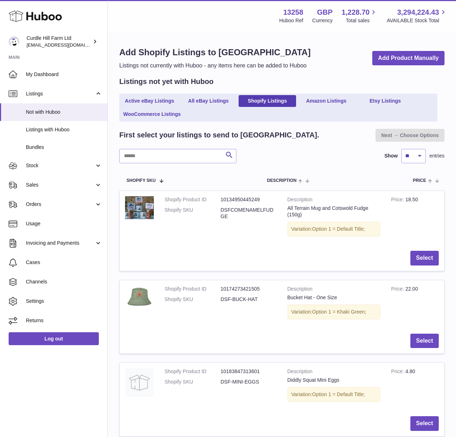
click at [173, 49] on h1 "Add Shopify Listings to [GEOGRAPHIC_DATA]" at bounding box center [214, 52] width 191 height 11
drag, startPoint x: 127, startPoint y: 67, endPoint x: 217, endPoint y: 59, distance: 90.4
click at [217, 59] on div "Add Shopify Listings to Huboo Listings not currently with Huboo - any items her…" at bounding box center [214, 58] width 191 height 23
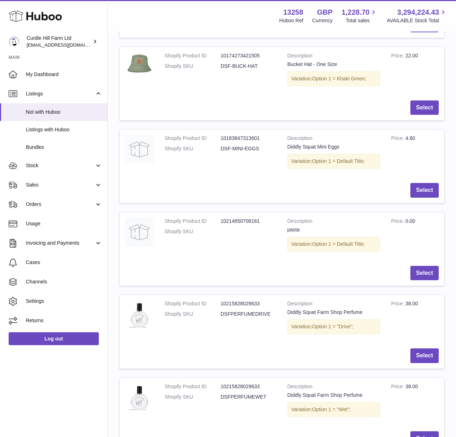
scroll to position [234, 0]
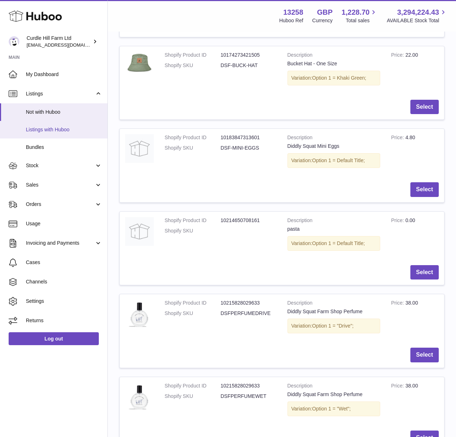
click at [45, 126] on link "Listings with Huboo" at bounding box center [53, 130] width 107 height 18
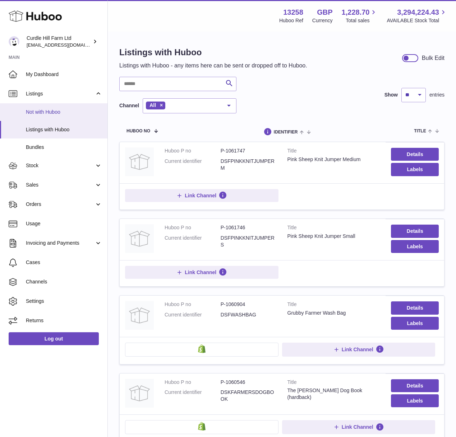
click at [58, 115] on span "Not with Huboo" at bounding box center [64, 112] width 76 height 7
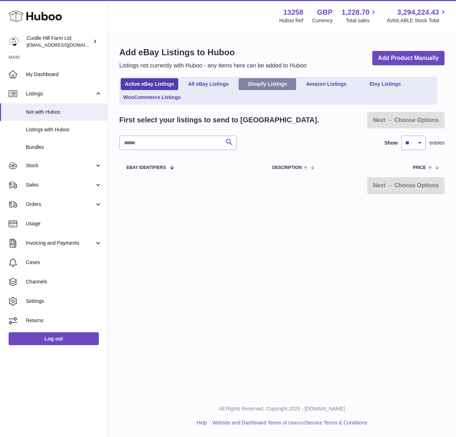
click at [275, 84] on link "Shopify Listings" at bounding box center [266, 84] width 57 height 12
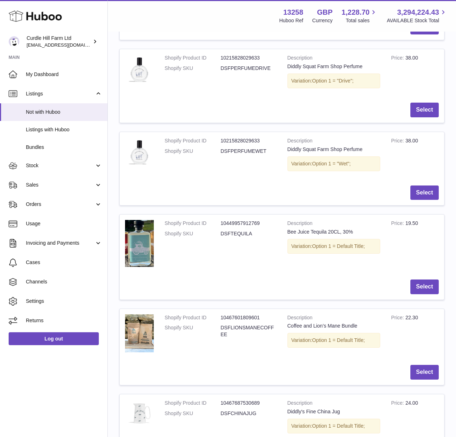
scroll to position [479, 0]
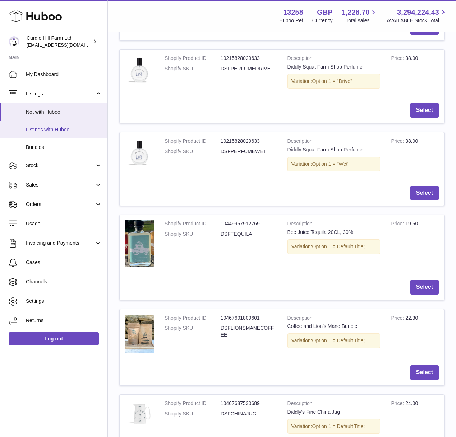
click at [81, 136] on link "Listings with Huboo" at bounding box center [53, 130] width 107 height 18
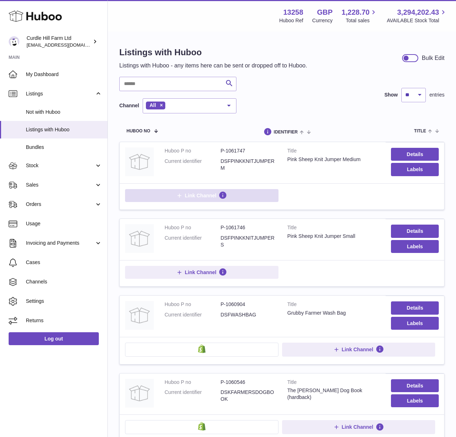
click at [250, 191] on button "Link Channel" at bounding box center [201, 195] width 153 height 13
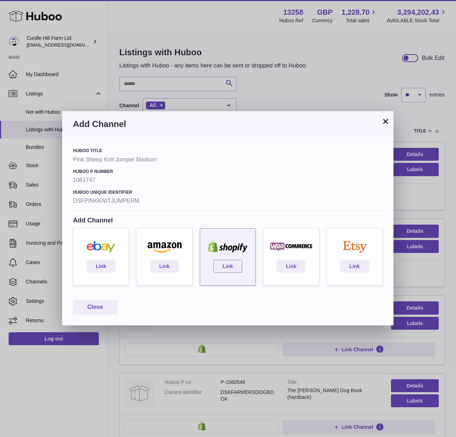
click at [223, 282] on div "Link" at bounding box center [228, 256] width 56 height 57
click at [223, 270] on link "Link" at bounding box center [227, 266] width 29 height 13
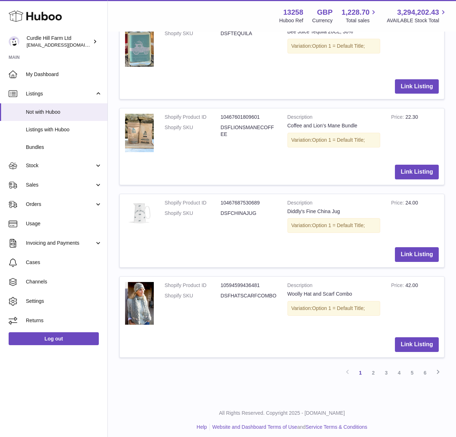
scroll to position [722, 0]
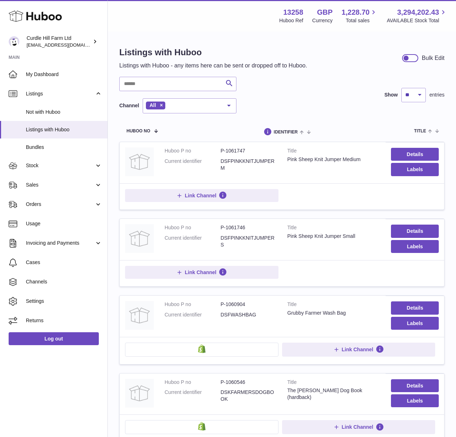
click at [305, 161] on div "Pink Sheep Knit Jumper Medium" at bounding box center [333, 159] width 93 height 7
click at [304, 186] on td "Link Channel" at bounding box center [282, 196] width 324 height 26
click at [249, 273] on button "Link Channel" at bounding box center [201, 272] width 153 height 13
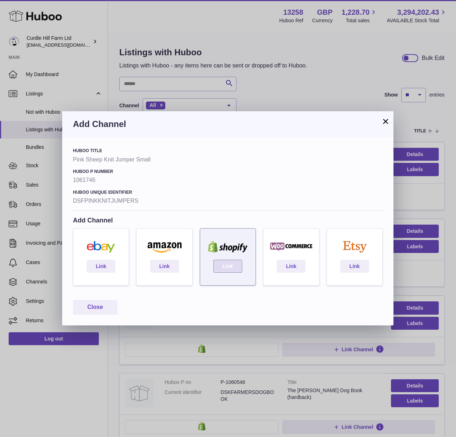
click at [237, 268] on link "Link" at bounding box center [227, 266] width 29 height 13
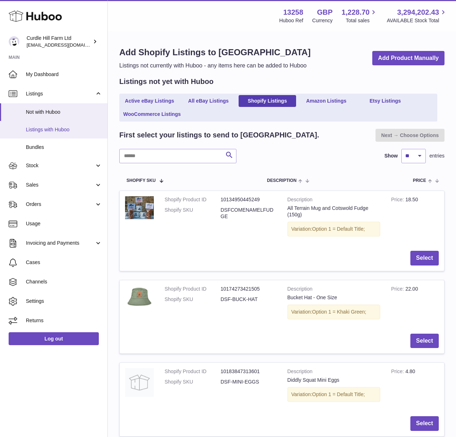
click at [89, 134] on link "Listings with Huboo" at bounding box center [53, 130] width 107 height 18
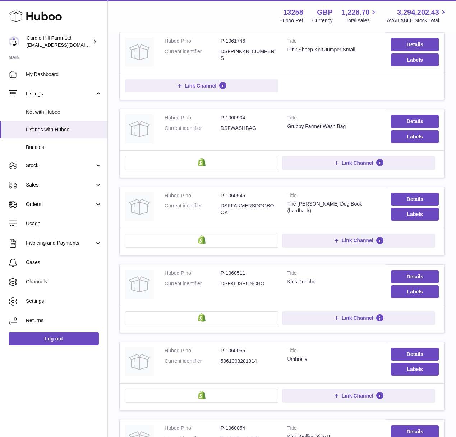
scroll to position [194, 0]
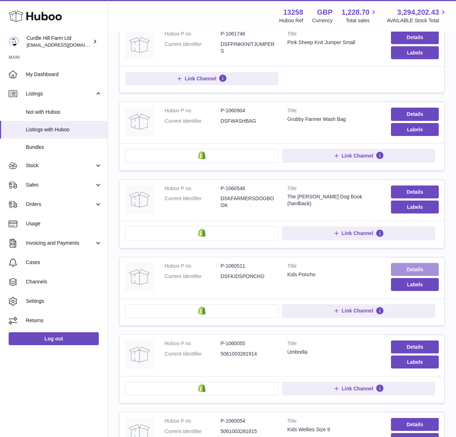
click at [412, 266] on link "Details" at bounding box center [415, 269] width 48 height 13
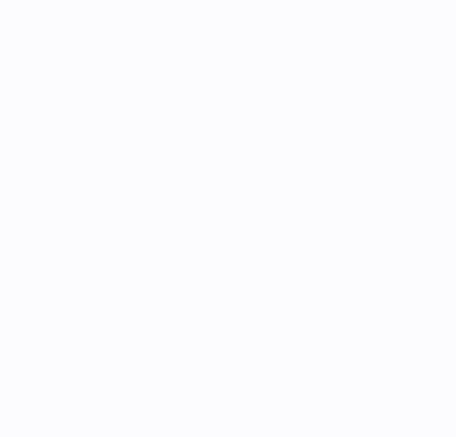
select select "***"
select select "****"
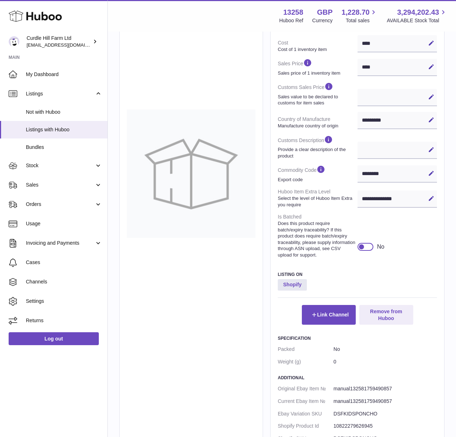
scroll to position [175, 0]
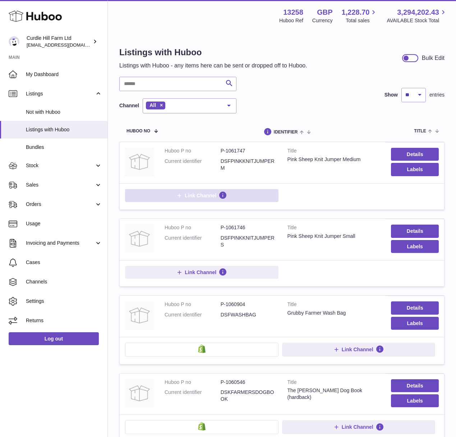
click at [182, 200] on div "Link Channel" at bounding box center [281, 196] width 313 height 15
click at [185, 197] on span "Link Channel" at bounding box center [201, 195] width 32 height 6
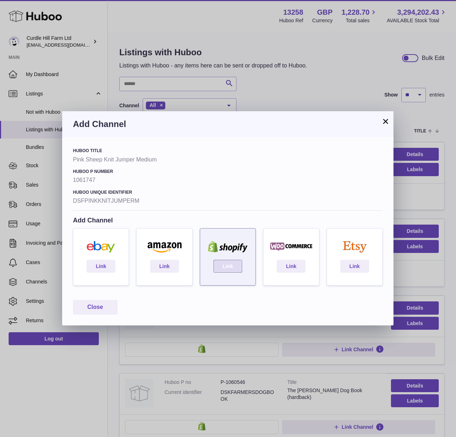
click at [224, 264] on link "Link" at bounding box center [227, 266] width 29 height 13
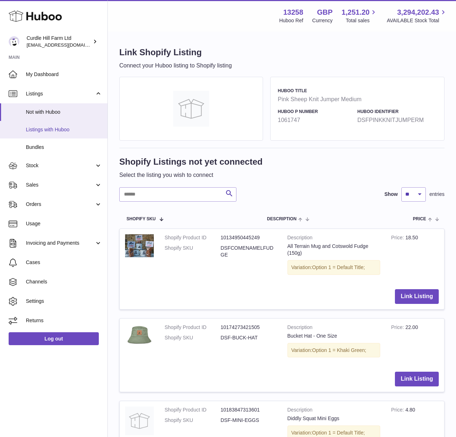
click at [49, 136] on link "Listings with Huboo" at bounding box center [53, 130] width 107 height 18
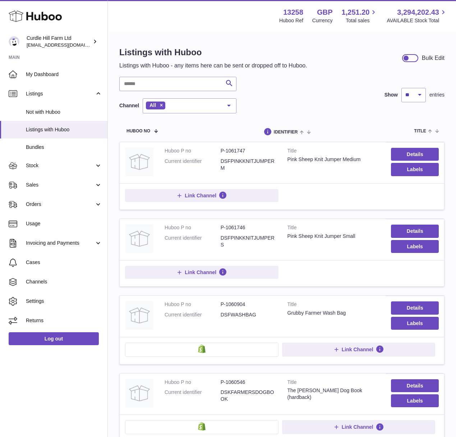
drag, startPoint x: 229, startPoint y: 169, endPoint x: 218, endPoint y: 161, distance: 13.9
click at [218, 161] on dl "Huboo P no P-1061747 Current identifier DSFPINKKNITJUMPERM" at bounding box center [220, 162] width 112 height 28
copy dl "DSFPINKKNITJUMPERM"
click at [313, 251] on td "Title Pink Sheep Knit Jumper Small" at bounding box center [334, 239] width 104 height 41
click at [240, 270] on button "Link Channel" at bounding box center [201, 272] width 153 height 13
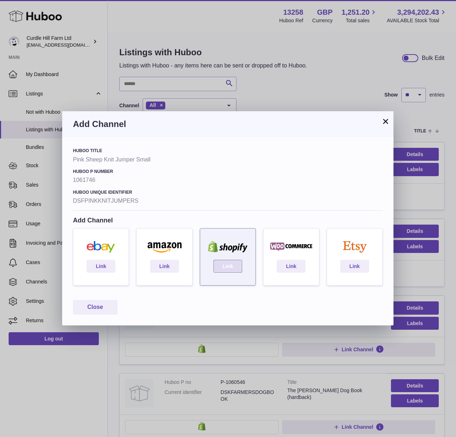
click at [231, 262] on link "Link" at bounding box center [227, 266] width 29 height 13
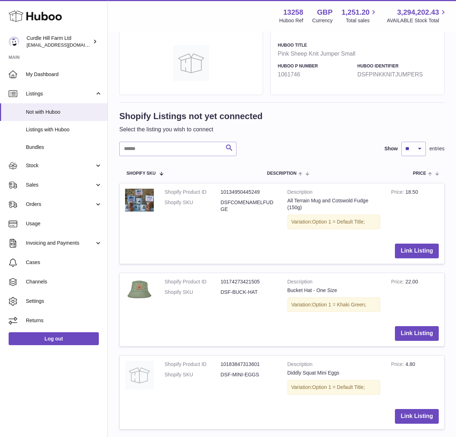
scroll to position [46, 0]
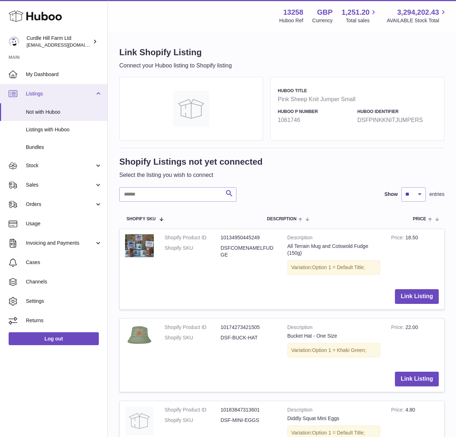
click at [52, 94] on span "Listings" at bounding box center [60, 93] width 69 height 7
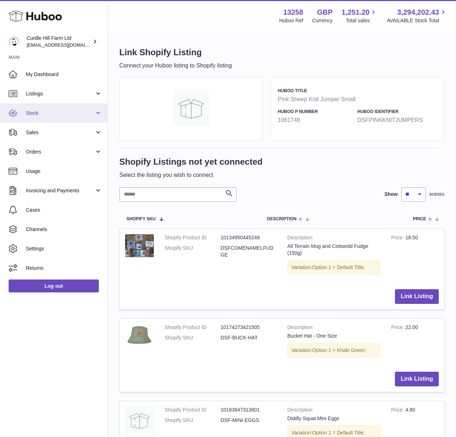
click at [47, 105] on link "Stock" at bounding box center [53, 112] width 107 height 19
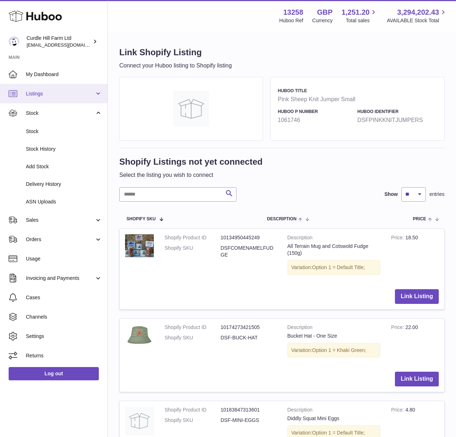
click at [46, 98] on link "Listings" at bounding box center [53, 93] width 107 height 19
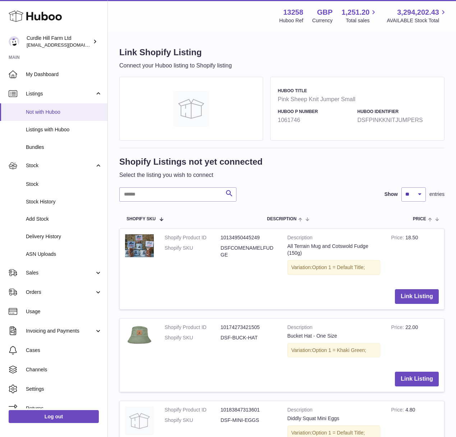
click at [44, 111] on span "Not with Huboo" at bounding box center [64, 112] width 76 height 7
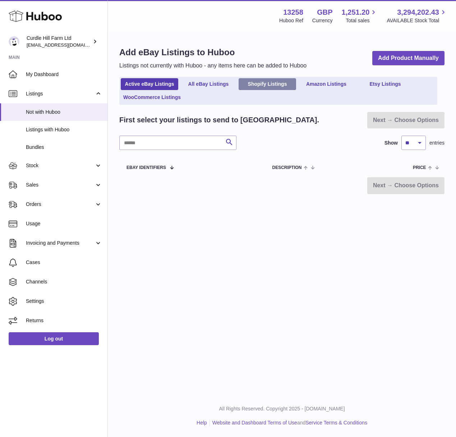
click at [271, 82] on link "Shopify Listings" at bounding box center [266, 84] width 57 height 12
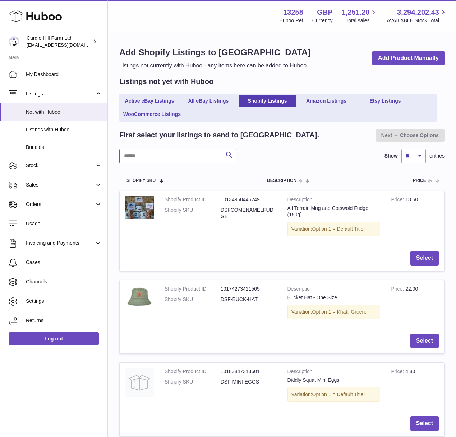
click at [163, 159] on input "text" at bounding box center [177, 156] width 117 height 14
type input "****"
paste input "**********"
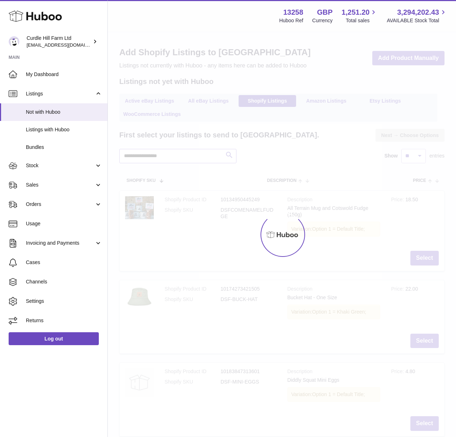
type input "**********"
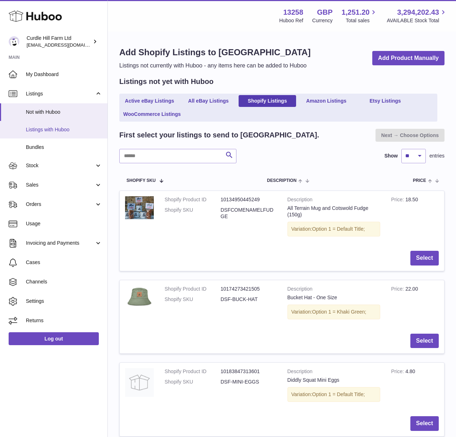
click at [62, 128] on span "Listings with Huboo" at bounding box center [64, 129] width 76 height 7
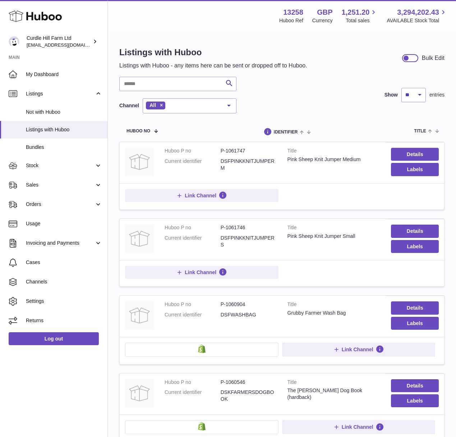
click at [320, 158] on div "Pink Sheep Knit Jumper Medium" at bounding box center [333, 159] width 93 height 7
click at [406, 151] on link "Details" at bounding box center [415, 154] width 48 height 13
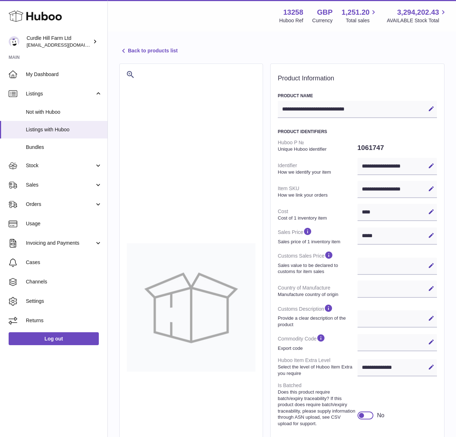
select select
select select "****"
click at [394, 189] on div "**********" at bounding box center [397, 189] width 80 height 17
click at [403, 189] on div "**********" at bounding box center [397, 189] width 80 height 17
click at [431, 186] on icon at bounding box center [431, 189] width 6 height 6
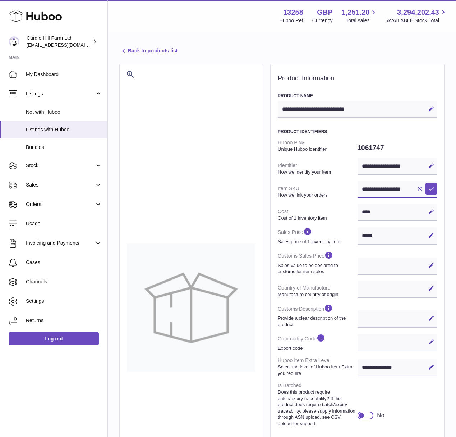
scroll to position [0, 10]
click at [403, 189] on input "**********" at bounding box center [397, 189] width 80 height 17
click at [315, 197] on strong "How we link your orders" at bounding box center [317, 195] width 78 height 6
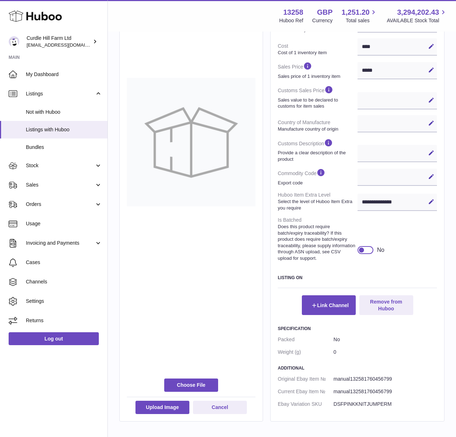
scroll to position [177, 0]
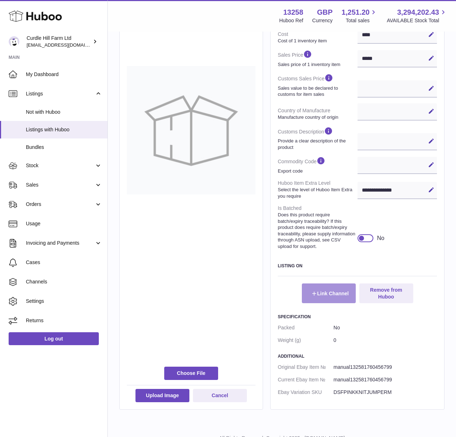
click at [322, 292] on button "Link Channel" at bounding box center [329, 293] width 54 height 19
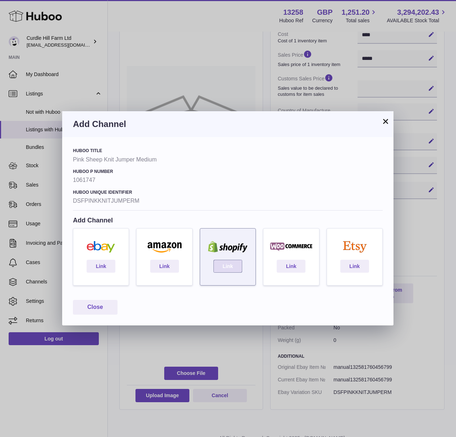
click at [224, 265] on link "Link" at bounding box center [227, 266] width 29 height 13
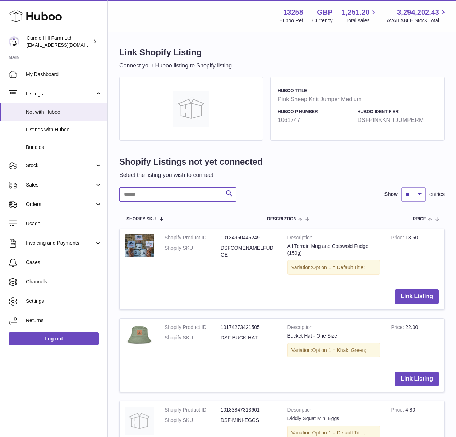
click at [171, 199] on input "text" at bounding box center [177, 194] width 117 height 14
paste input "**********"
type input "**********"
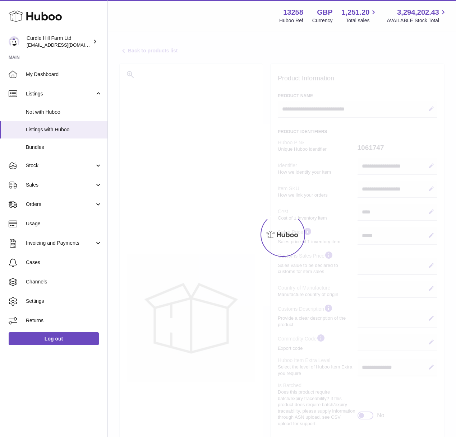
select select
select select "****"
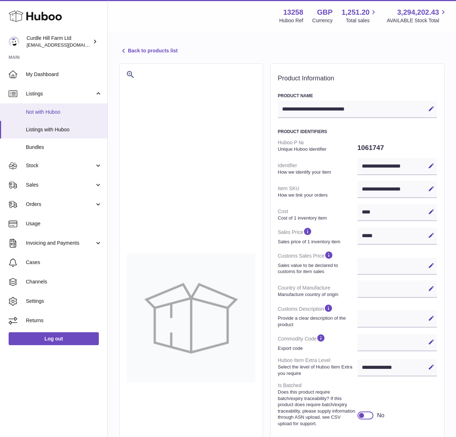
click at [53, 113] on span "Not with Huboo" at bounding box center [64, 112] width 76 height 7
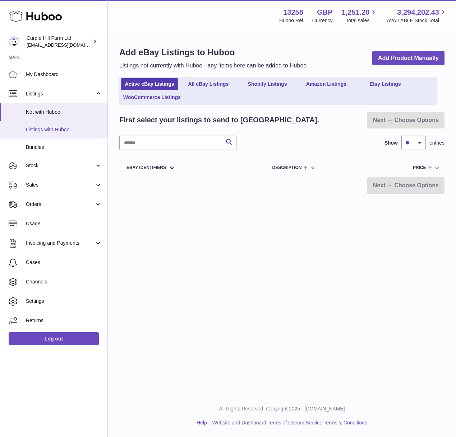
click at [60, 128] on span "Listings with Huboo" at bounding box center [64, 129] width 76 height 7
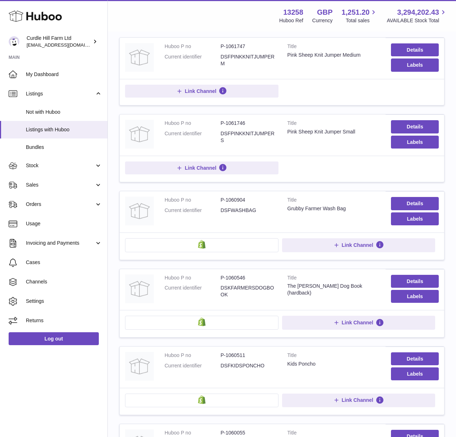
scroll to position [118, 0]
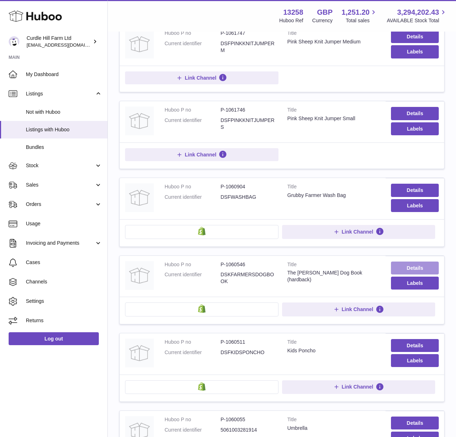
click at [423, 264] on link "Details" at bounding box center [415, 268] width 48 height 13
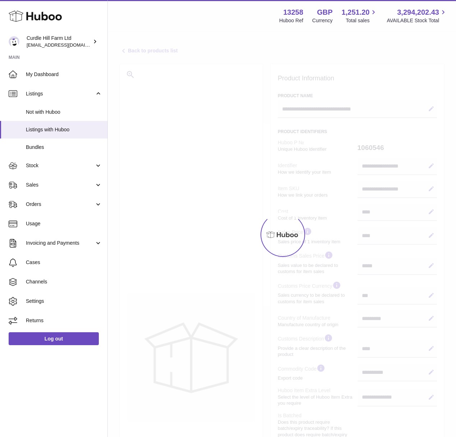
select select "***"
select select "****"
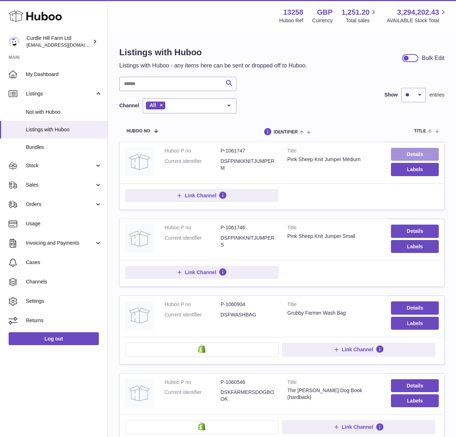
click at [409, 154] on link "Details" at bounding box center [415, 154] width 48 height 13
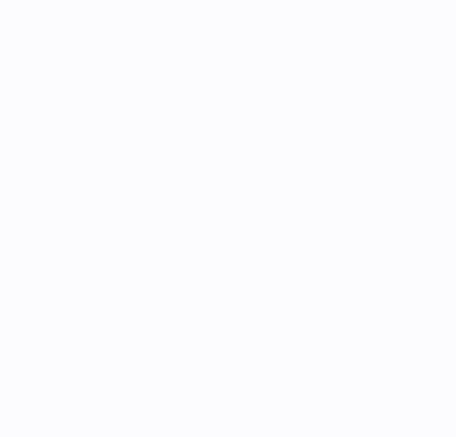
select select
select select "****"
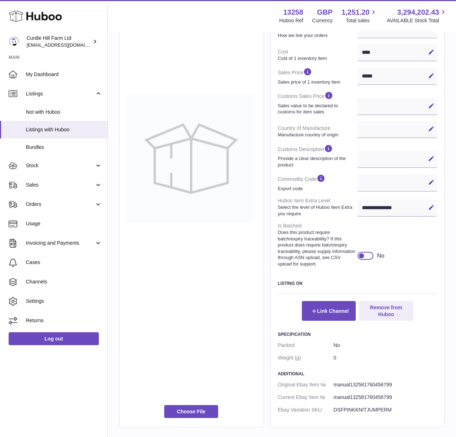
scroll to position [206, 0]
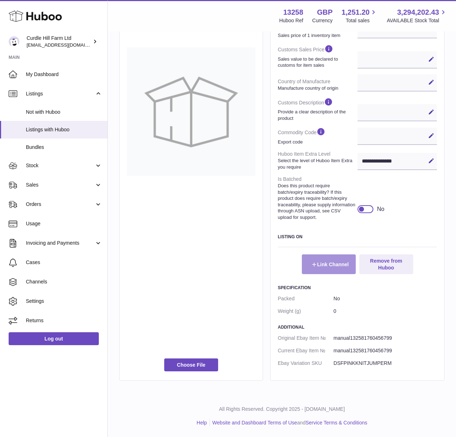
click at [321, 265] on button "Link Channel" at bounding box center [329, 264] width 54 height 19
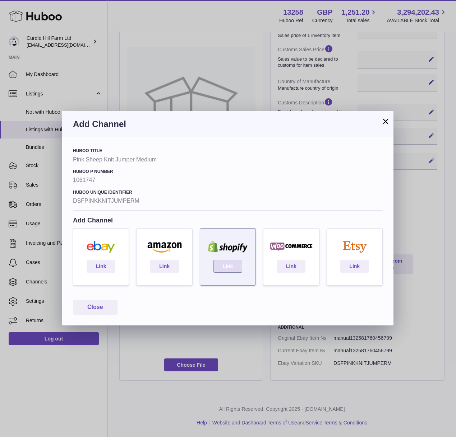
click at [237, 269] on link "Link" at bounding box center [227, 266] width 29 height 13
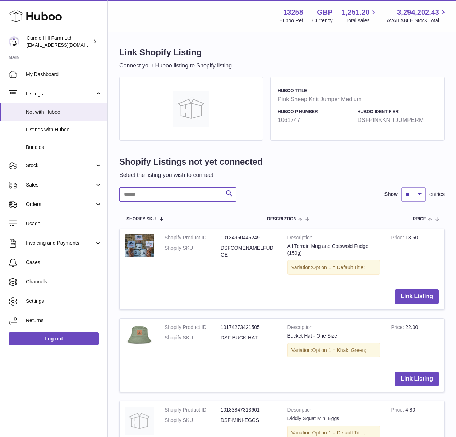
click at [190, 192] on input "text" at bounding box center [177, 194] width 117 height 14
paste input "**********"
type input "**********"
drag, startPoint x: 169, startPoint y: 190, endPoint x: 65, endPoint y: 182, distance: 103.7
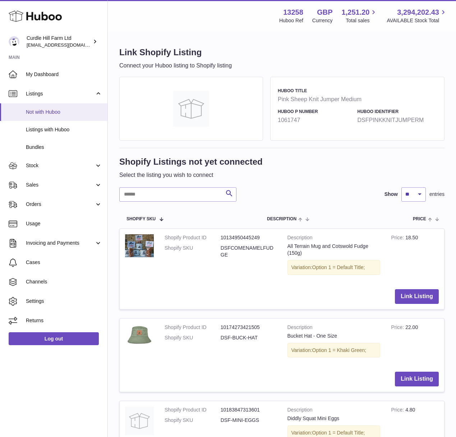
click at [75, 106] on link "Not with Huboo" at bounding box center [53, 112] width 107 height 18
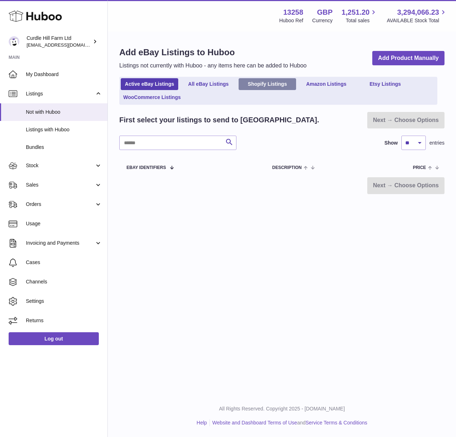
click at [268, 79] on link "Shopify Listings" at bounding box center [266, 84] width 57 height 12
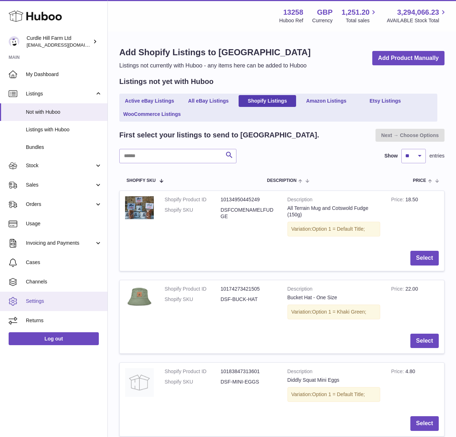
click at [75, 301] on span "Settings" at bounding box center [64, 301] width 76 height 7
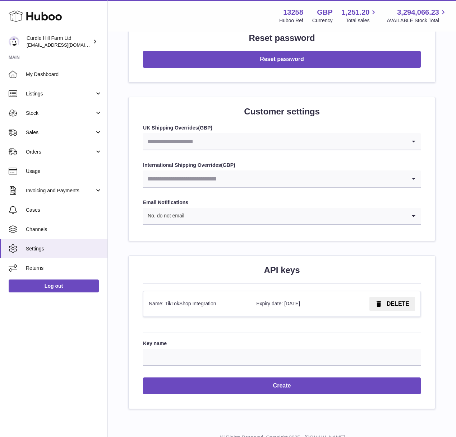
scroll to position [679, 0]
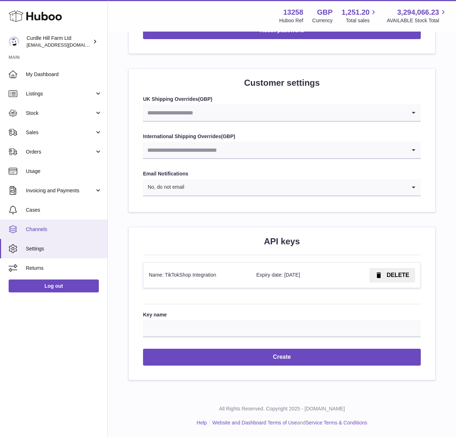
click at [34, 228] on span "Channels" at bounding box center [64, 229] width 76 height 7
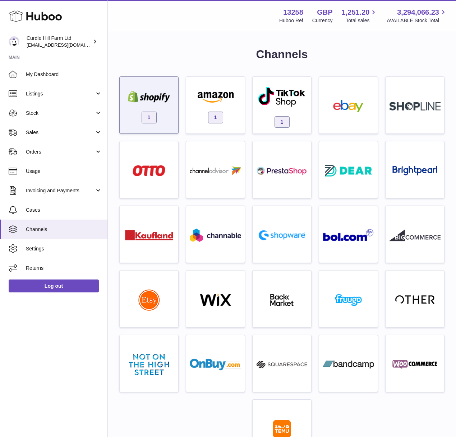
click at [128, 84] on div "1" at bounding box center [148, 107] width 51 height 46
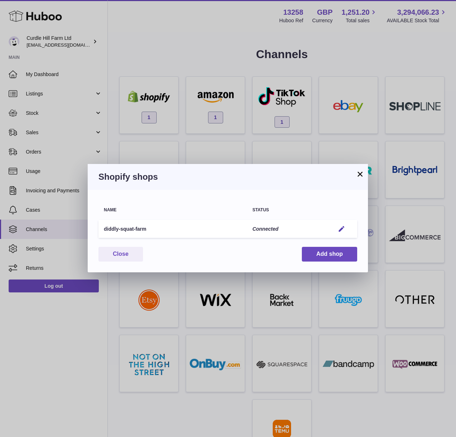
click at [357, 175] on button "×" at bounding box center [359, 174] width 9 height 9
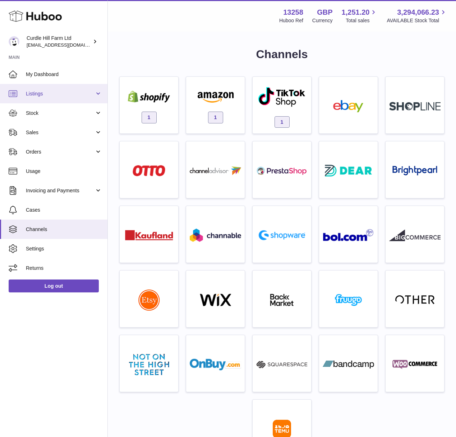
click at [44, 94] on span "Listings" at bounding box center [60, 93] width 69 height 7
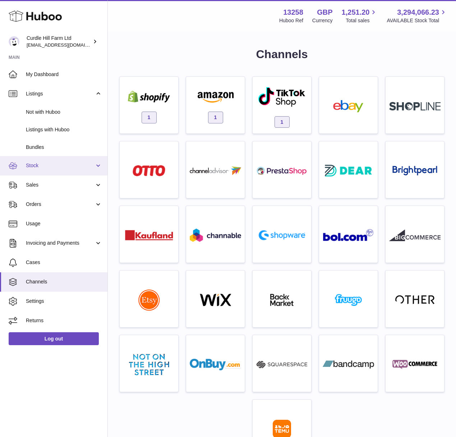
click at [42, 159] on link "Stock" at bounding box center [53, 165] width 107 height 19
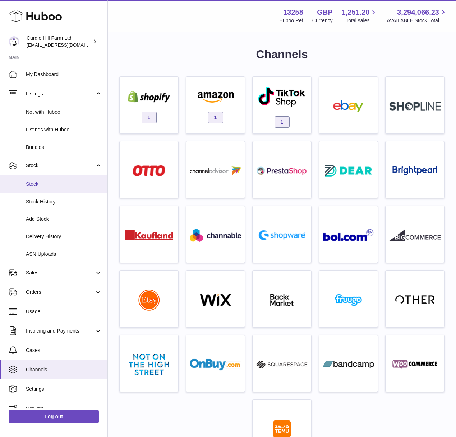
click at [42, 185] on span "Stock" at bounding box center [64, 184] width 76 height 7
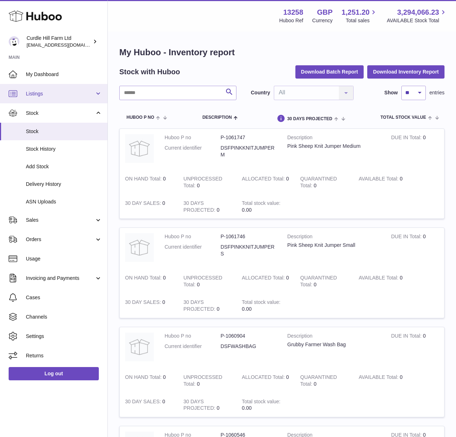
click at [23, 87] on link "Listings" at bounding box center [53, 93] width 107 height 19
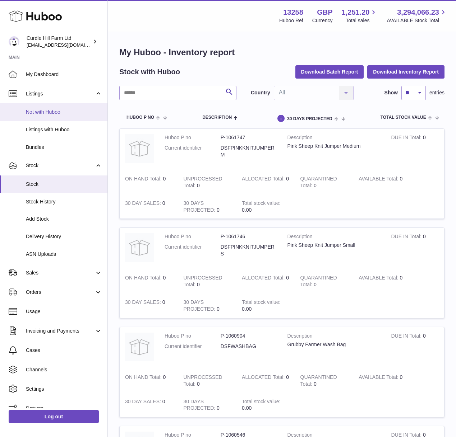
click at [65, 120] on link "Not with Huboo" at bounding box center [53, 112] width 107 height 18
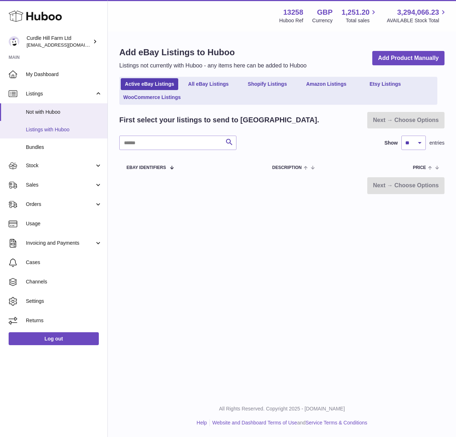
click at [59, 134] on link "Listings with Huboo" at bounding box center [53, 130] width 107 height 18
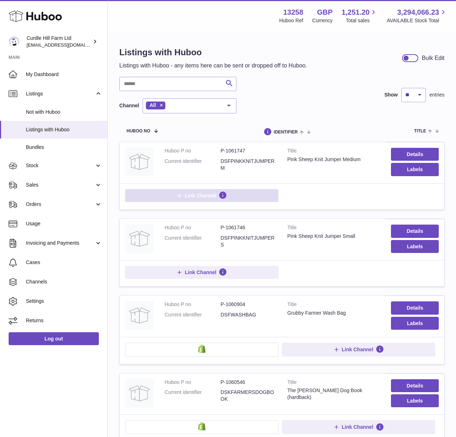
click at [185, 195] on span "Link Channel" at bounding box center [201, 195] width 32 height 6
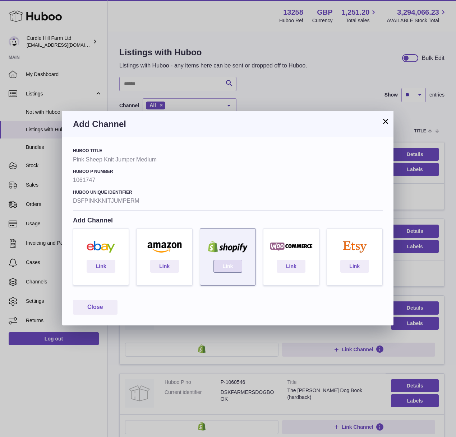
click at [217, 261] on link "Link" at bounding box center [227, 266] width 29 height 13
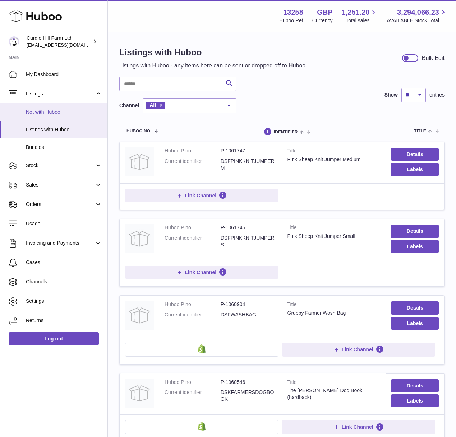
click at [48, 111] on span "Not with Huboo" at bounding box center [64, 112] width 76 height 7
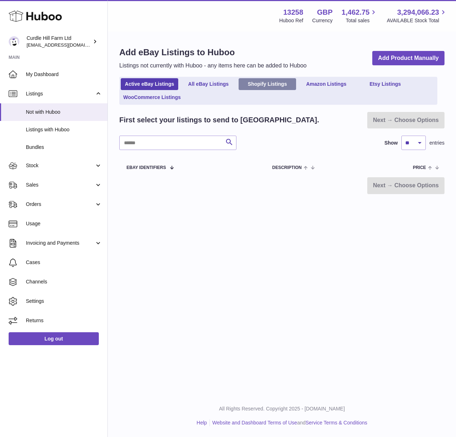
click at [268, 88] on link "Shopify Listings" at bounding box center [266, 84] width 57 height 12
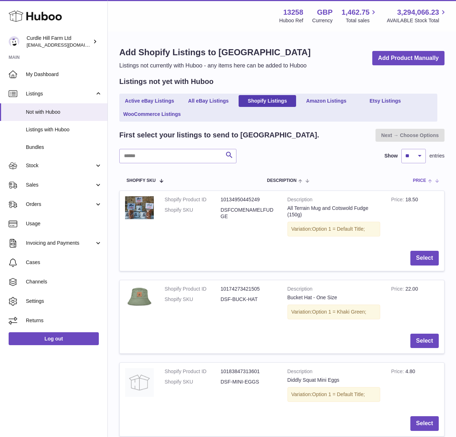
click at [436, 183] on th "Price" at bounding box center [424, 181] width 39 height 20
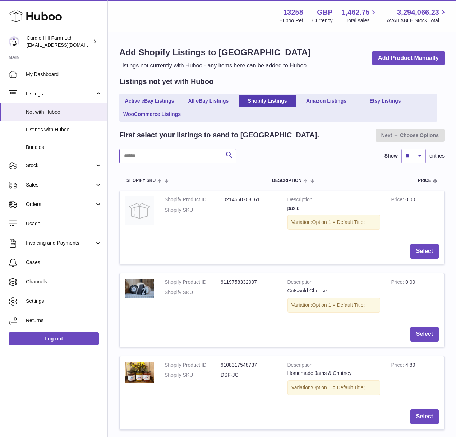
click at [184, 156] on input "text" at bounding box center [177, 156] width 117 height 14
click at [60, 131] on span "Listings with Huboo" at bounding box center [64, 129] width 76 height 7
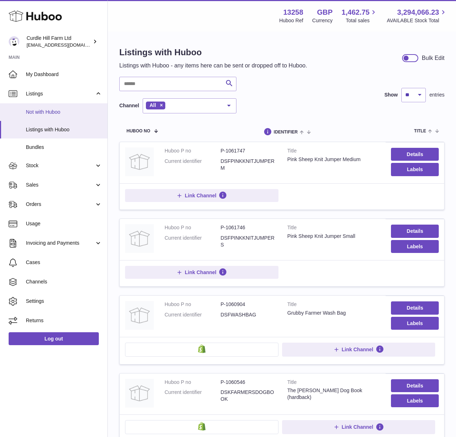
click at [59, 113] on span "Not with Huboo" at bounding box center [64, 112] width 76 height 7
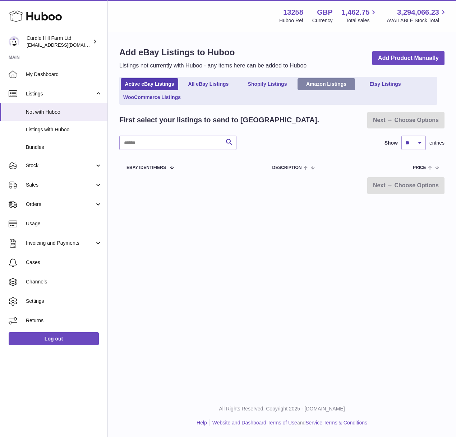
click at [334, 82] on link "Amazon Listings" at bounding box center [325, 84] width 57 height 12
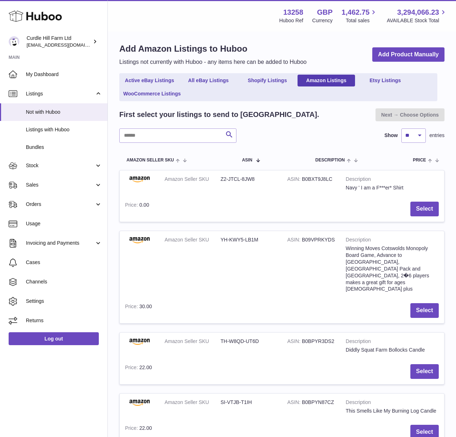
scroll to position [7, 0]
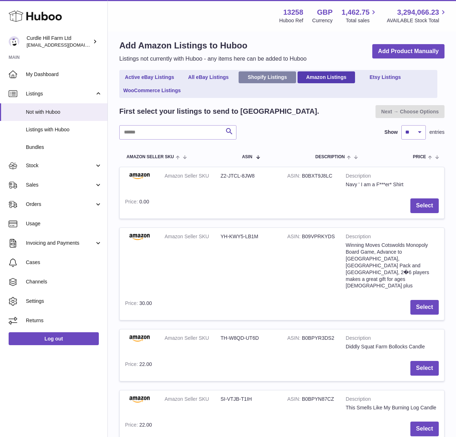
click at [271, 81] on link "Shopify Listings" at bounding box center [266, 77] width 57 height 12
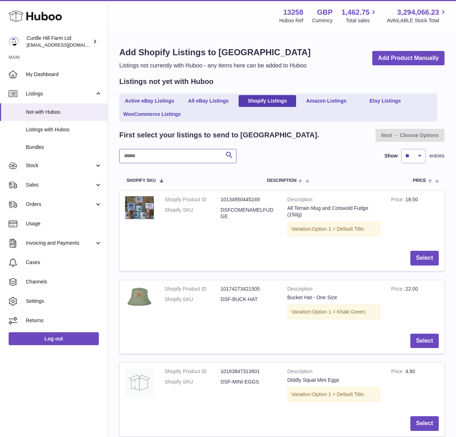
click at [171, 152] on input "text" at bounding box center [177, 156] width 117 height 14
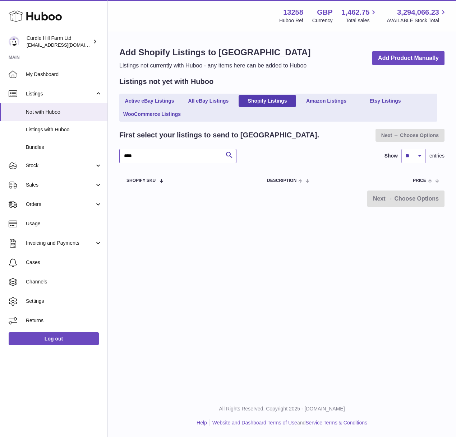
type input "****"
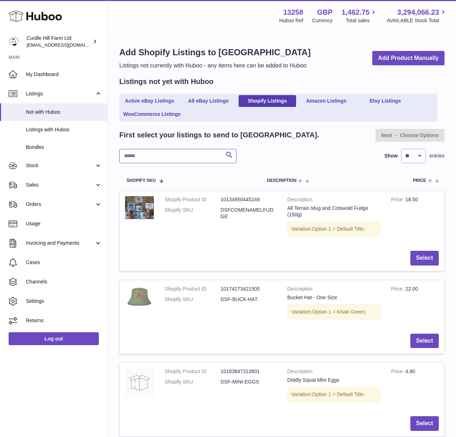
click at [197, 163] on input "text" at bounding box center [177, 156] width 117 height 14
type input "****"
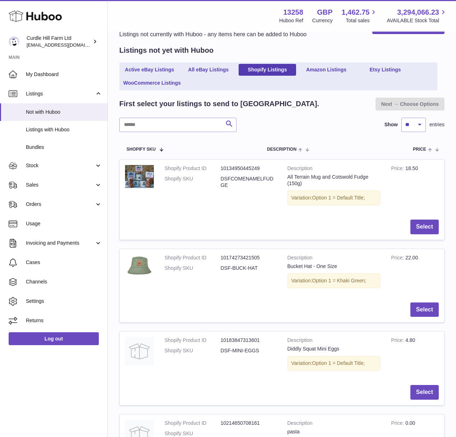
scroll to position [34, 0]
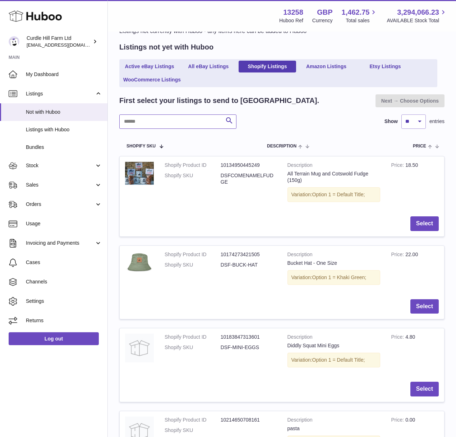
click at [160, 120] on input "text" at bounding box center [177, 122] width 117 height 14
type input "****"
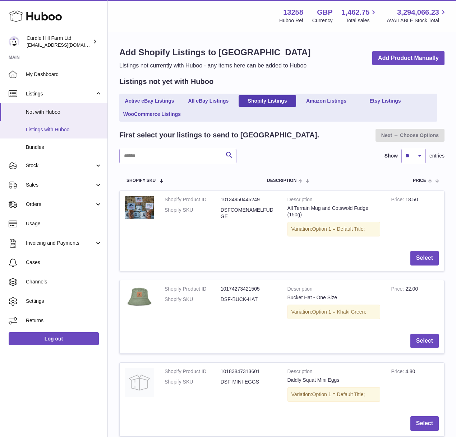
click at [78, 133] on span "Listings with Huboo" at bounding box center [64, 129] width 76 height 7
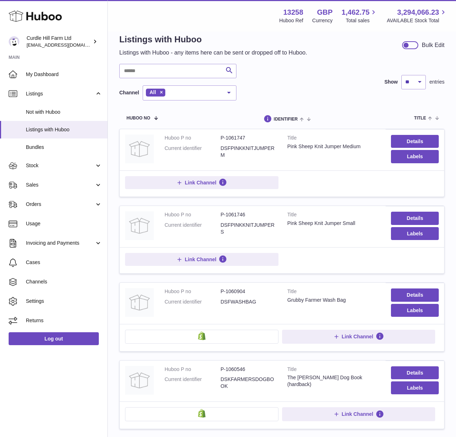
scroll to position [14, 0]
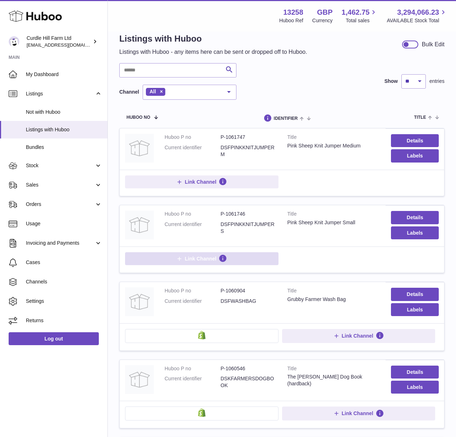
click at [239, 260] on button "Link Channel" at bounding box center [201, 258] width 153 height 13
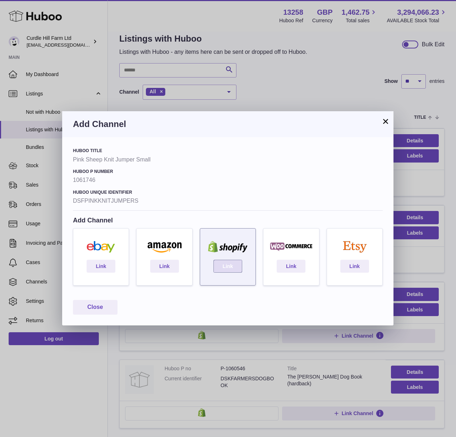
click at [231, 262] on link "Link" at bounding box center [227, 266] width 29 height 13
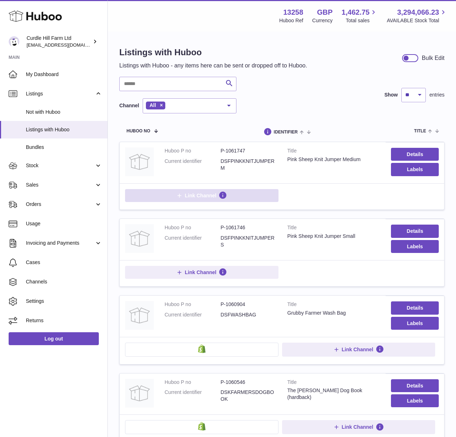
click at [181, 192] on icon at bounding box center [179, 195] width 6 height 6
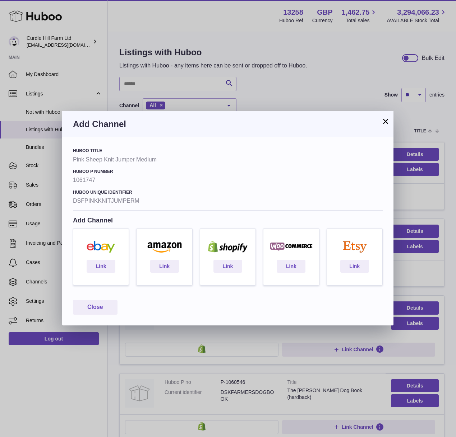
click at [383, 122] on button "×" at bounding box center [385, 121] width 9 height 9
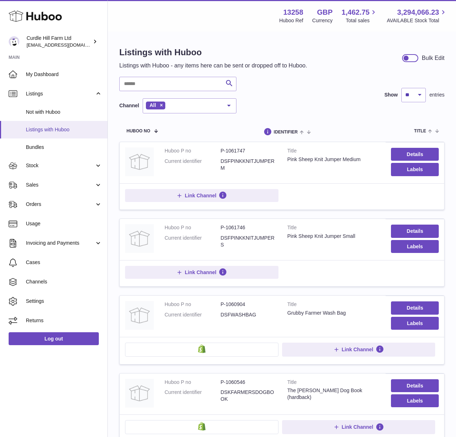
click at [65, 133] on link "Listings with Huboo" at bounding box center [53, 130] width 107 height 18
click at [197, 271] on span "Link Channel" at bounding box center [201, 272] width 32 height 6
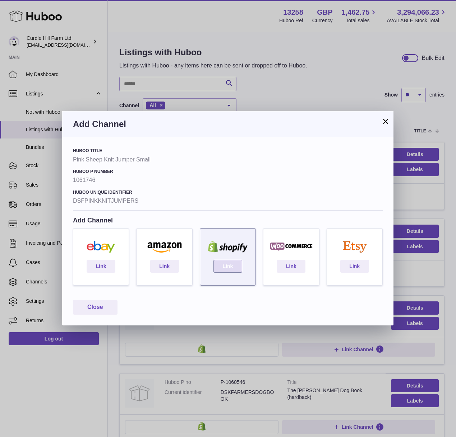
click at [235, 266] on link "Link" at bounding box center [227, 266] width 29 height 13
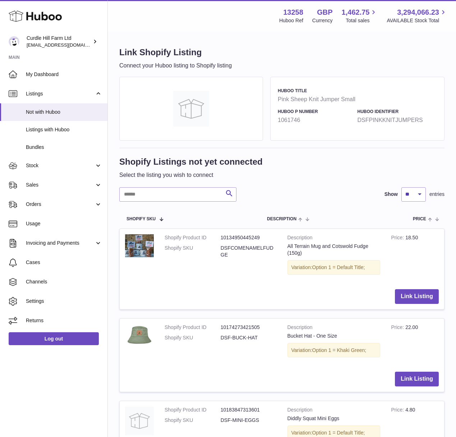
click at [313, 168] on div "Shopify Listings not yet connected Select the listing you wish to connect" at bounding box center [281, 167] width 325 height 25
click at [54, 128] on span "Listings with Huboo" at bounding box center [64, 129] width 76 height 7
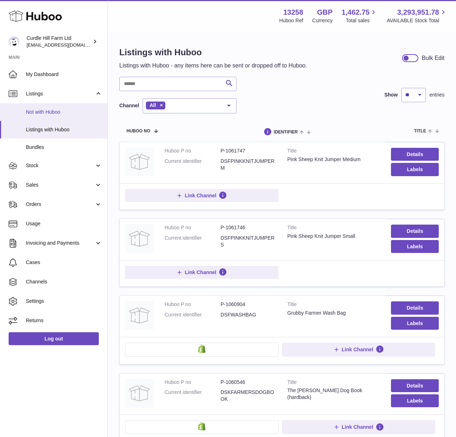
click at [37, 110] on span "Not with Huboo" at bounding box center [64, 112] width 76 height 7
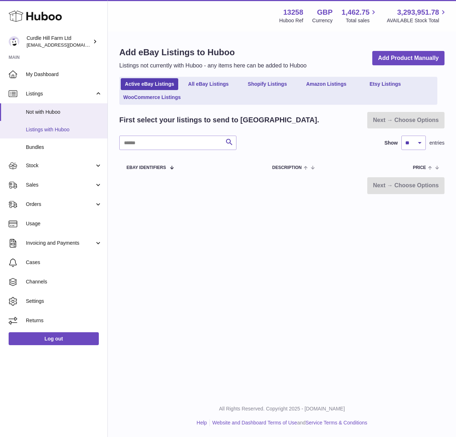
click at [72, 128] on span "Listings with Huboo" at bounding box center [64, 129] width 76 height 7
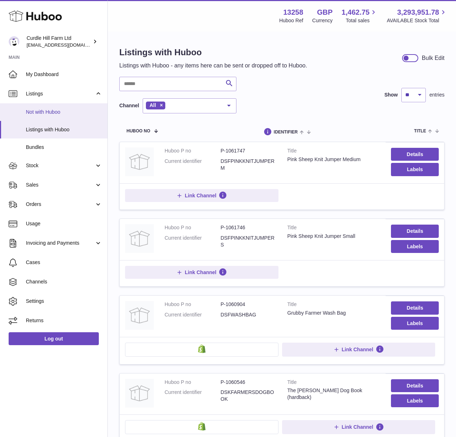
click at [45, 109] on span "Not with Huboo" at bounding box center [64, 112] width 76 height 7
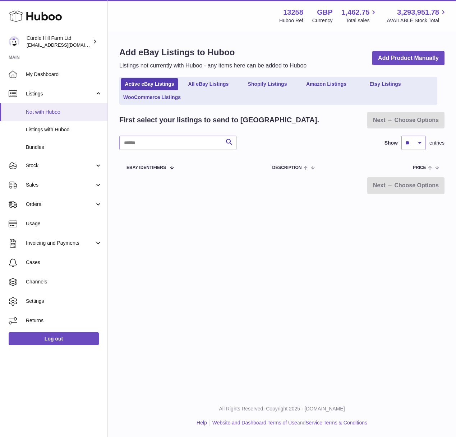
click at [48, 114] on span "Not with Huboo" at bounding box center [64, 112] width 76 height 7
click at [268, 82] on link "Shopify Listings" at bounding box center [266, 84] width 57 height 12
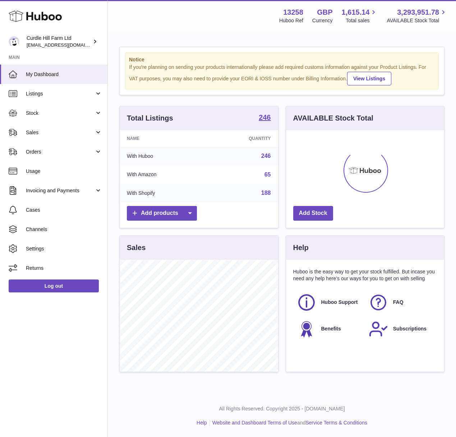
scroll to position [112, 158]
click at [46, 94] on span "Listings" at bounding box center [60, 93] width 69 height 7
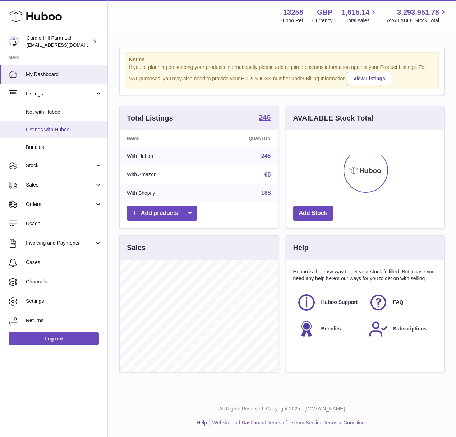
click at [62, 133] on span "Listings with Huboo" at bounding box center [64, 129] width 76 height 7
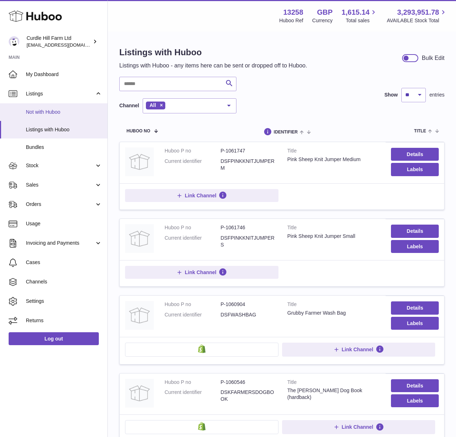
click at [64, 112] on span "Not with Huboo" at bounding box center [64, 112] width 76 height 7
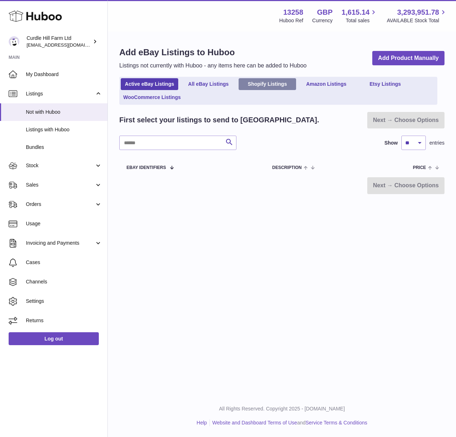
click at [291, 83] on link "Shopify Listings" at bounding box center [266, 84] width 57 height 12
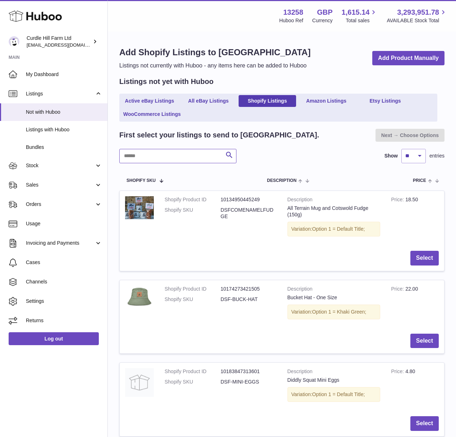
click at [184, 158] on input "text" at bounding box center [177, 156] width 117 height 14
type input "****"
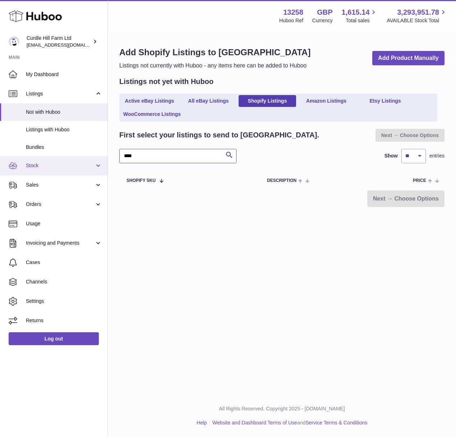
drag, startPoint x: 158, startPoint y: 158, endPoint x: 82, endPoint y: 158, distance: 75.8
click at [93, 158] on div "Huboo Curdle Hill Farm Ltd [EMAIL_ADDRESS][DOMAIN_NAME] Main My Dashboard Listi…" at bounding box center [228, 218] width 456 height 437
